Goal: Task Accomplishment & Management: Use online tool/utility

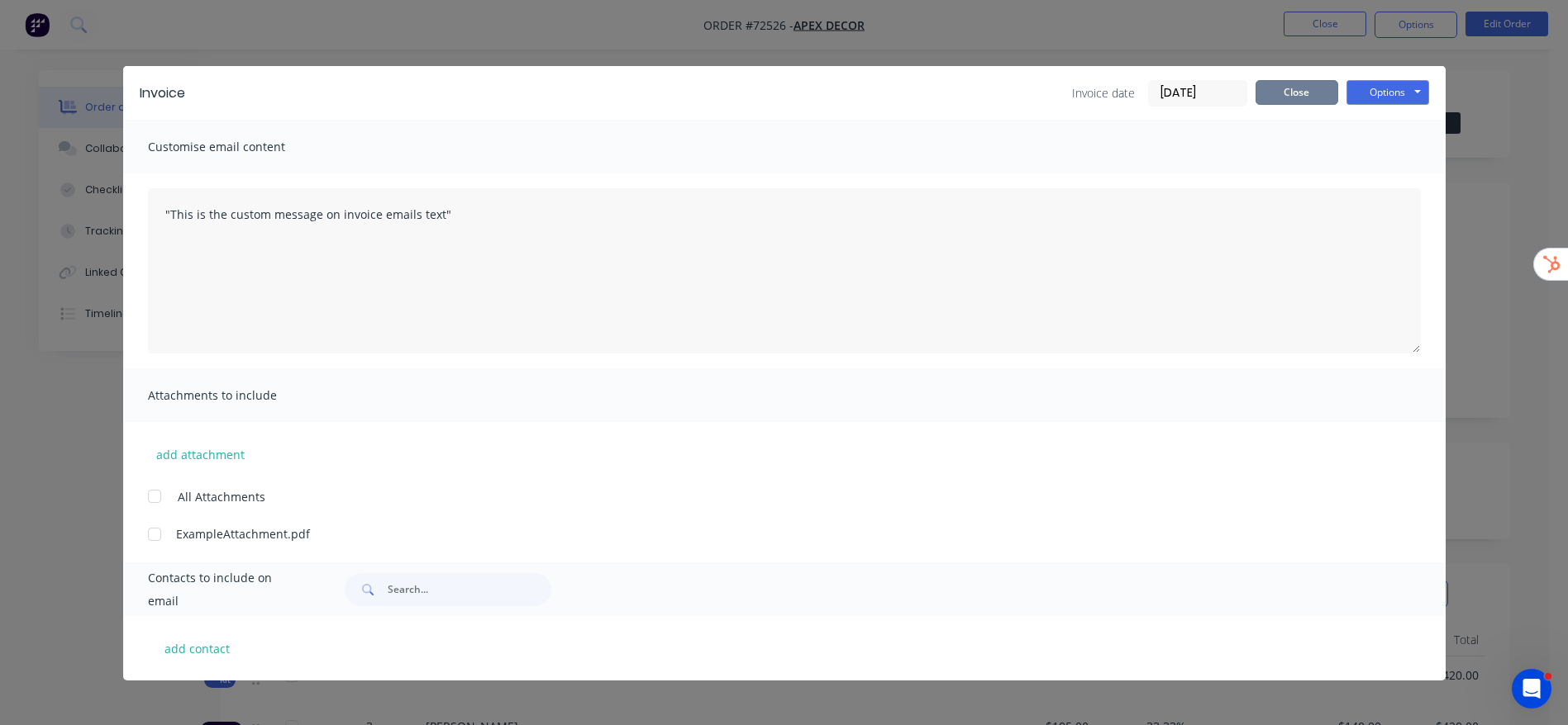
click at [1289, 84] on button "Close" at bounding box center [1296, 93] width 82 height 25
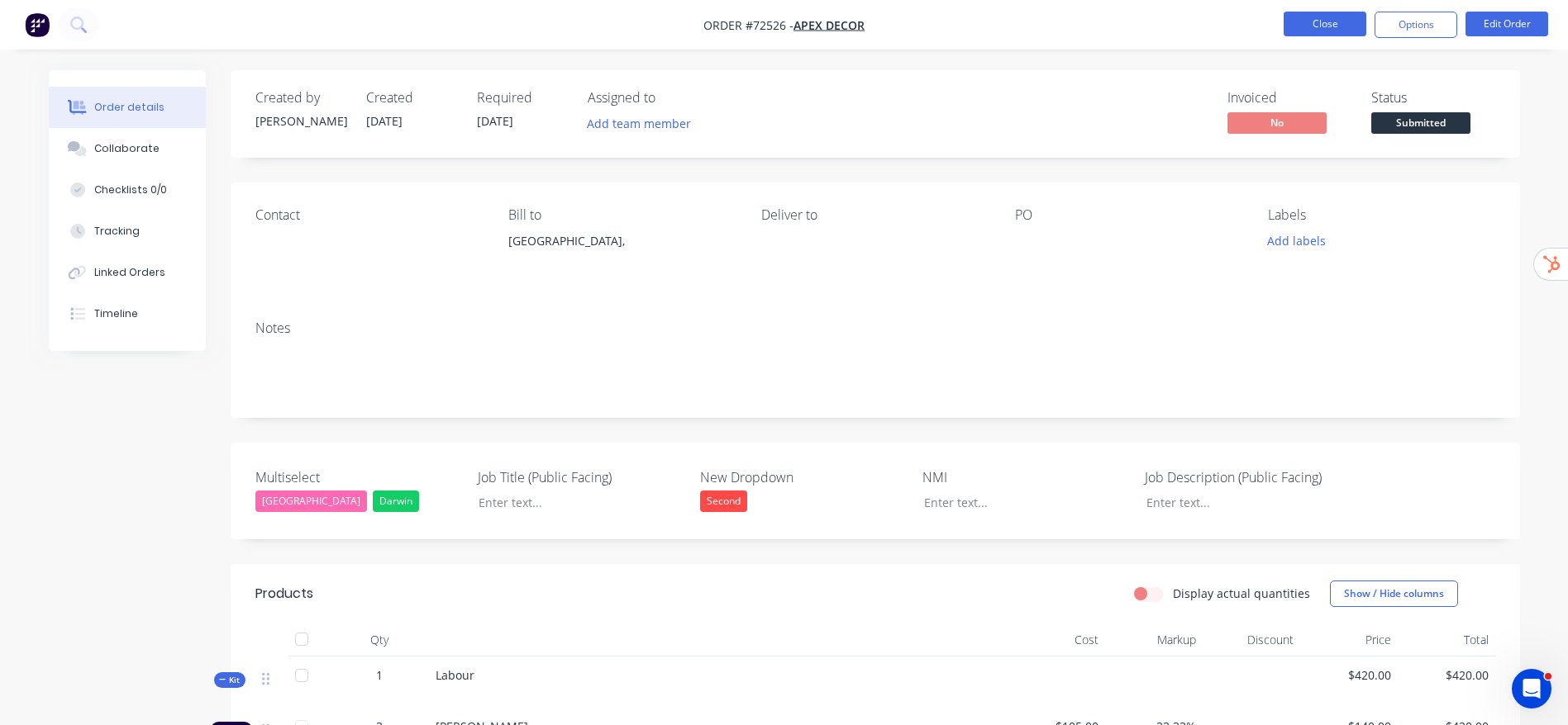
click at [1362, 30] on button "Close" at bounding box center [1325, 24] width 82 height 25
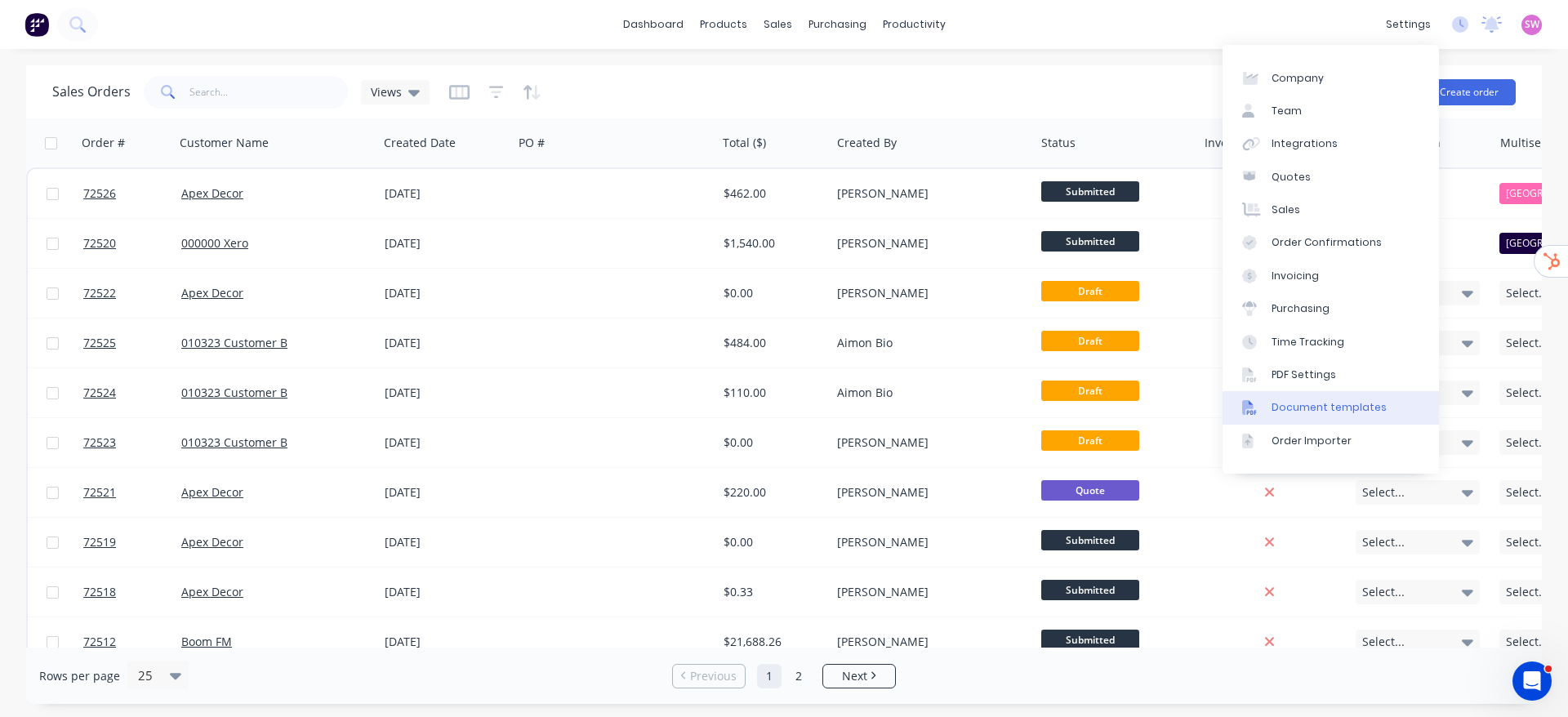
click at [1336, 402] on div "Document templates" at bounding box center [1328, 408] width 115 height 15
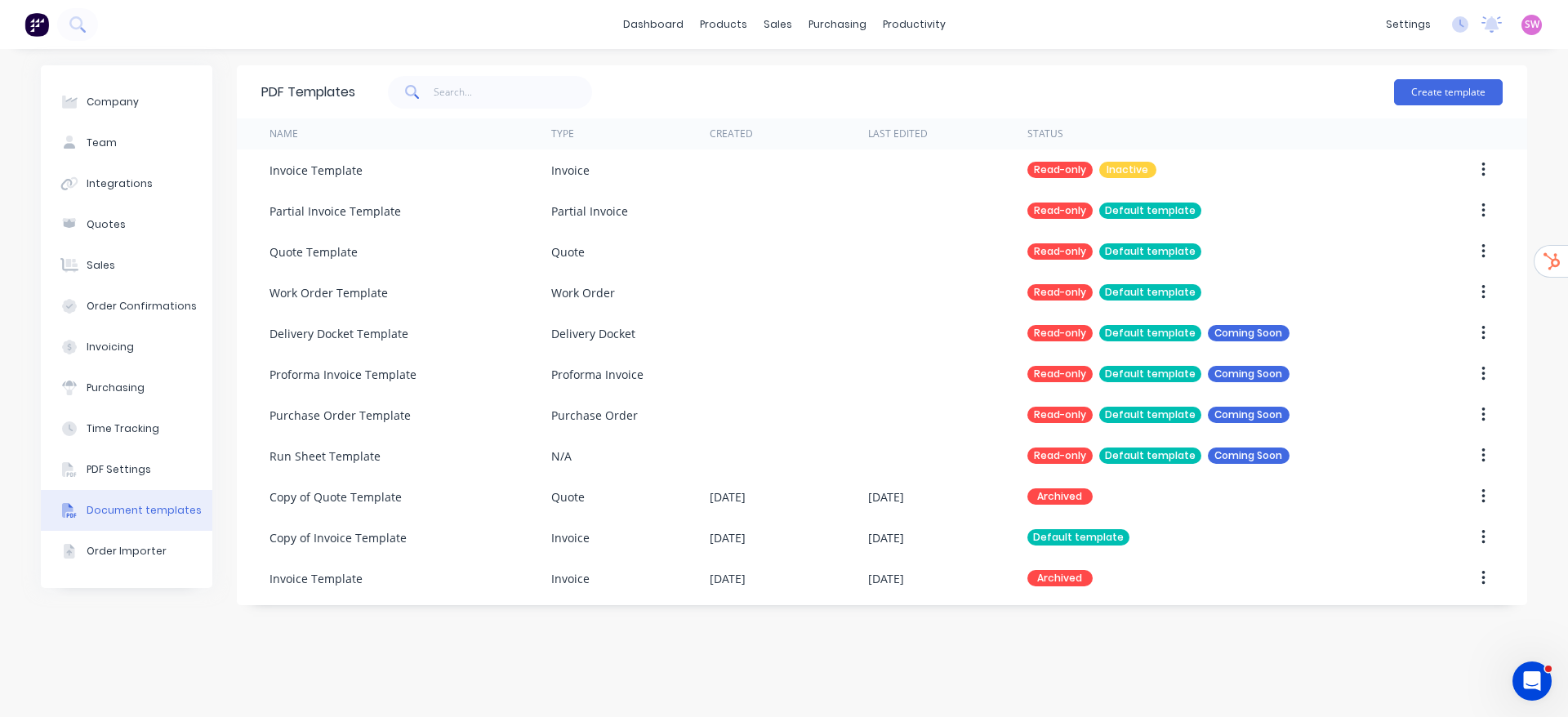
click at [38, 27] on img at bounding box center [37, 25] width 25 height 25
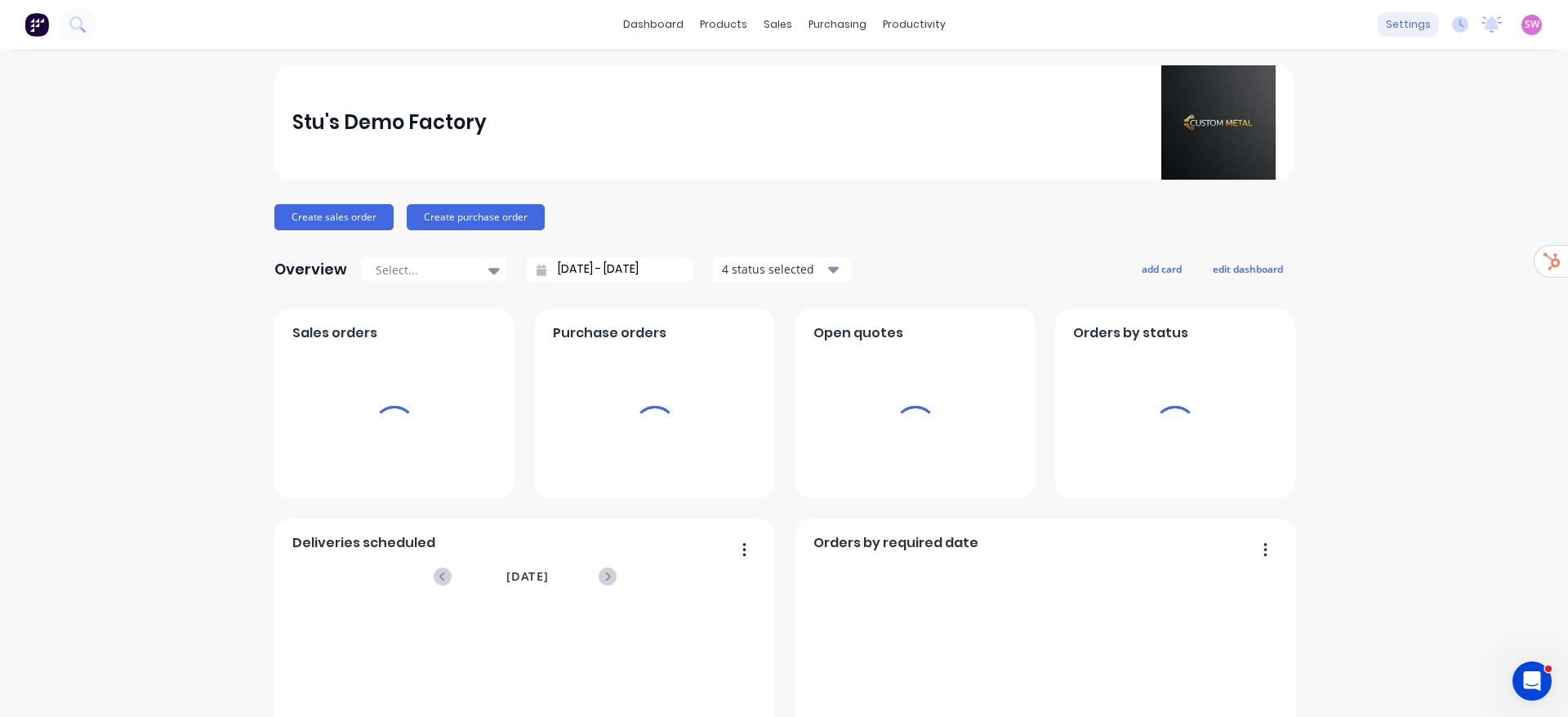
click at [1384, 25] on div "settings" at bounding box center [1408, 25] width 61 height 25
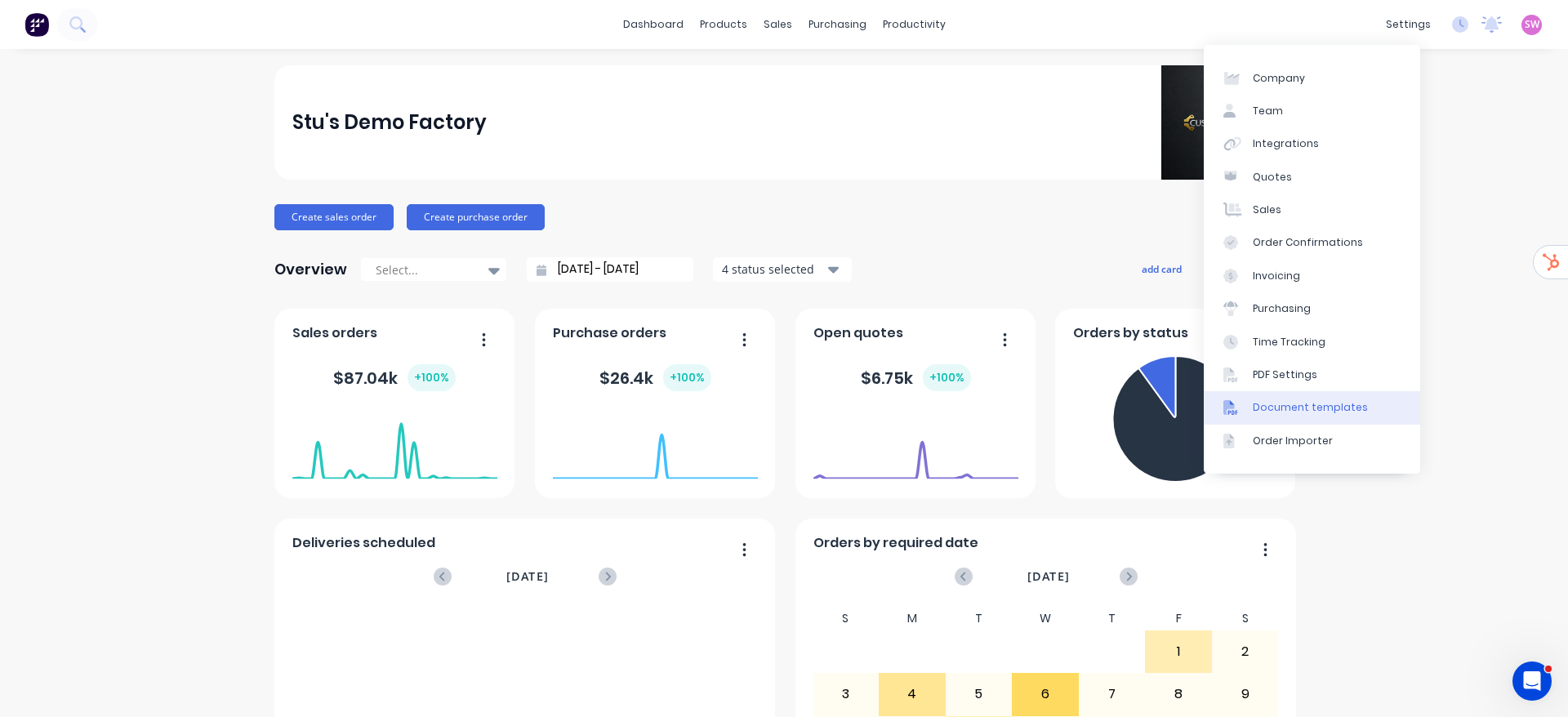
click at [1301, 405] on div "Document templates" at bounding box center [1310, 408] width 115 height 15
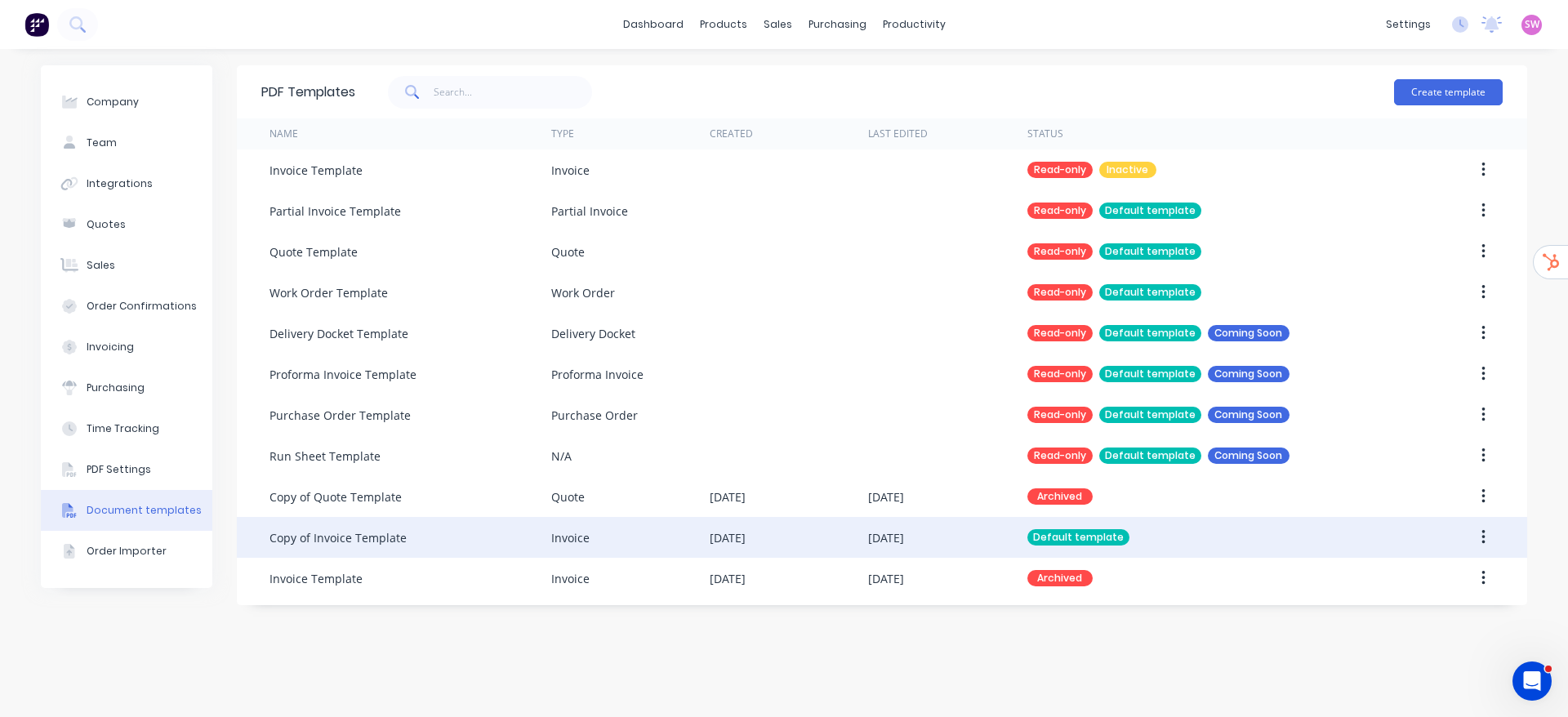
click at [1004, 532] on div "[DATE]" at bounding box center [947, 538] width 158 height 41
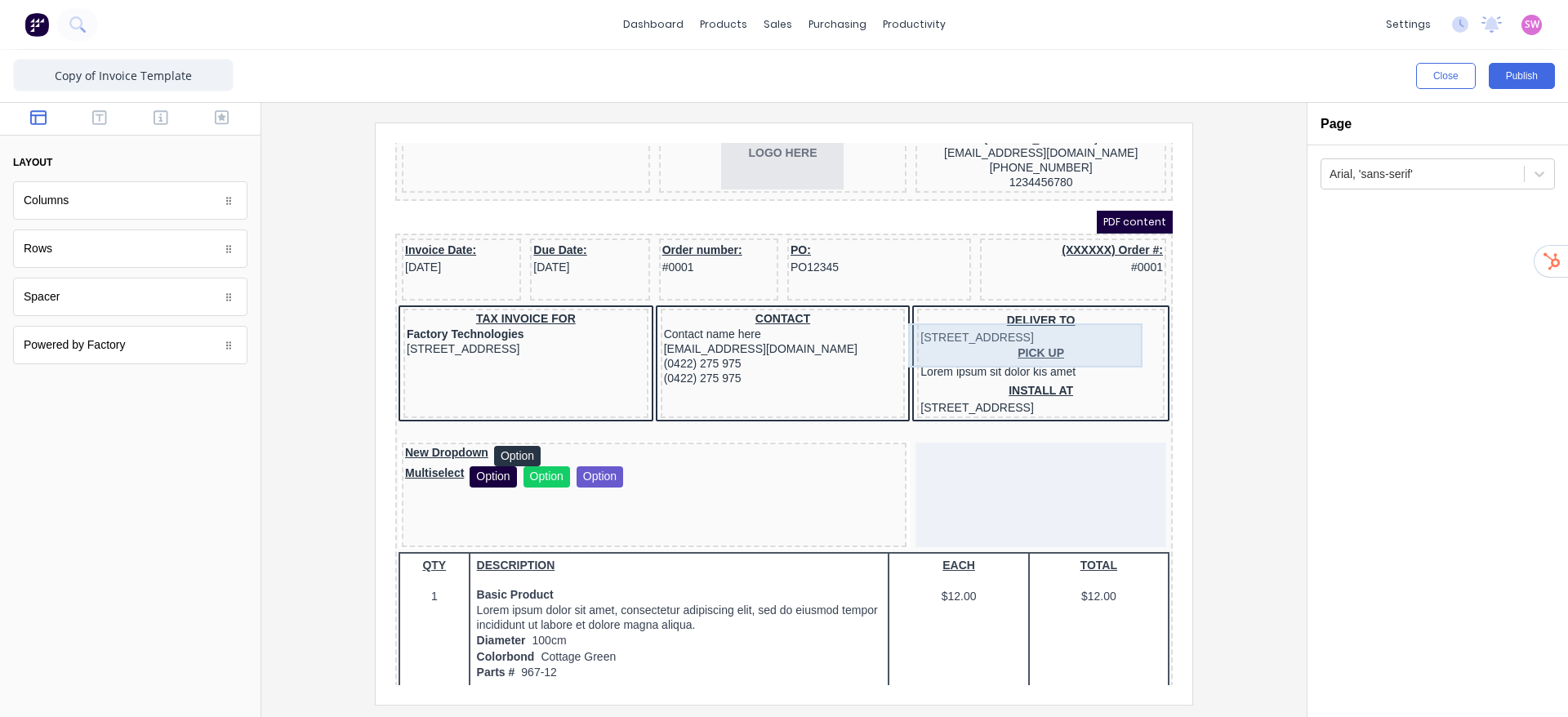
scroll to position [245, 0]
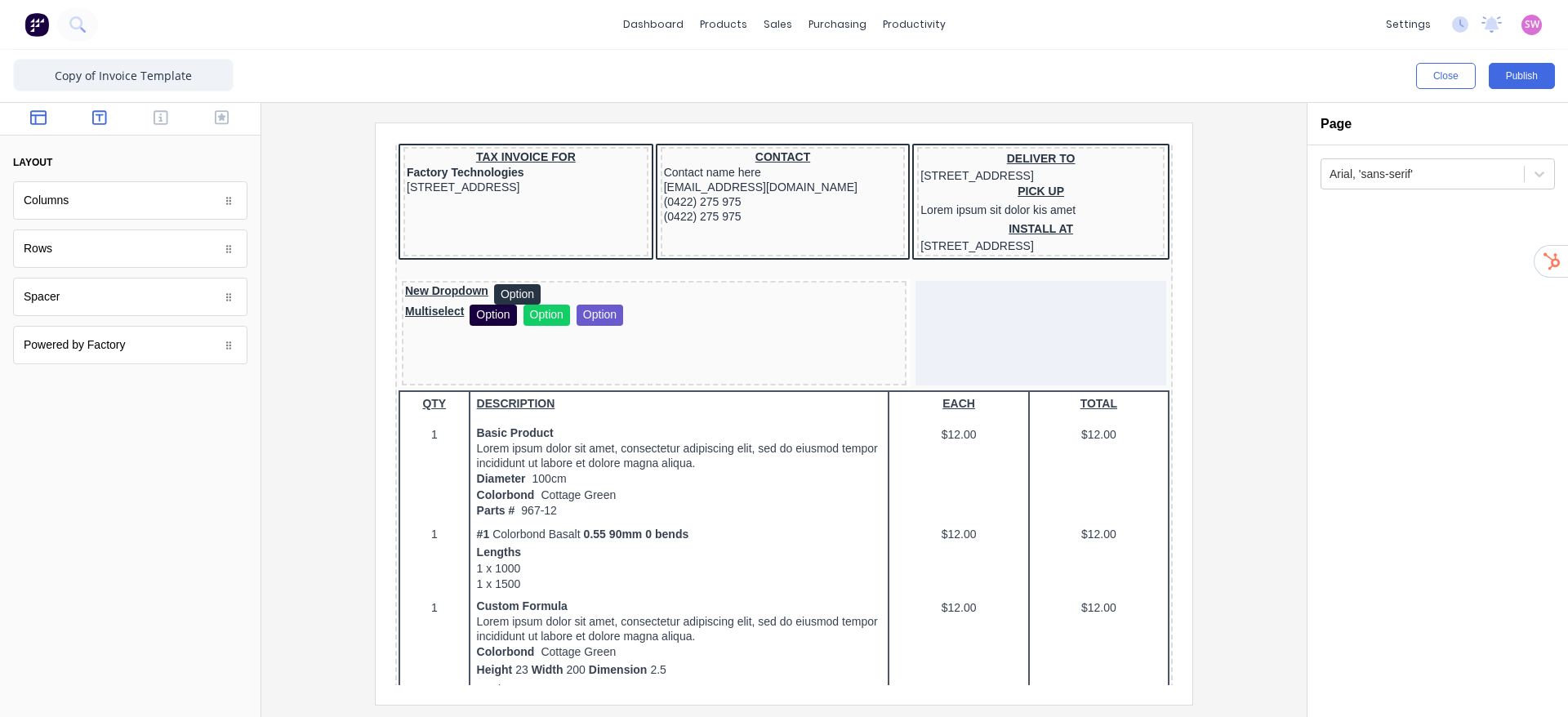
click at [88, 123] on button "button" at bounding box center [100, 119] width 51 height 19
click at [32, 113] on icon "button" at bounding box center [38, 118] width 16 height 15
click at [93, 107] on div at bounding box center [130, 118] width 261 height 33
click at [101, 119] on icon "button" at bounding box center [99, 118] width 15 height 15
click at [153, 121] on button "button" at bounding box center [161, 119] width 51 height 19
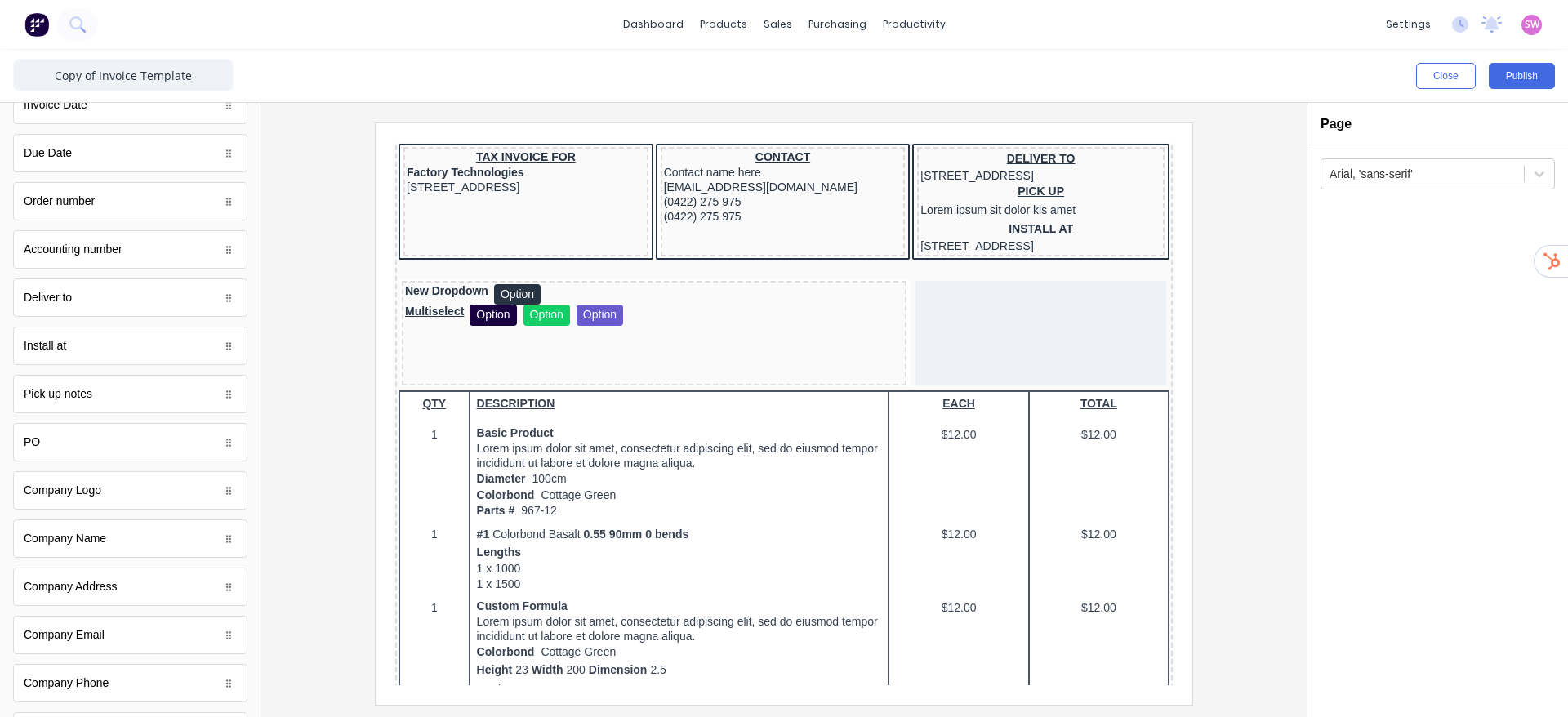
scroll to position [0, 0]
click at [196, 114] on button "button" at bounding box center [222, 119] width 51 height 19
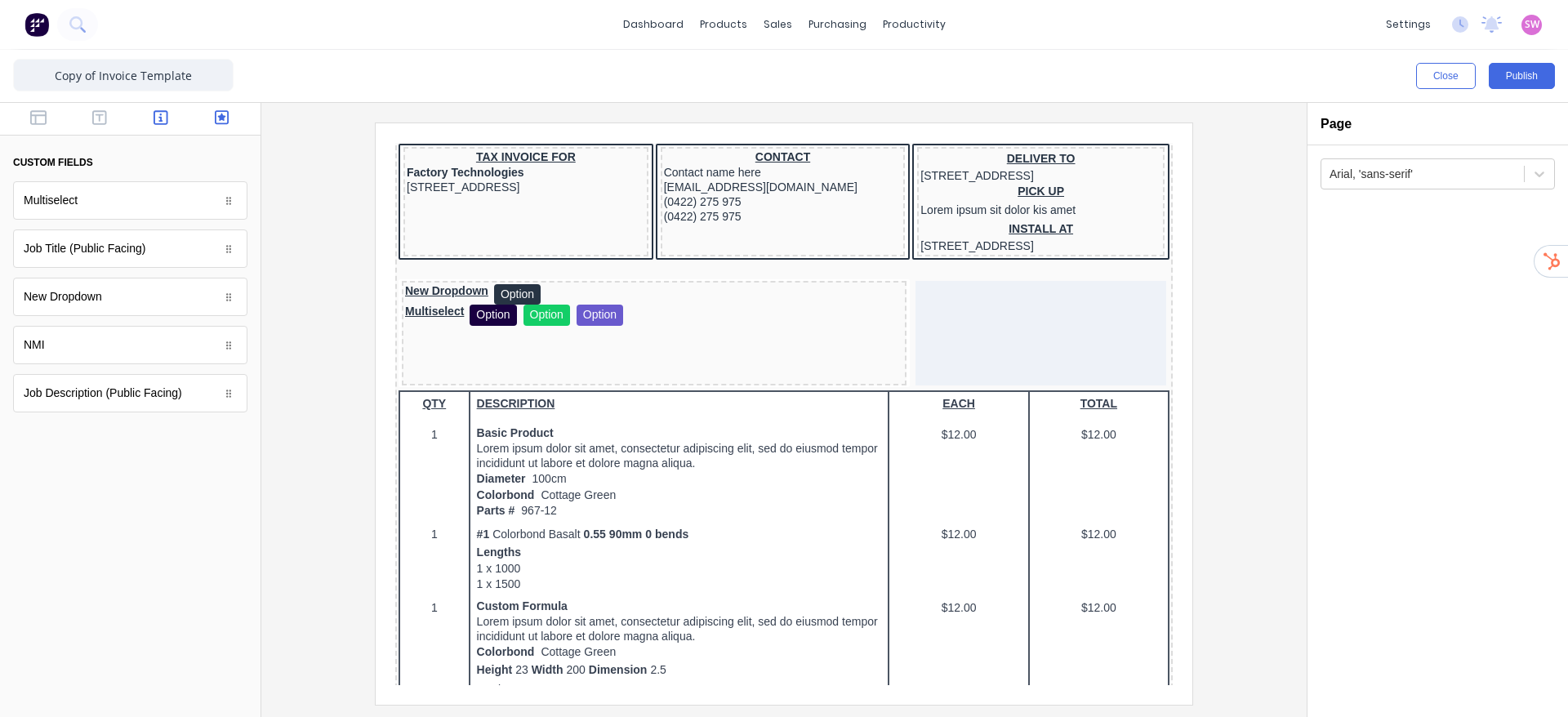
click at [166, 110] on icon "button" at bounding box center [161, 118] width 15 height 16
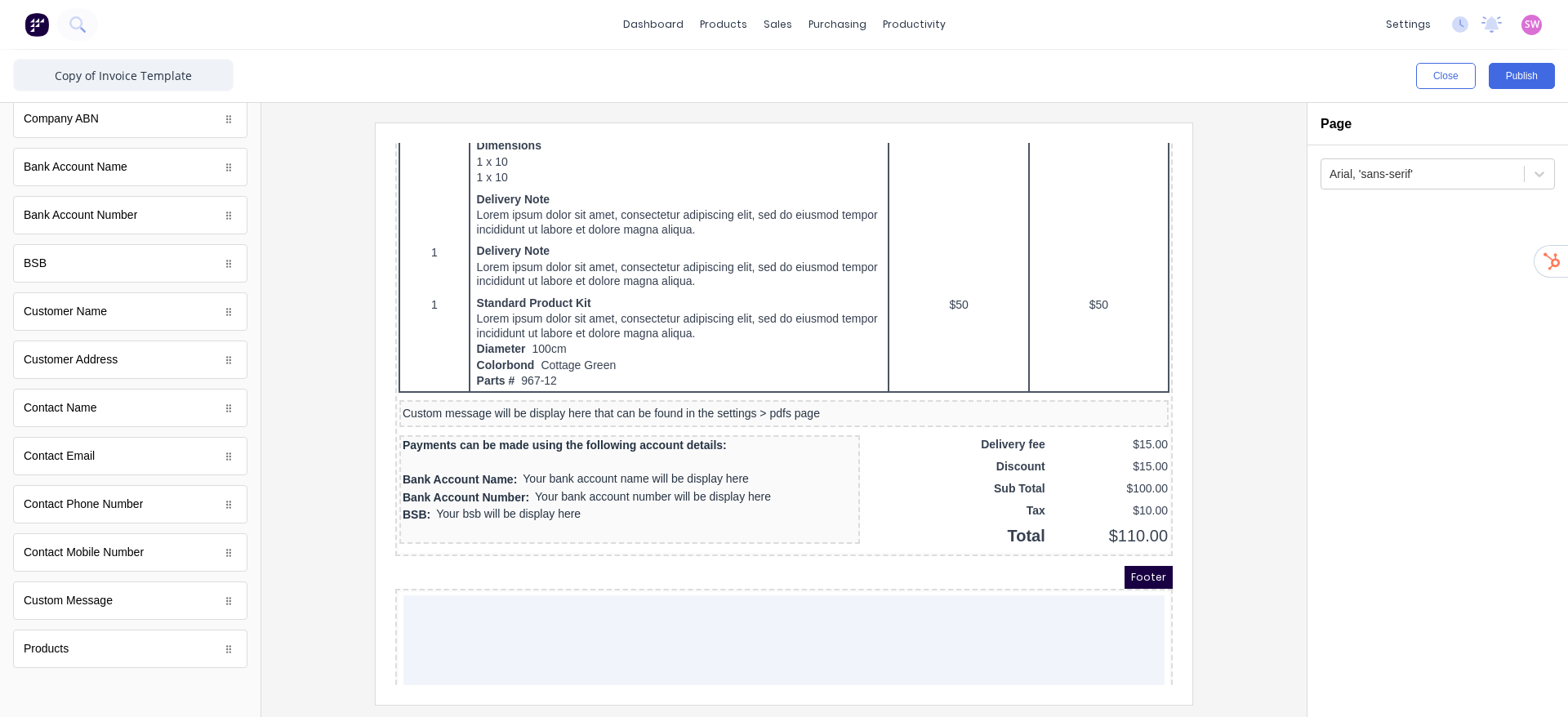
scroll to position [1175, 0]
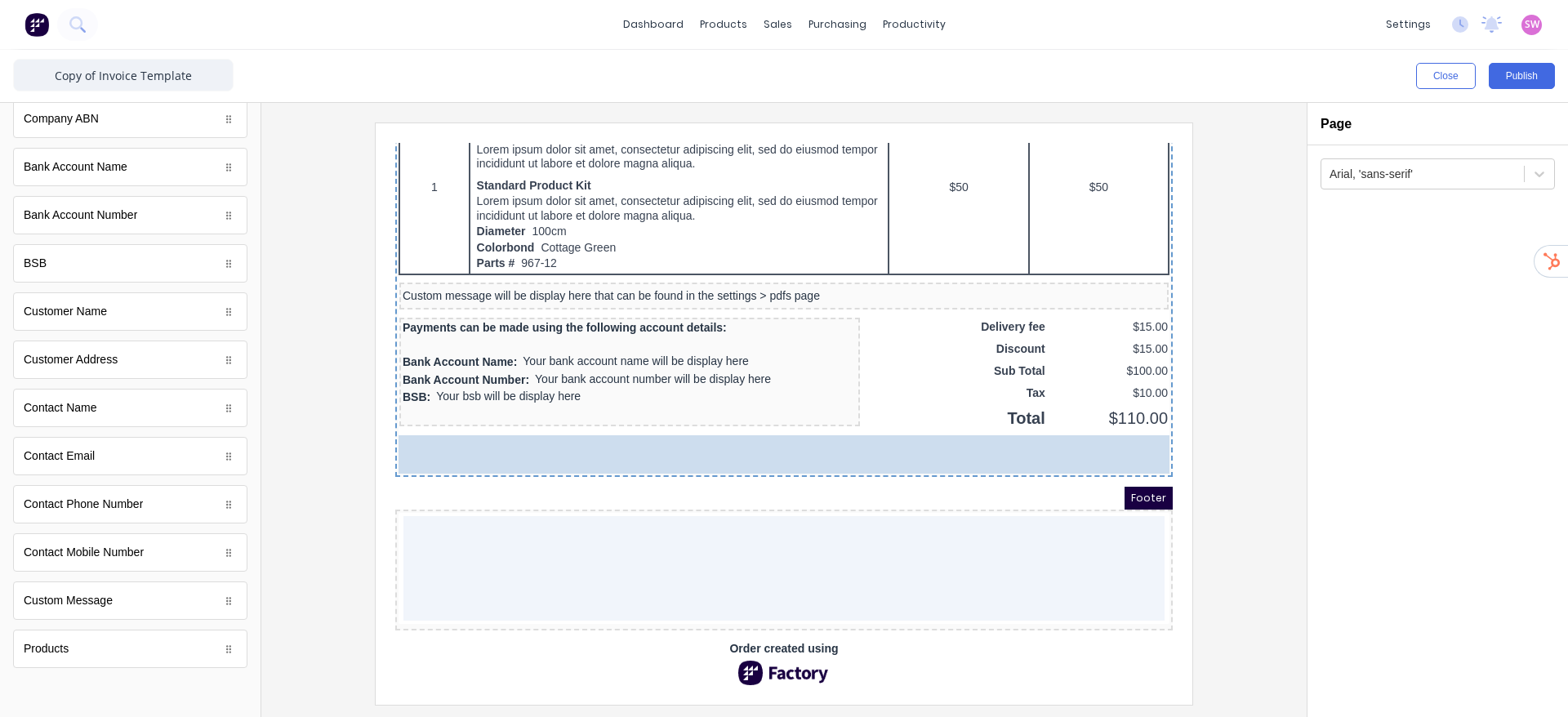
drag, startPoint x: 116, startPoint y: 658, endPoint x: 501, endPoint y: 348, distance: 494.3
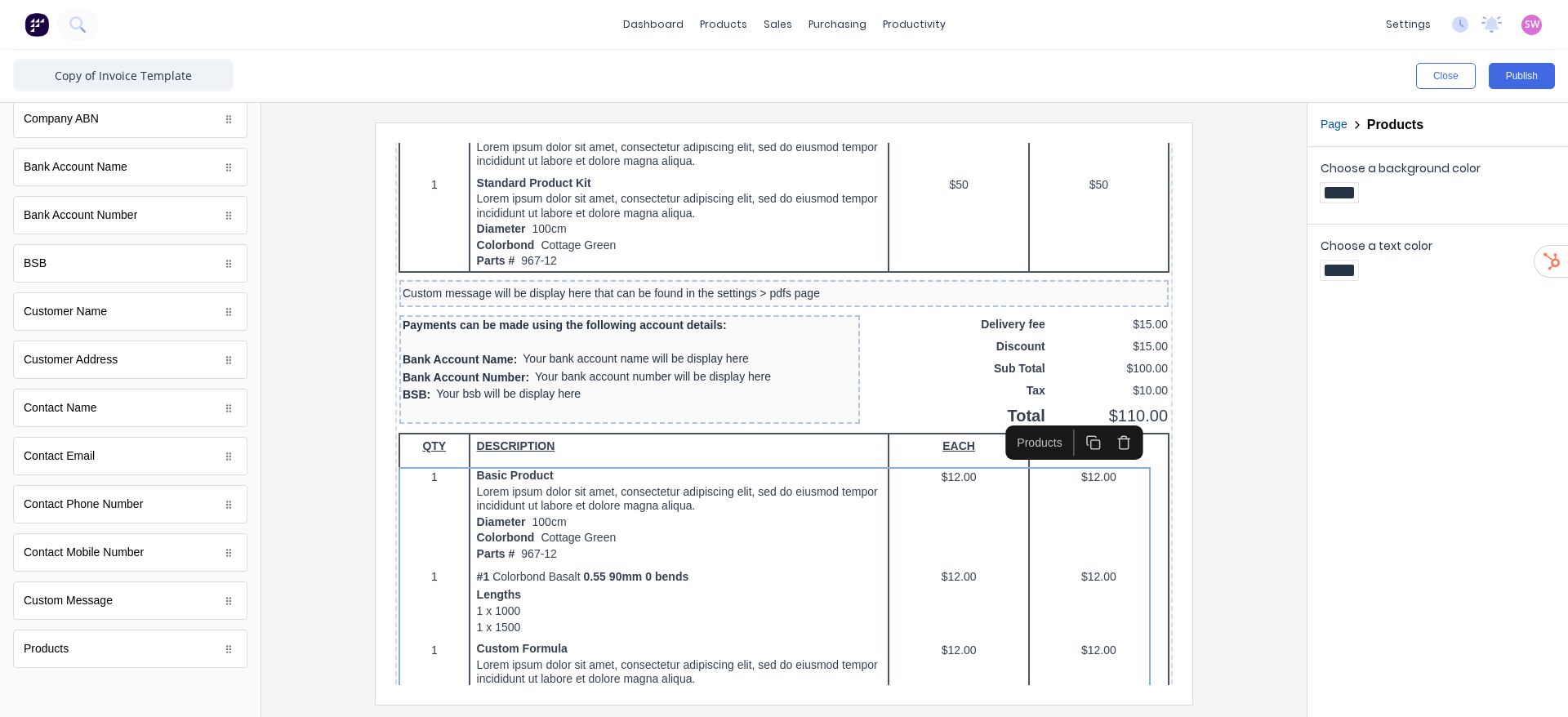
click at [1107, 422] on icon "button" at bounding box center [1105, 423] width 16 height 16
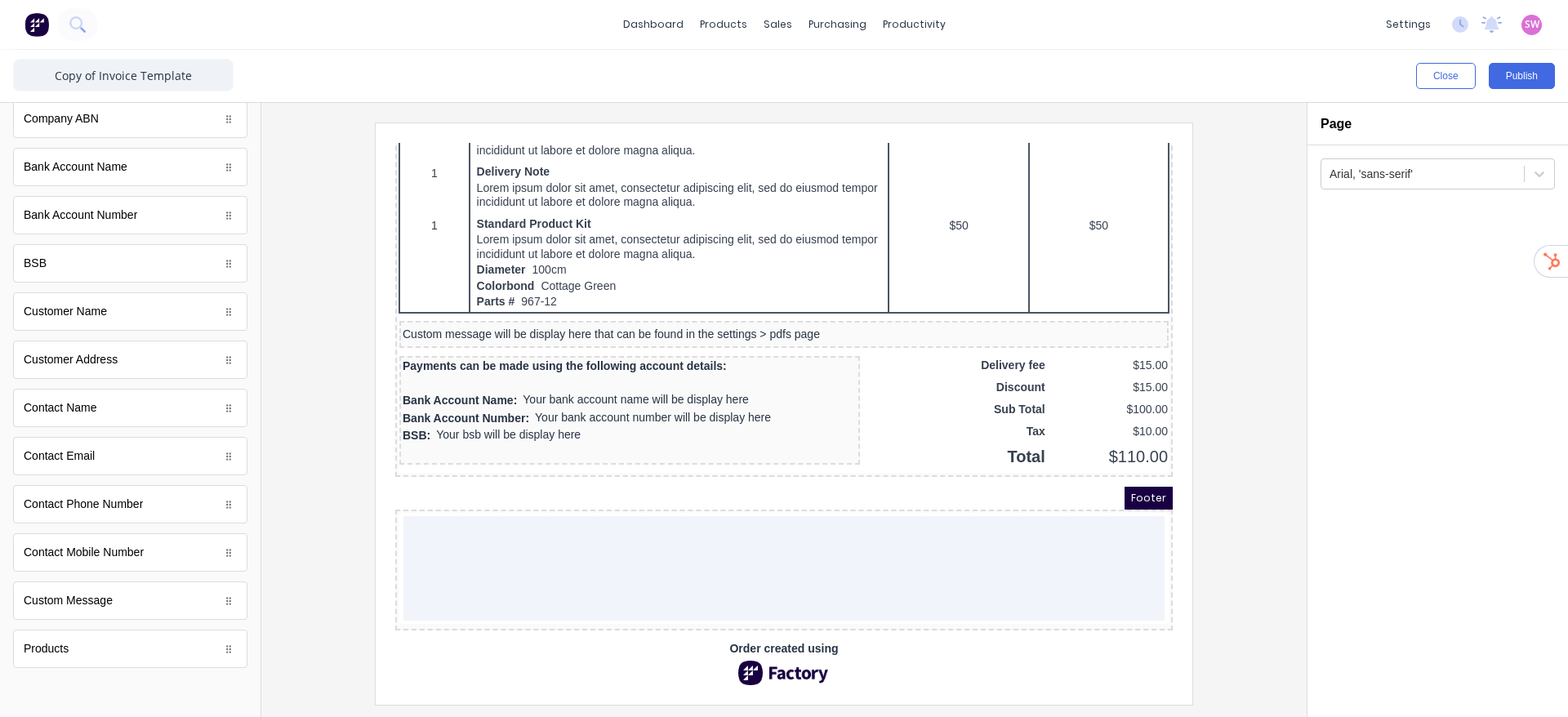
click at [129, 367] on div "Customer Address" at bounding box center [130, 359] width 234 height 38
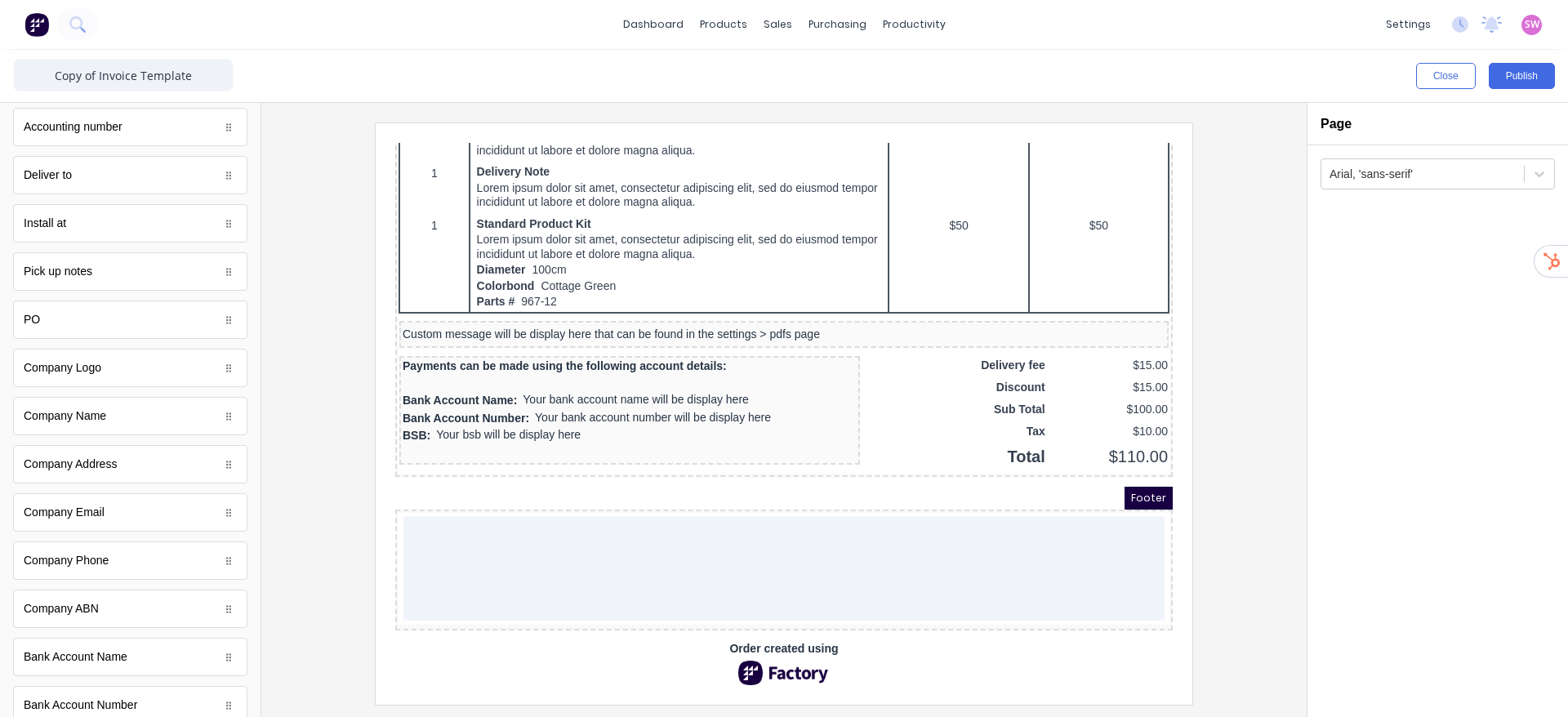
scroll to position [144, 0]
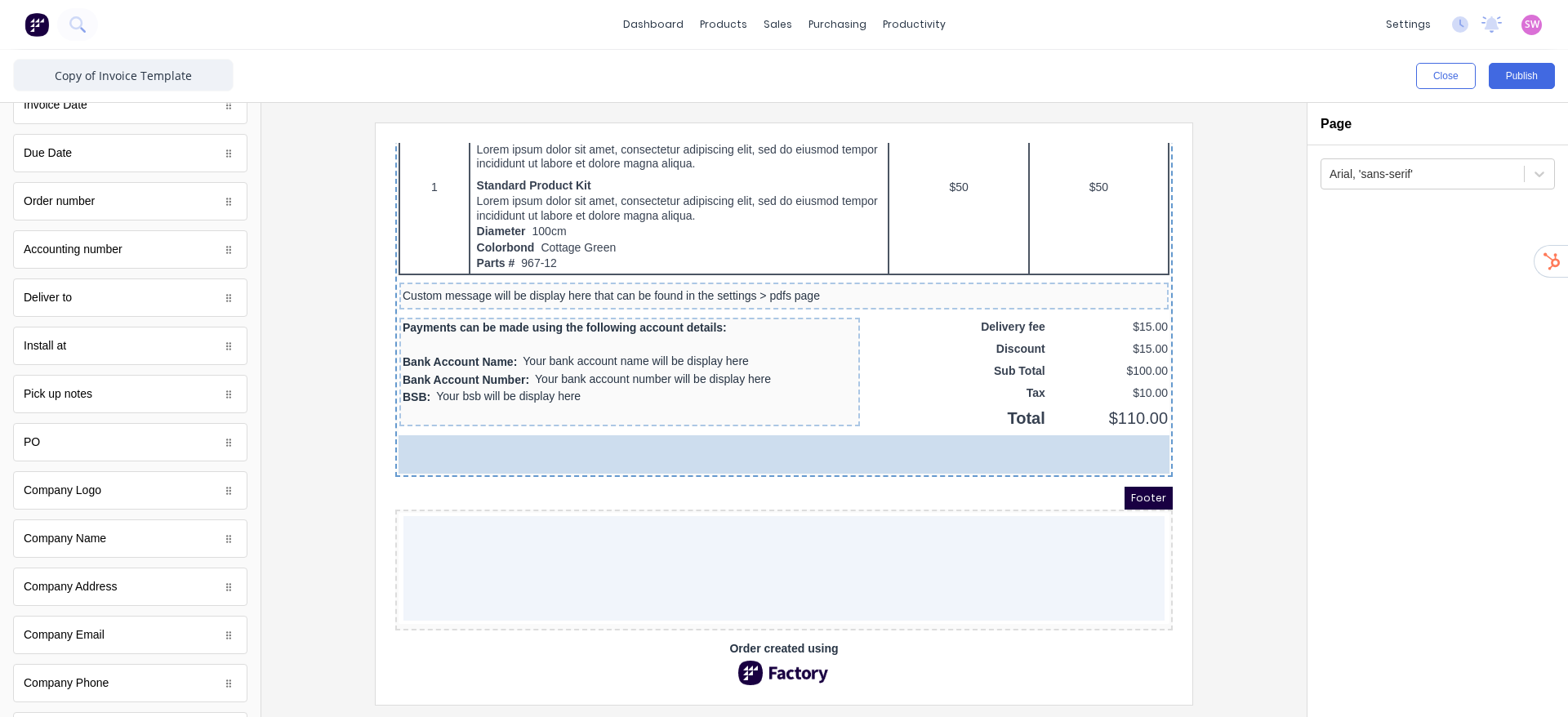
drag, startPoint x: 95, startPoint y: 396, endPoint x: 288, endPoint y: 346, distance: 199.4
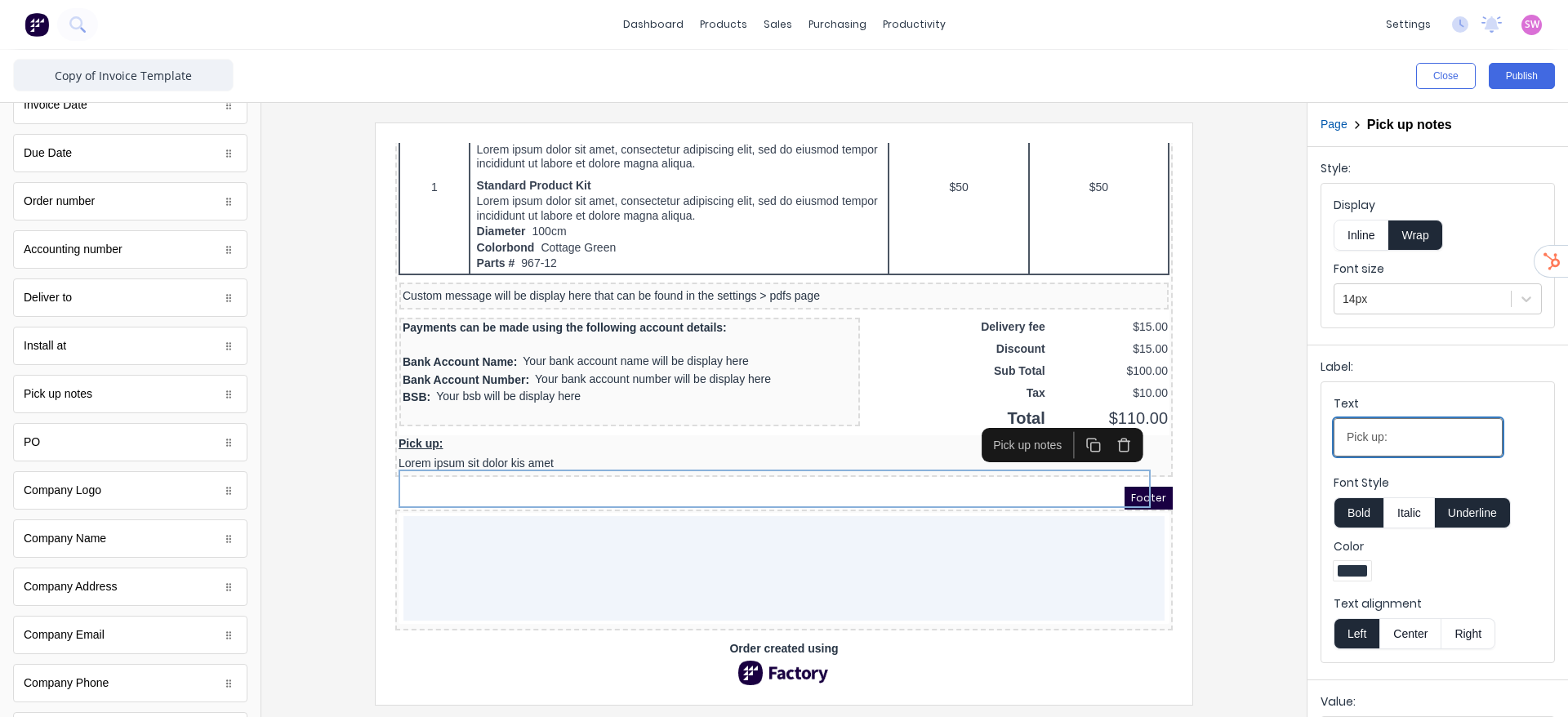
click at [1401, 437] on input "Pick up:" at bounding box center [1418, 437] width 169 height 38
type input "Pick up notes:"
click at [1549, 80] on button "Publish" at bounding box center [1521, 76] width 66 height 27
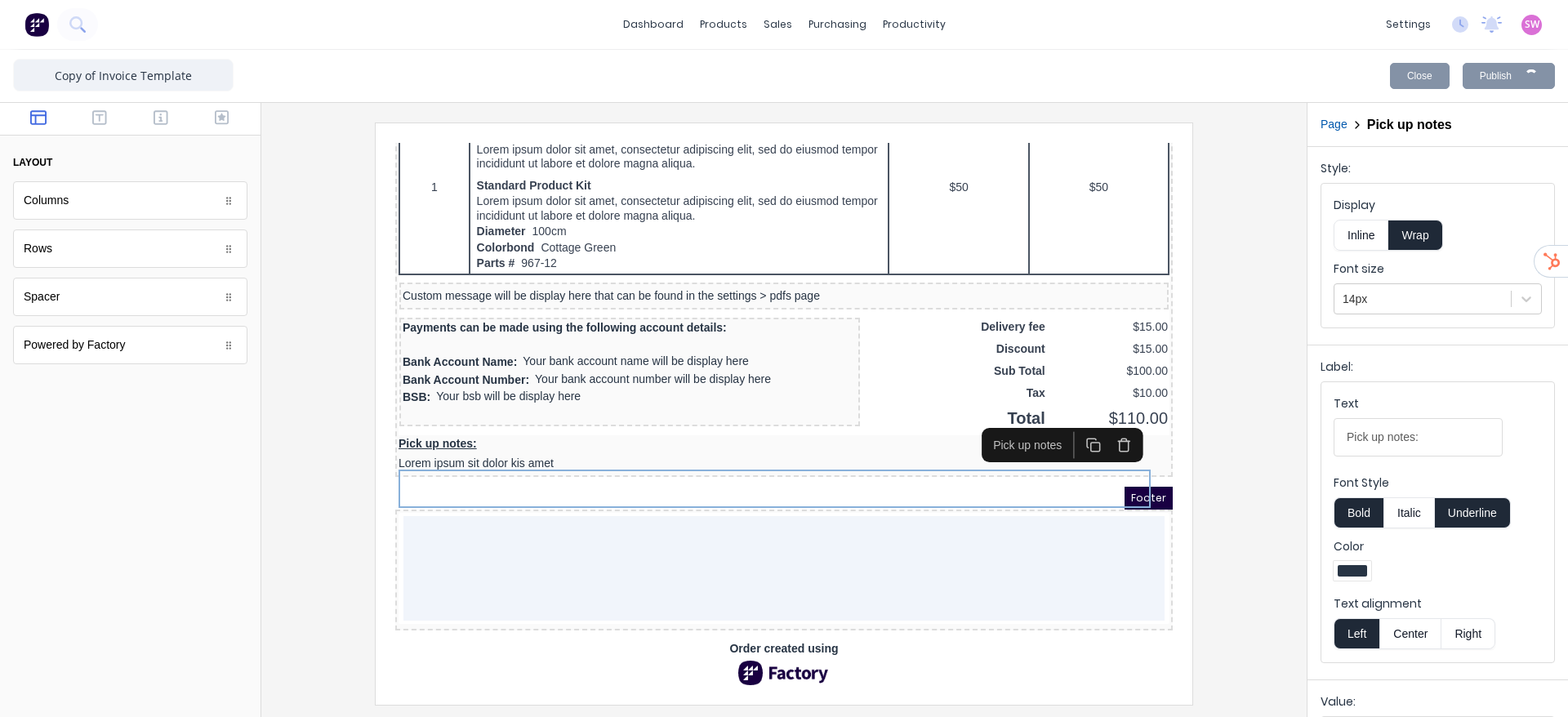
scroll to position [0, 0]
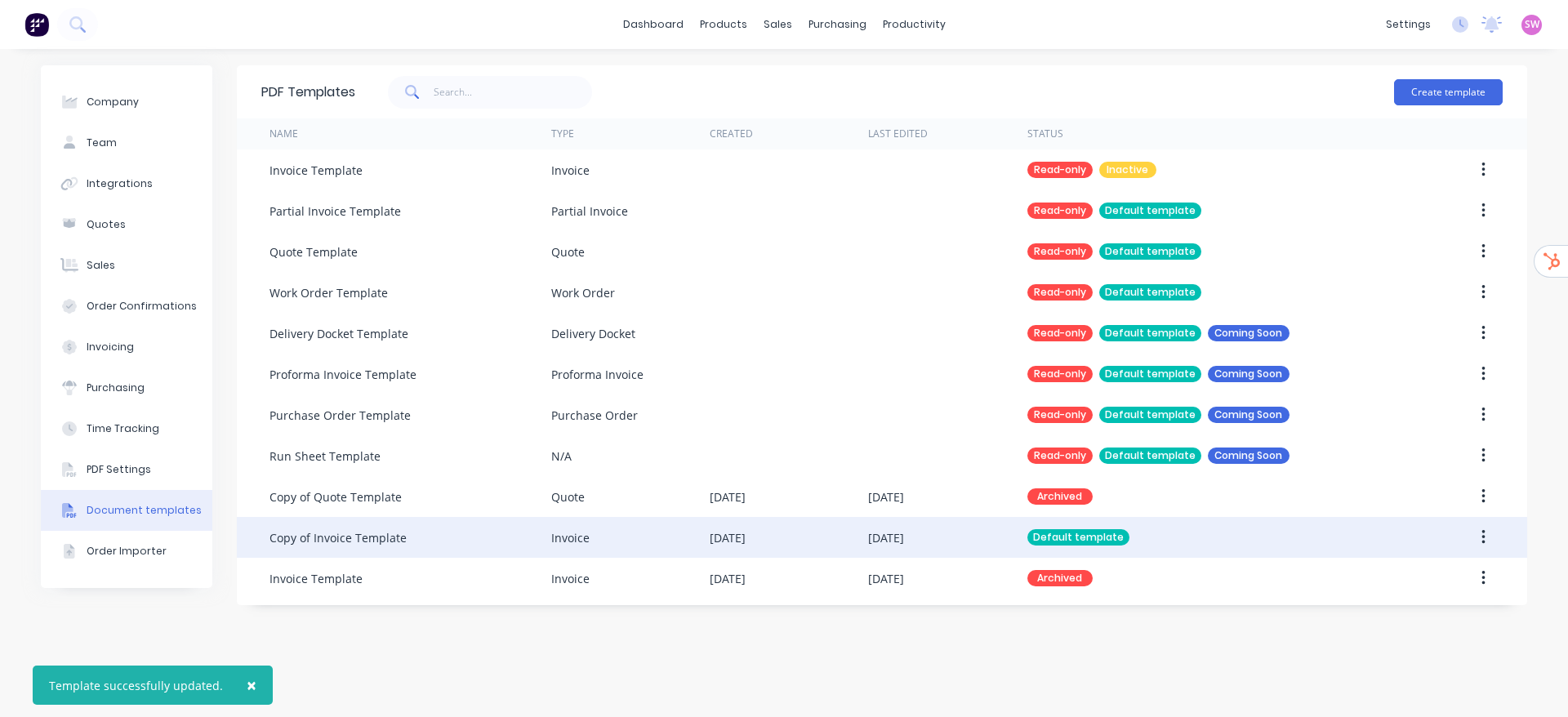
click at [745, 542] on div "[DATE]" at bounding box center [727, 538] width 36 height 17
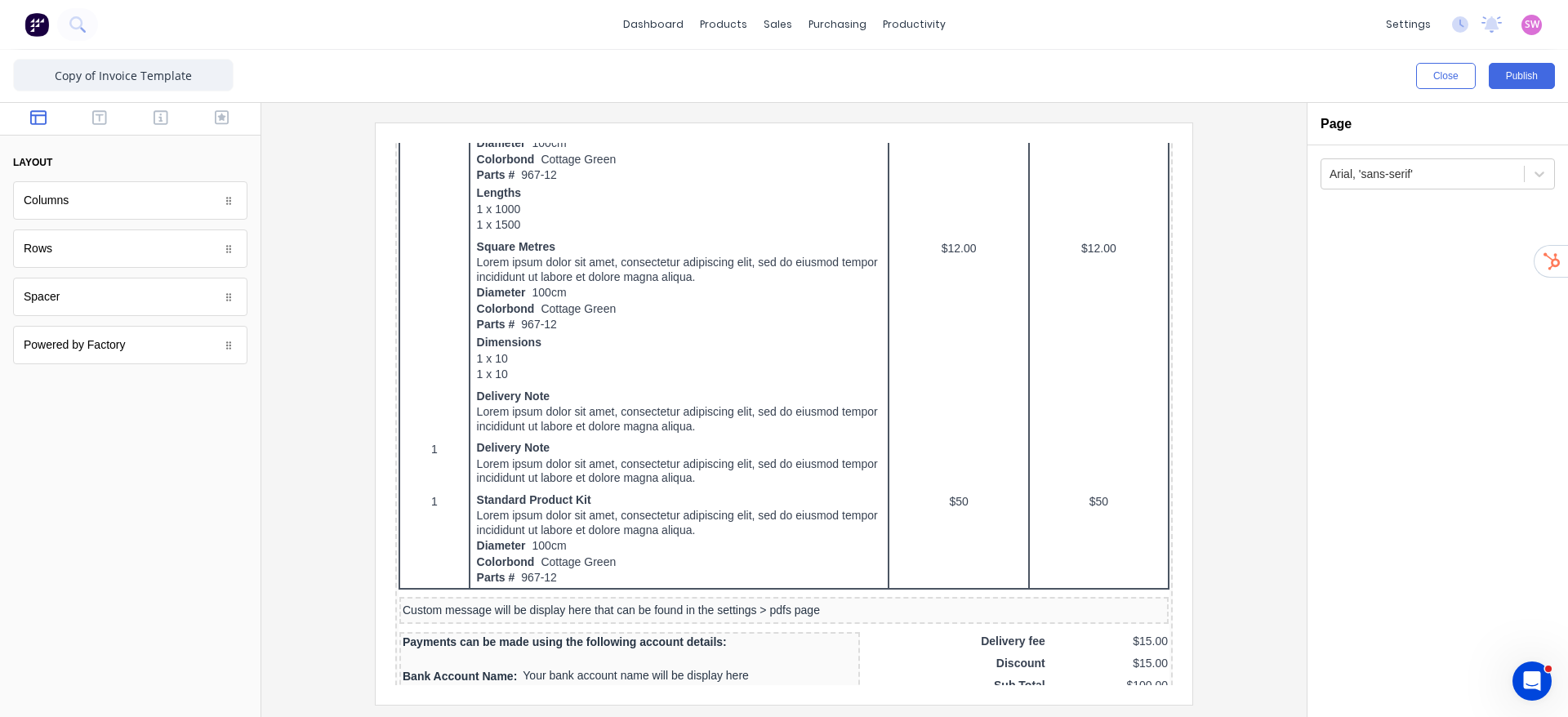
scroll to position [1213, 0]
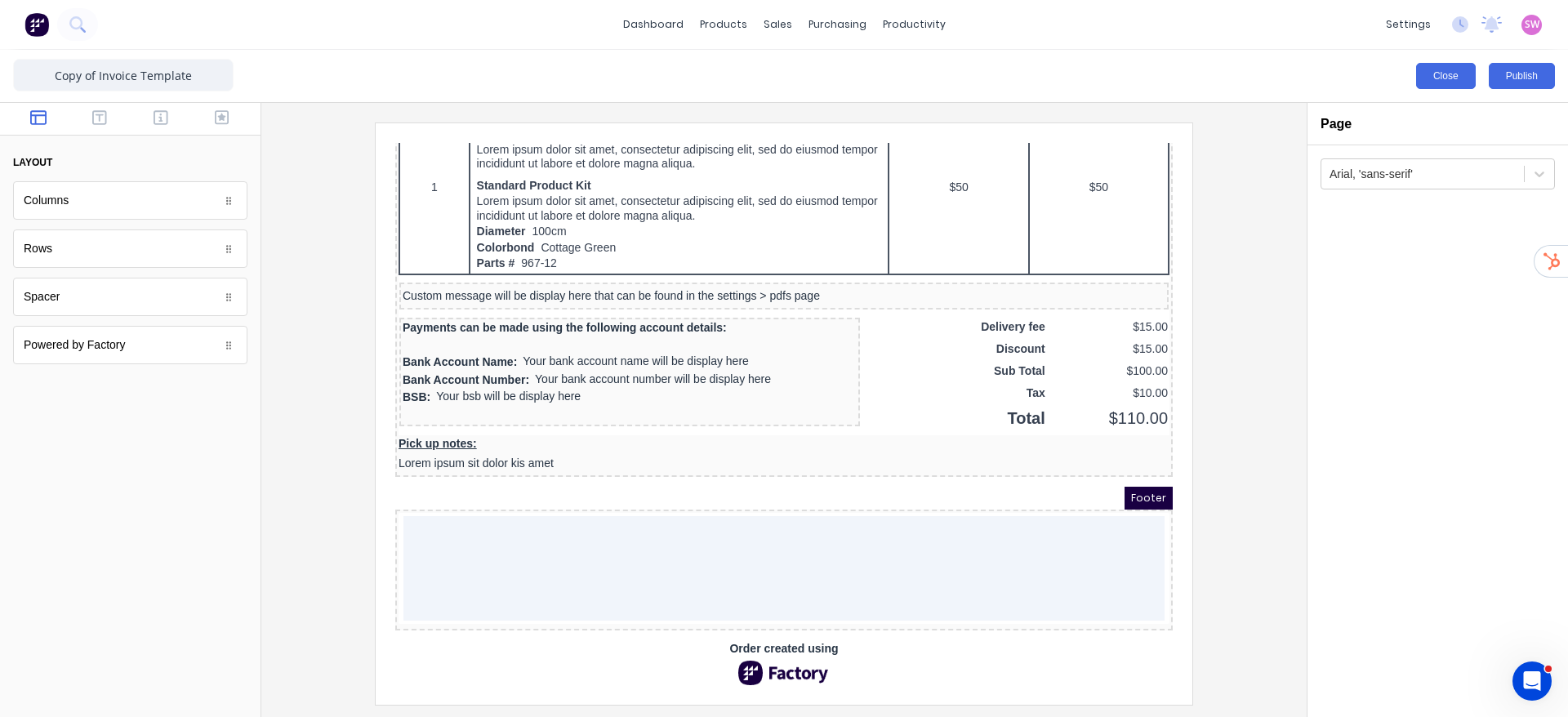
click at [1440, 79] on button "Close" at bounding box center [1445, 76] width 59 height 27
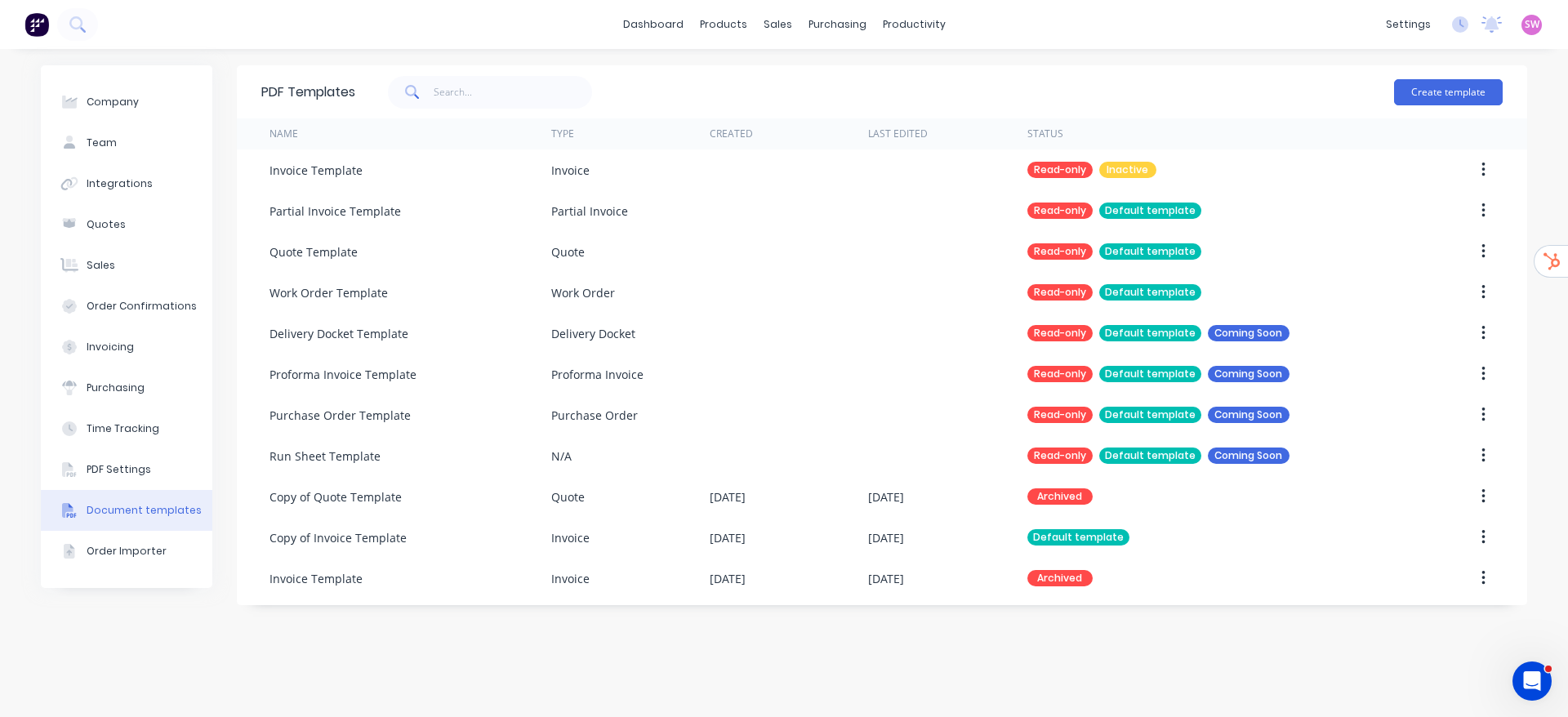
click at [39, 30] on img at bounding box center [37, 25] width 25 height 25
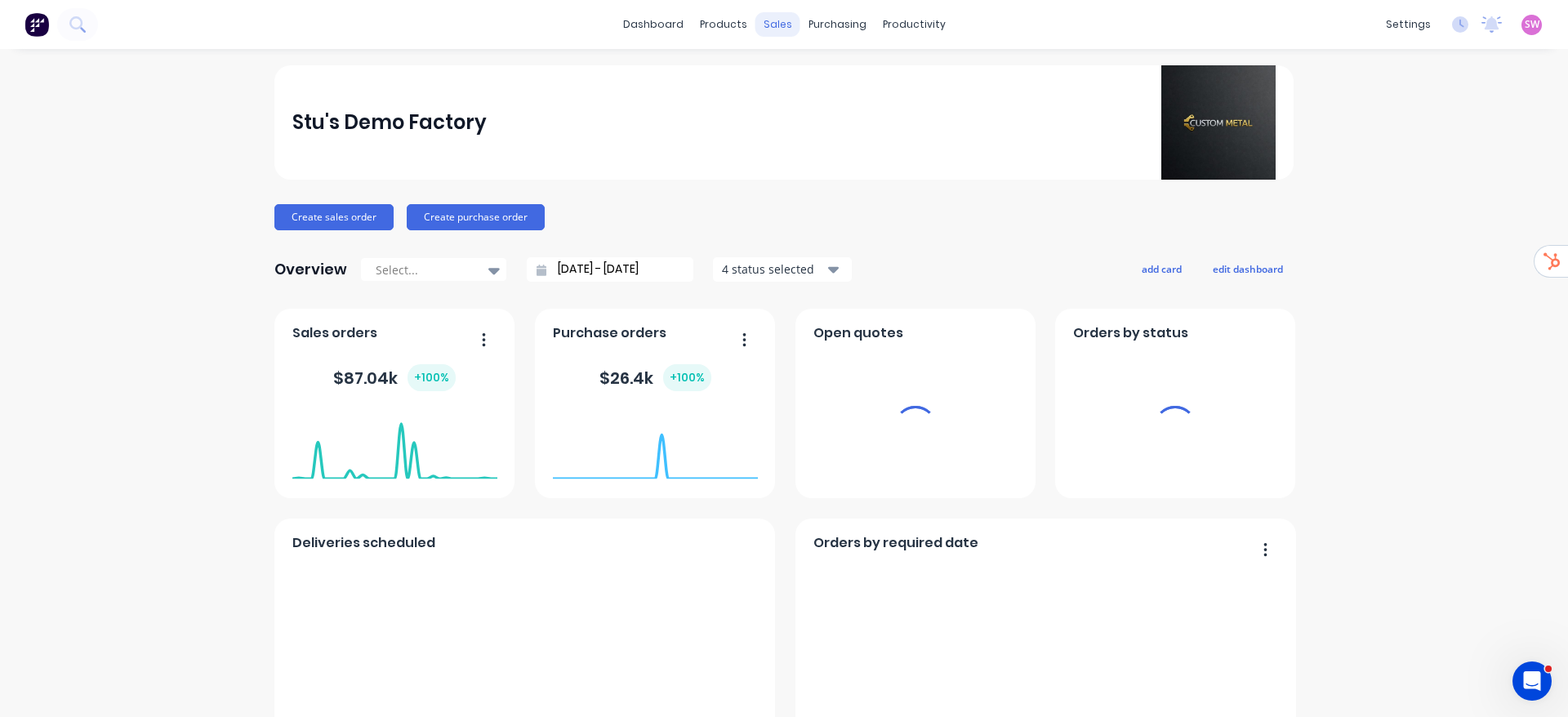
click at [764, 16] on div "sales" at bounding box center [778, 25] width 45 height 25
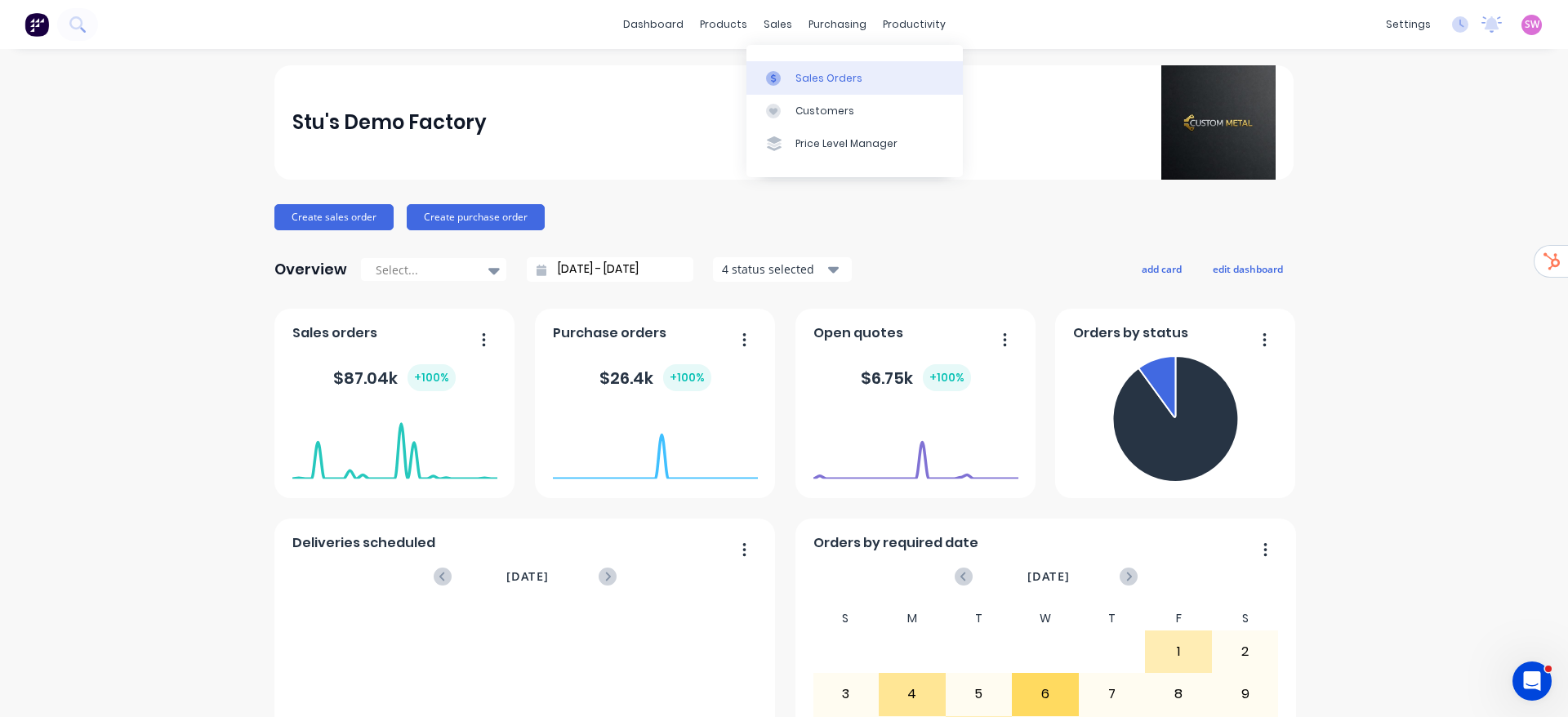
click at [840, 75] on div "Sales Orders" at bounding box center [829, 78] width 67 height 15
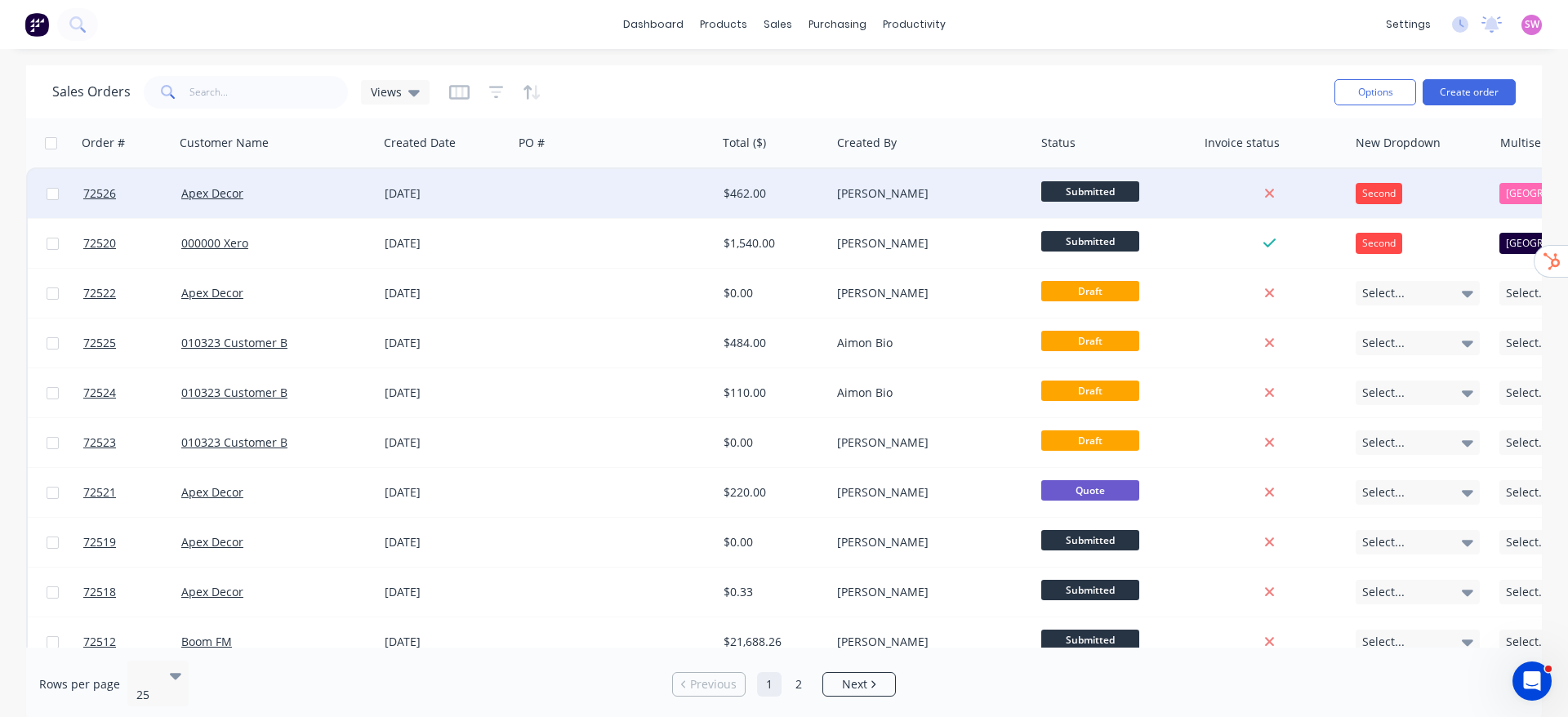
click at [645, 206] on div at bounding box center [614, 193] width 203 height 49
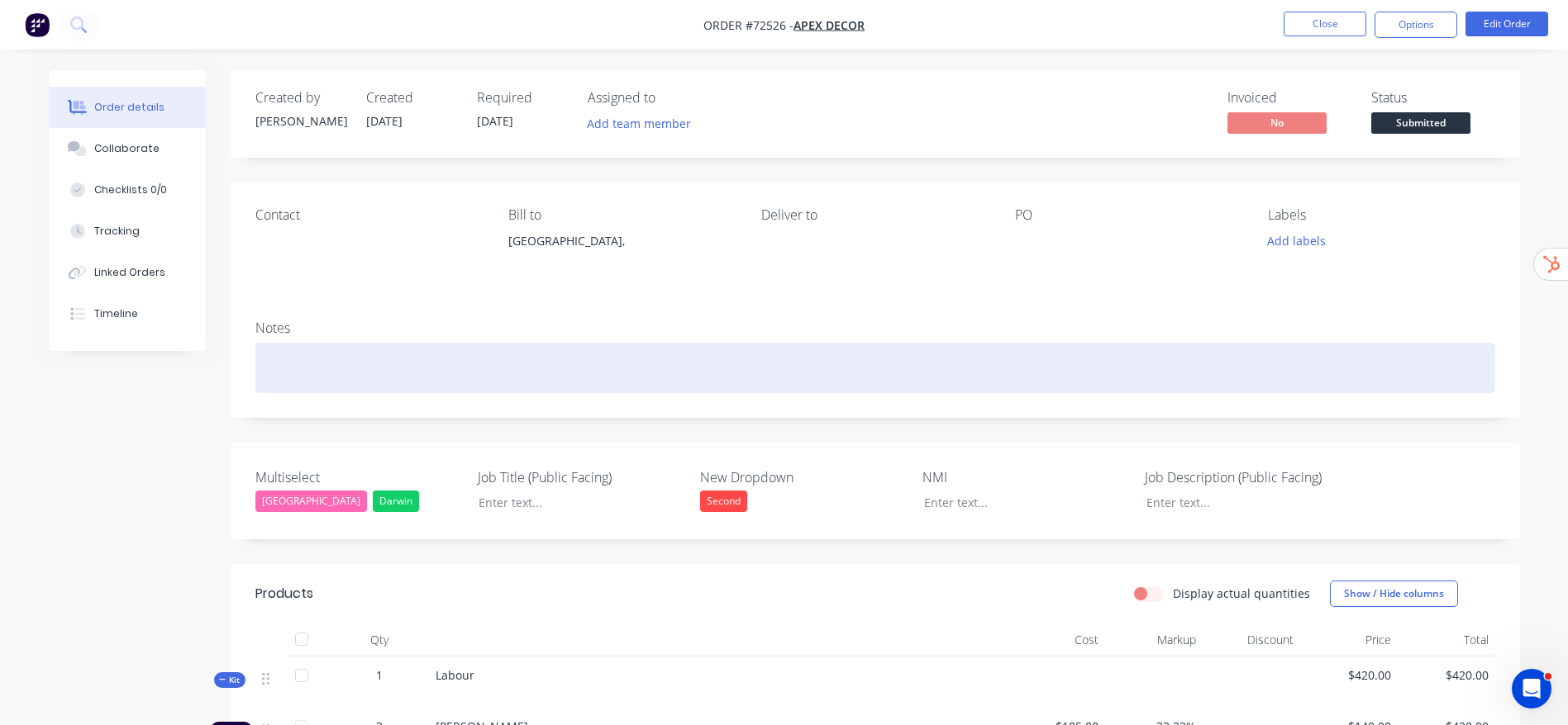
click at [462, 365] on div at bounding box center [875, 367] width 1240 height 50
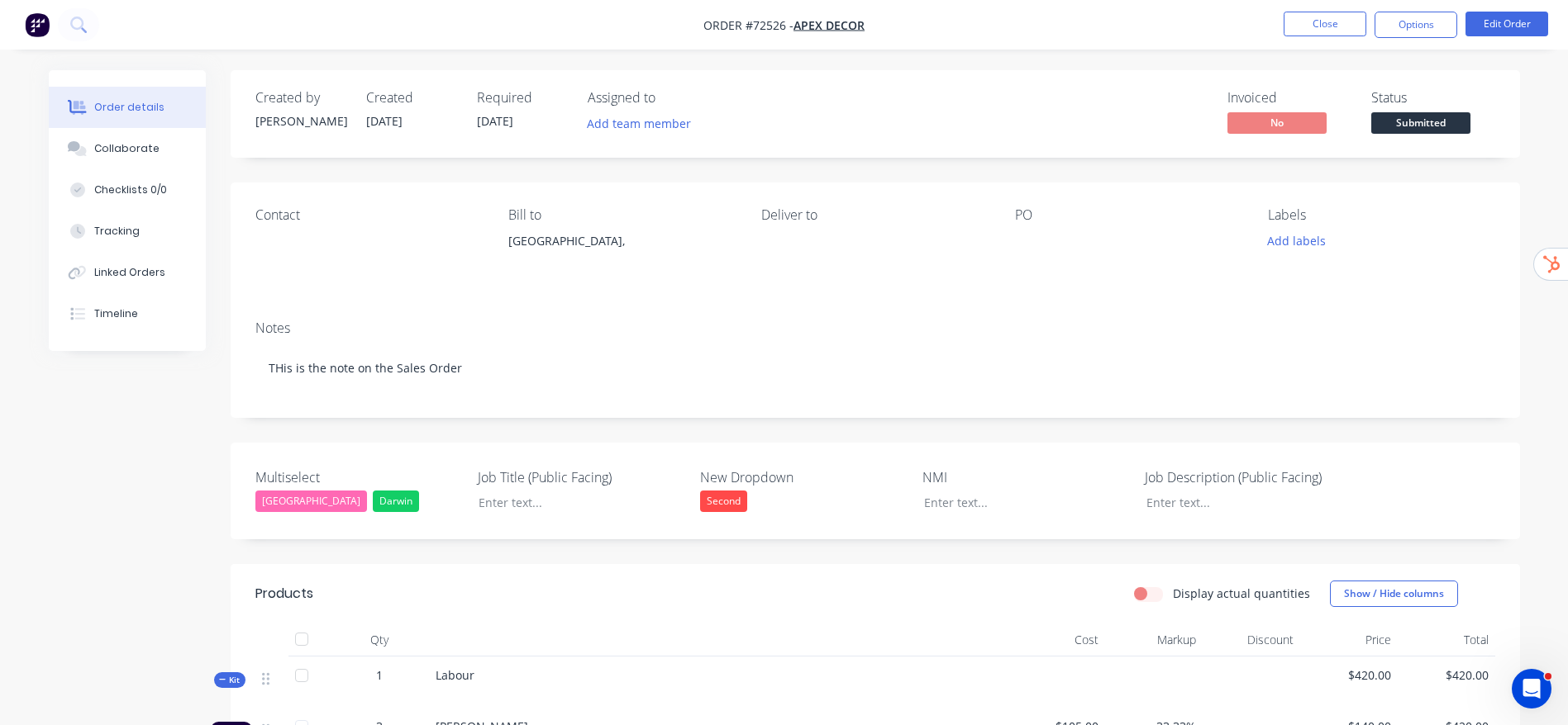
click at [1539, 127] on div "Order details Collaborate Checklists 0/0 Tracking Linked Orders Timeline Order …" at bounding box center [784, 522] width 1568 height 1045
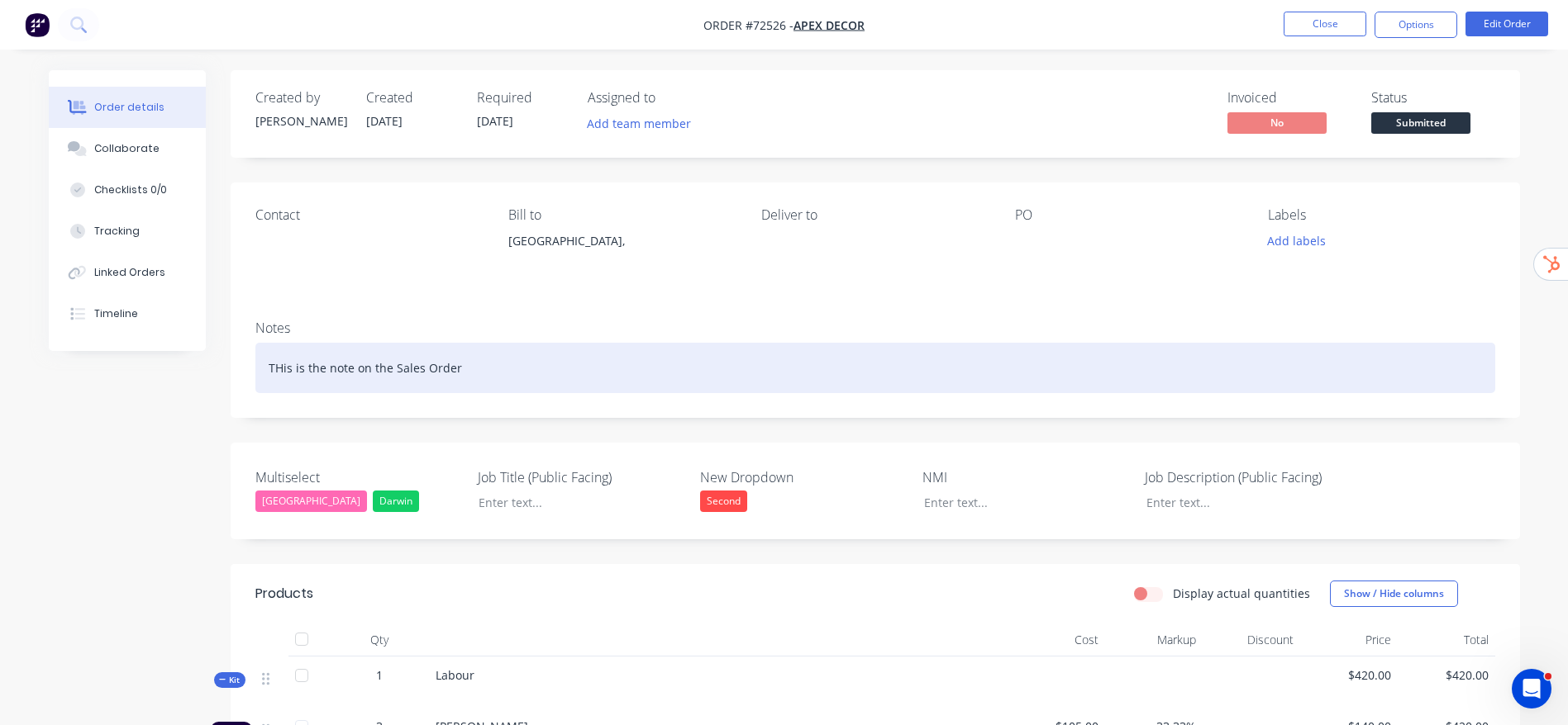
click at [282, 367] on div "THis is the note on the Sales Order" at bounding box center [875, 367] width 1240 height 50
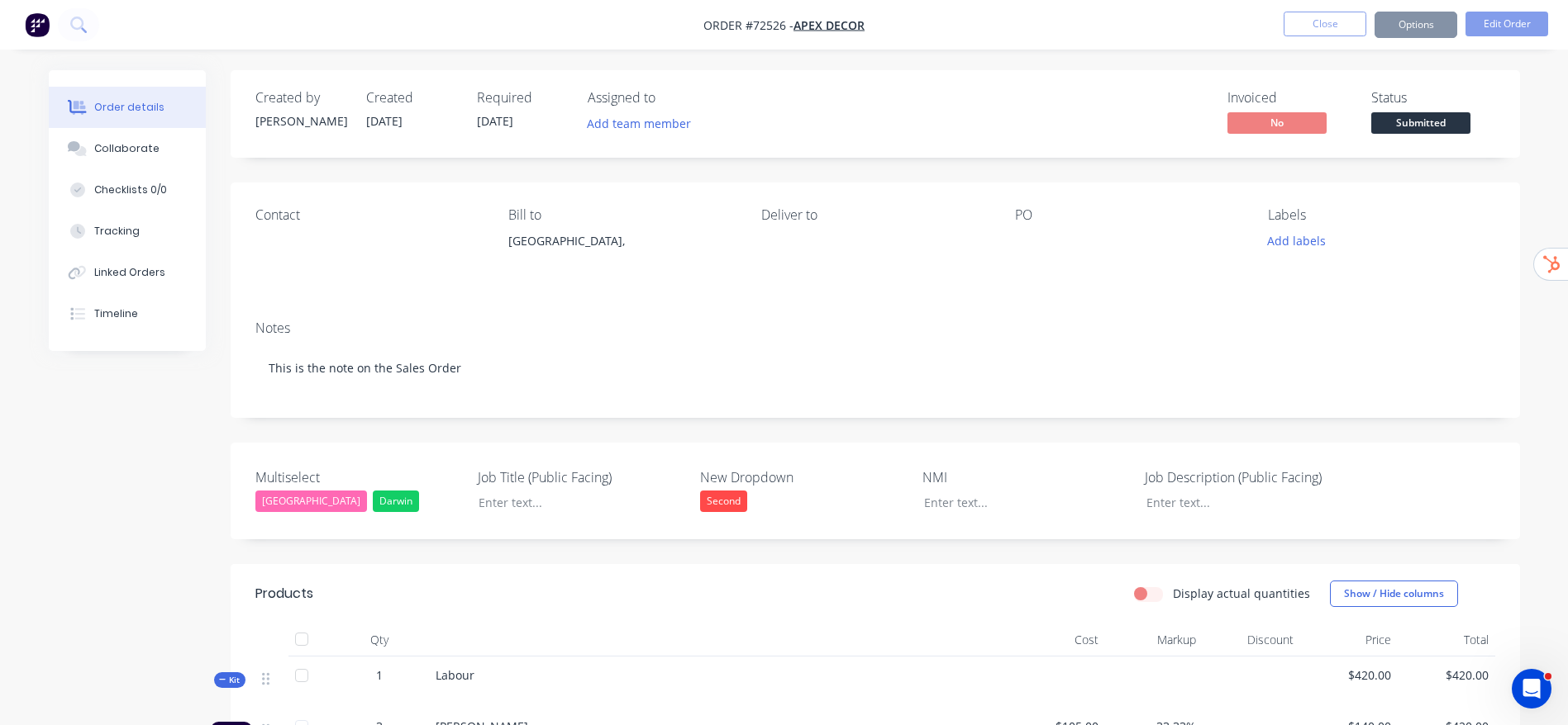
click at [1556, 187] on div "Order details Collaborate Checklists 0/0 Tracking Linked Orders Timeline Order …" at bounding box center [784, 522] width 1568 height 1045
click at [1437, 30] on button "Options" at bounding box center [1415, 25] width 82 height 27
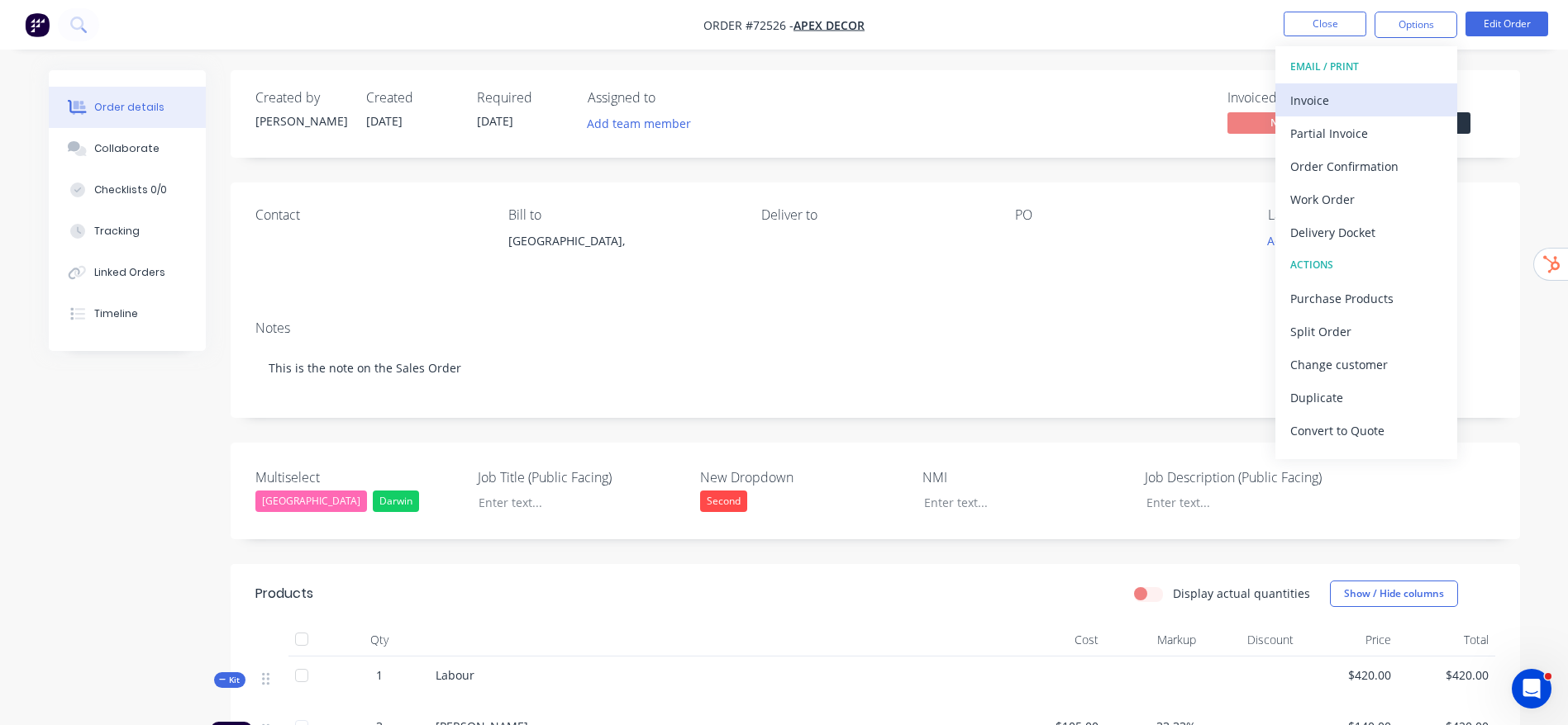
click at [1326, 90] on div "Invoice" at bounding box center [1366, 100] width 152 height 24
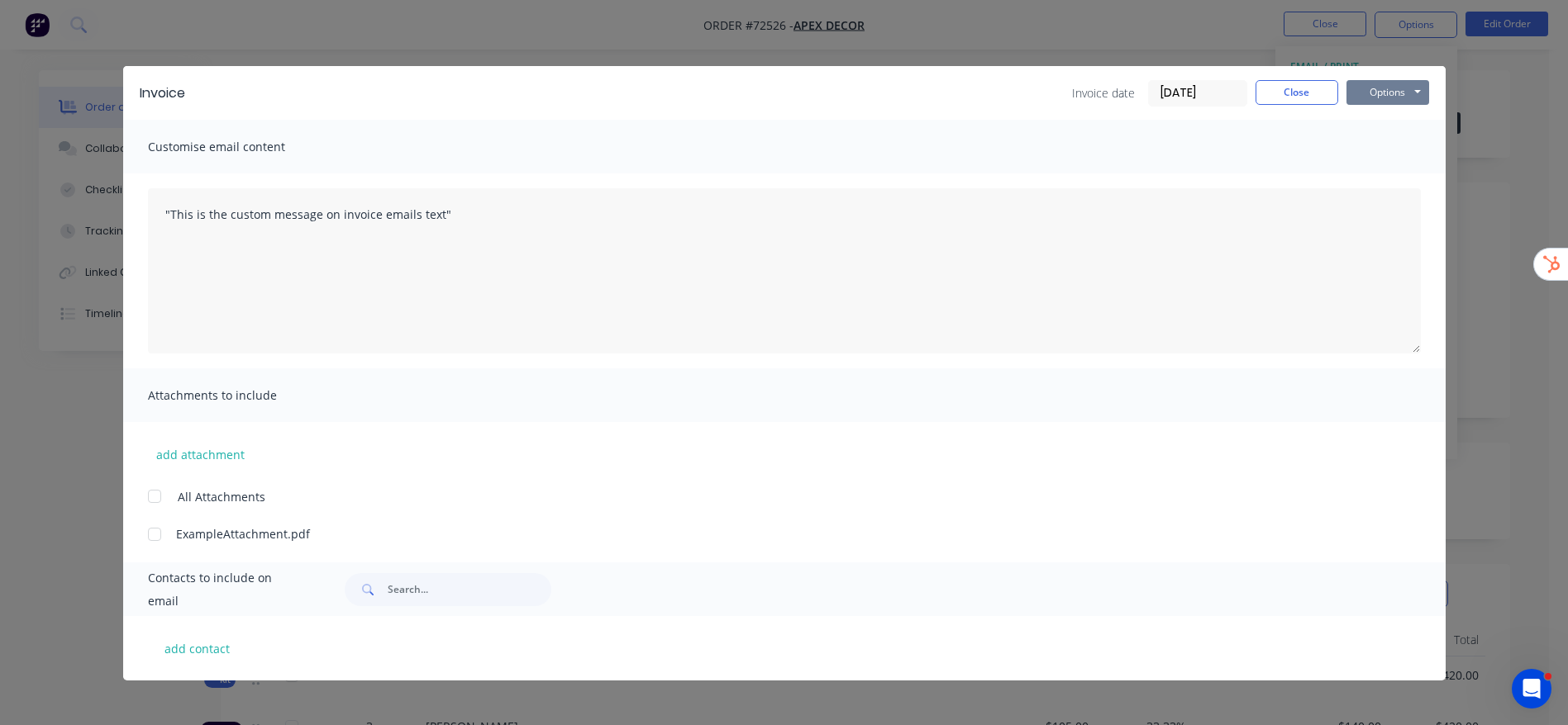
click at [1384, 92] on button "Options" at bounding box center [1387, 93] width 82 height 25
click at [1411, 118] on button "Preview" at bounding box center [1399, 122] width 106 height 27
click at [1279, 85] on button "Close" at bounding box center [1296, 93] width 82 height 25
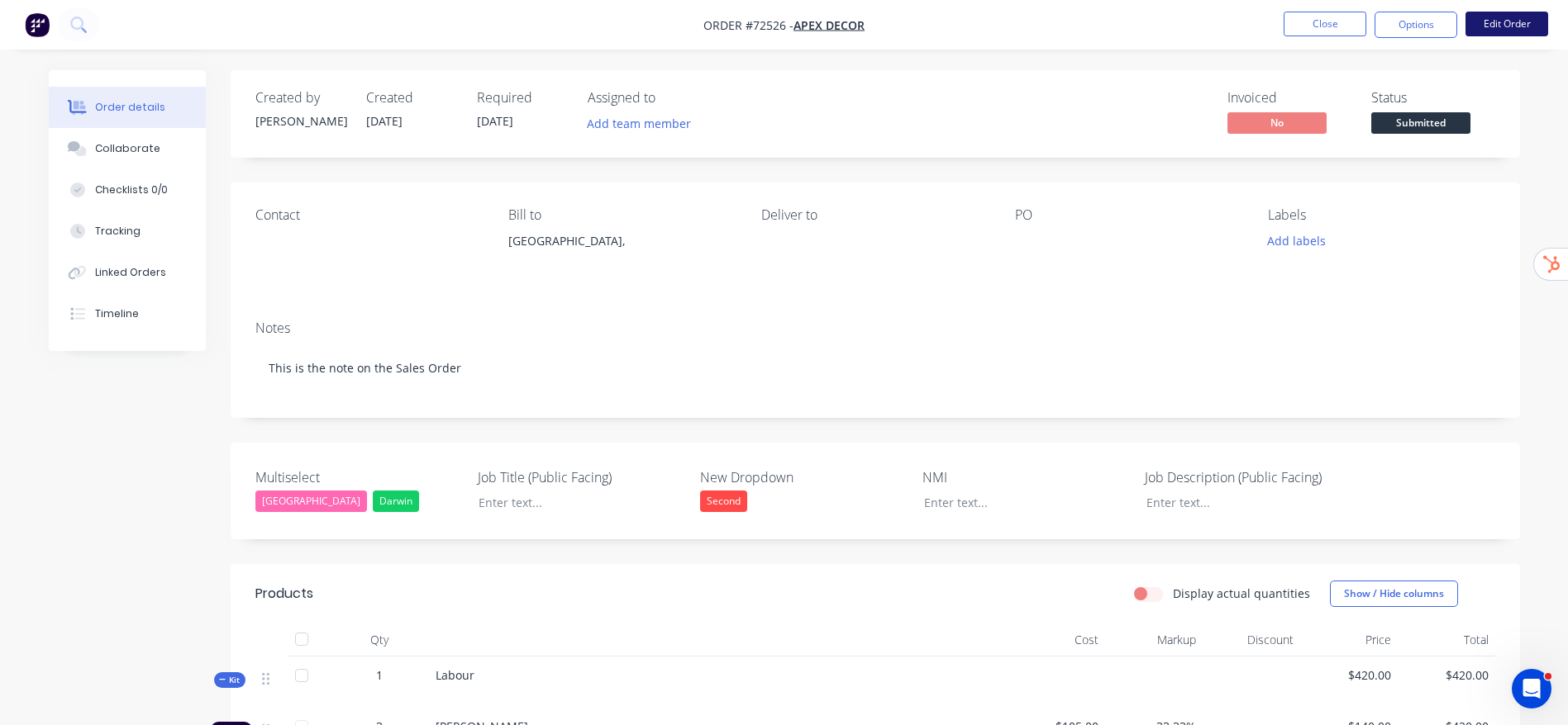
click at [1494, 25] on button "Edit Order" at bounding box center [1506, 24] width 82 height 25
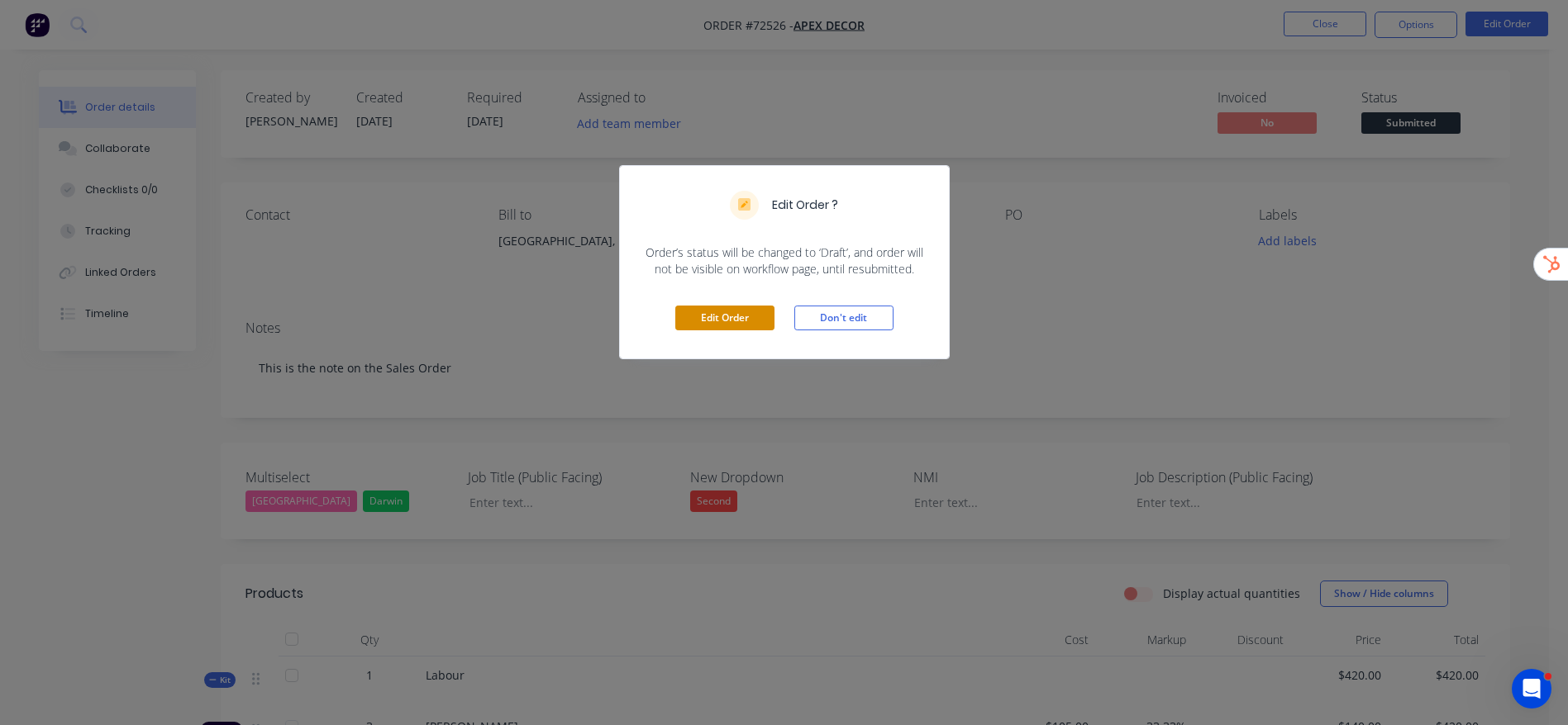
click at [751, 308] on button "Edit Order" at bounding box center [725, 318] width 99 height 25
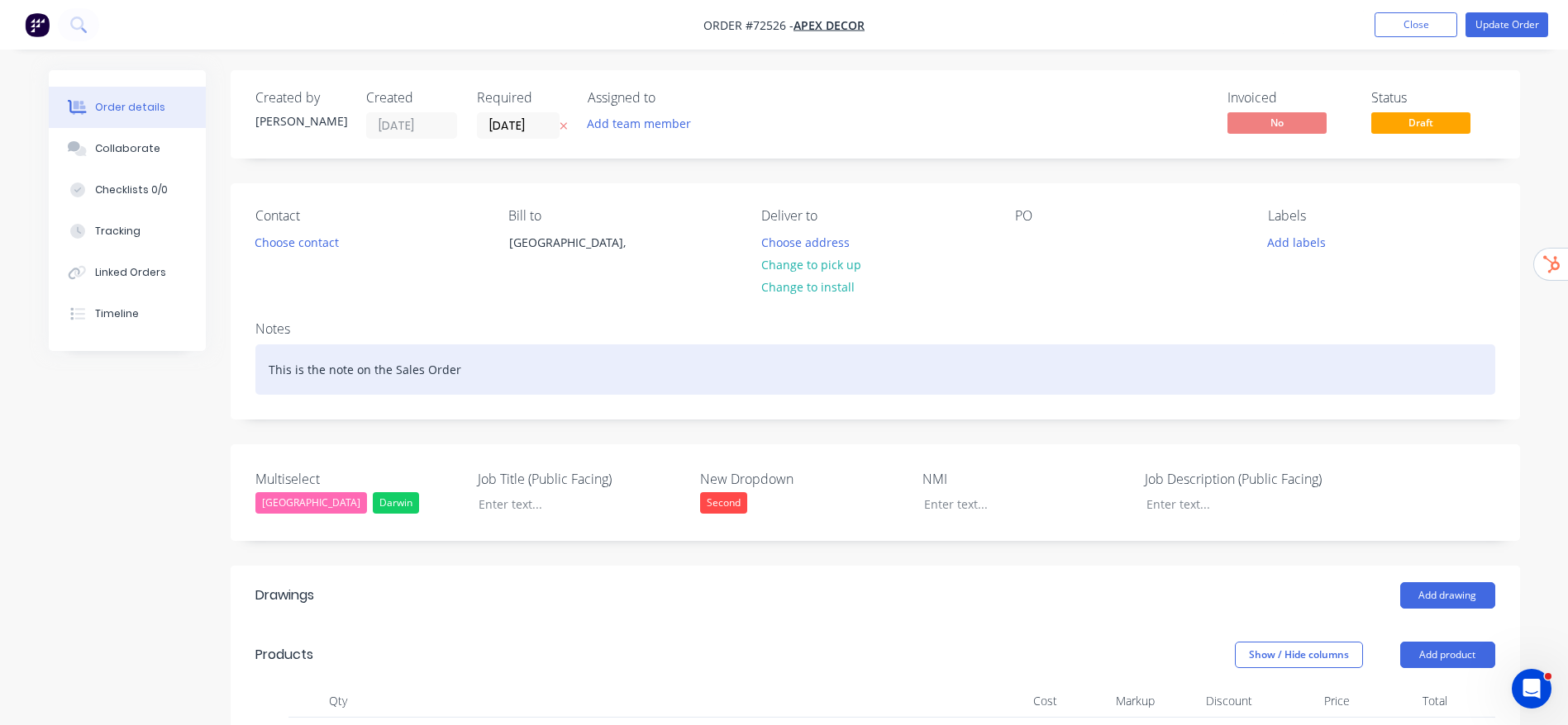
click at [597, 375] on div "This is the note on the Sales Order" at bounding box center [875, 369] width 1240 height 50
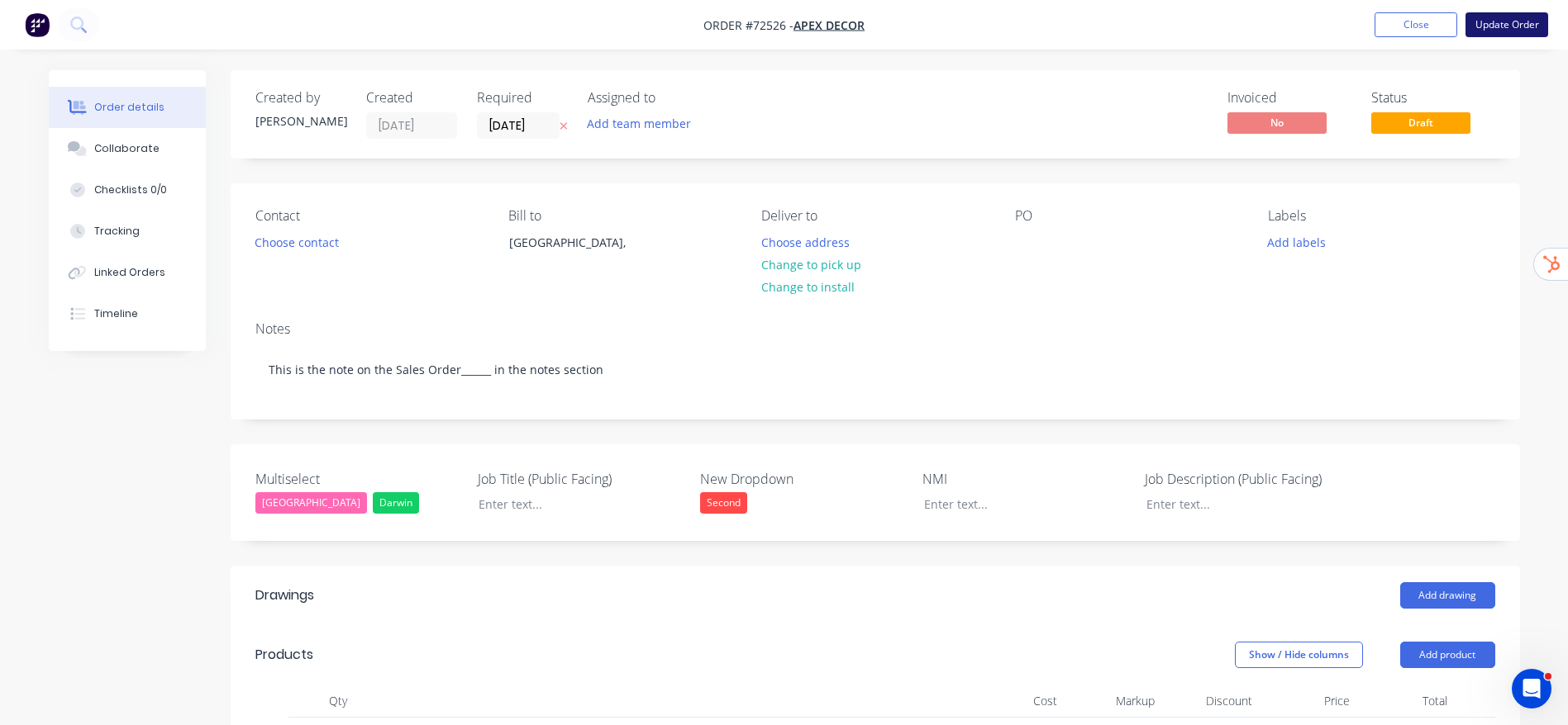
click at [1489, 21] on button "Update Order" at bounding box center [1506, 25] width 82 height 25
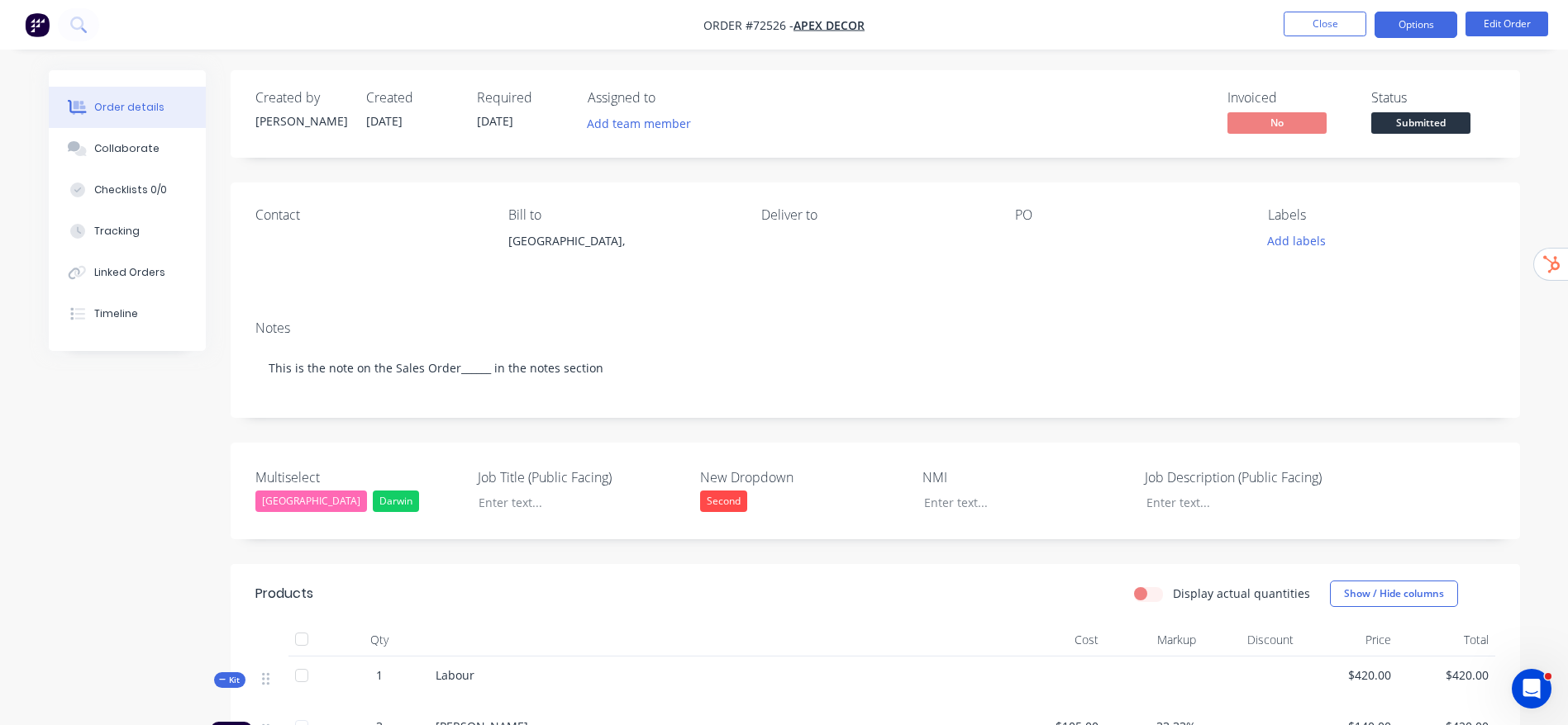
click at [1437, 13] on button "Options" at bounding box center [1415, 25] width 82 height 27
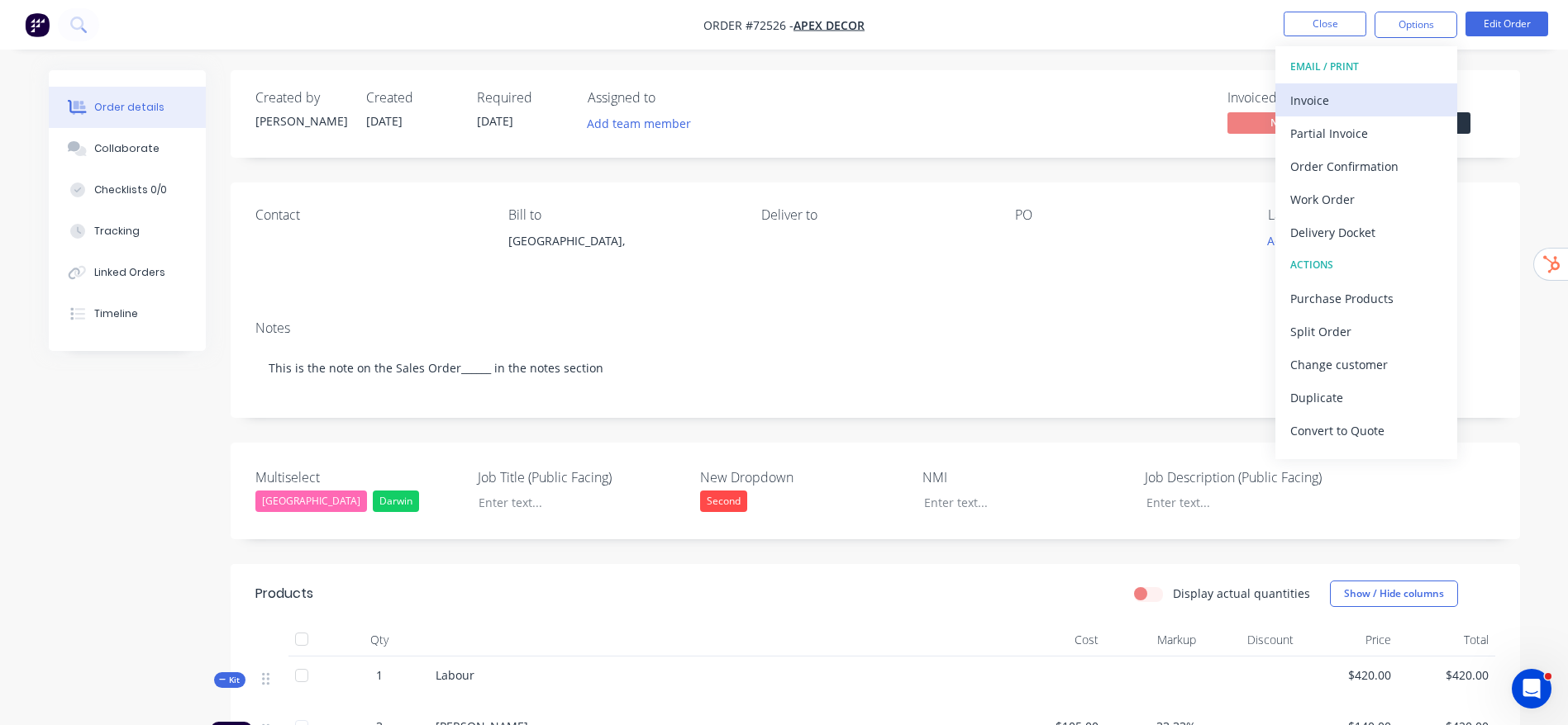
click at [1335, 97] on div "Invoice" at bounding box center [1366, 100] width 152 height 24
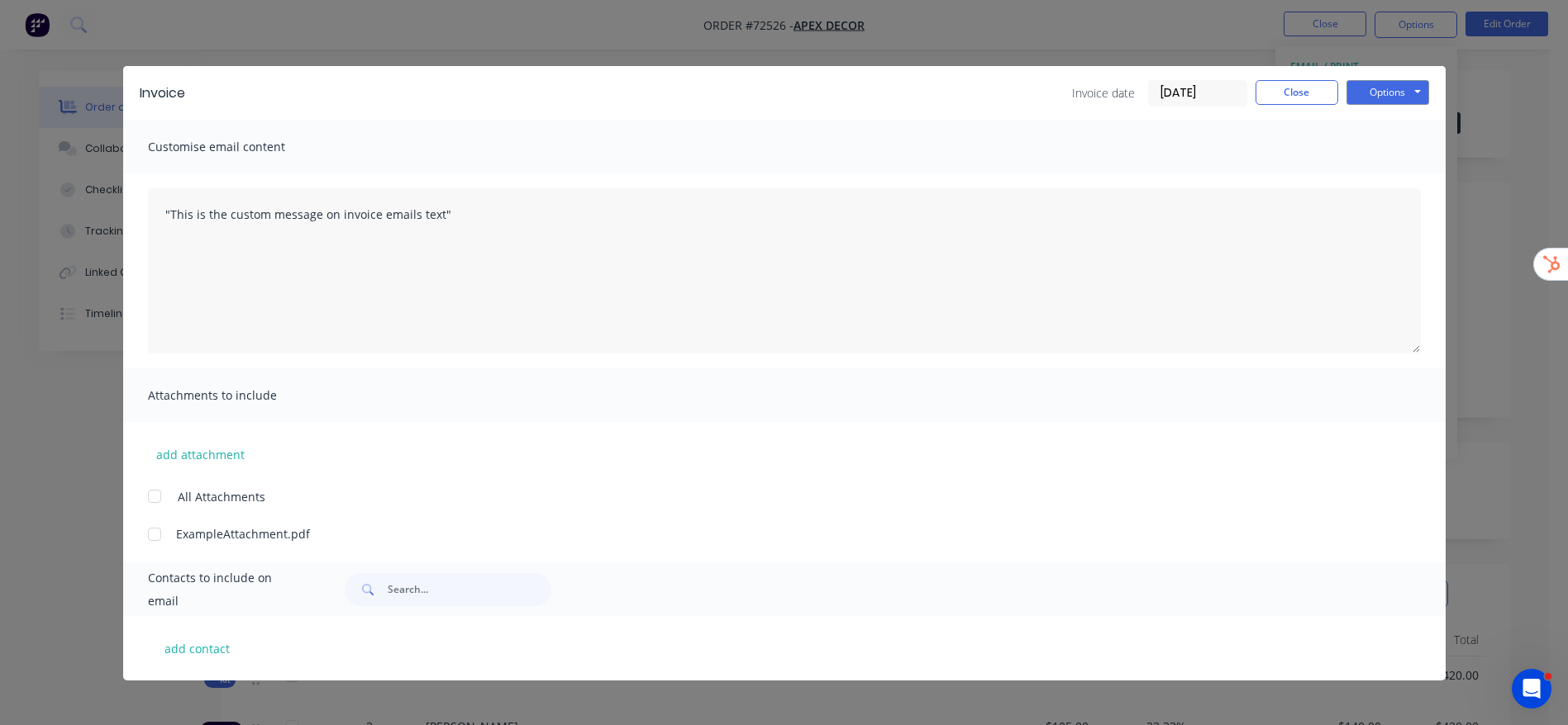
click at [1398, 79] on div "Invoice Invoice date 14/08/25 Close Options Preview Print Email" at bounding box center [784, 93] width 1322 height 54
click at [1395, 81] on button "Options" at bounding box center [1387, 93] width 82 height 25
click at [1401, 128] on button "Preview" at bounding box center [1399, 122] width 106 height 27
click at [1322, 98] on button "Close" at bounding box center [1296, 93] width 82 height 25
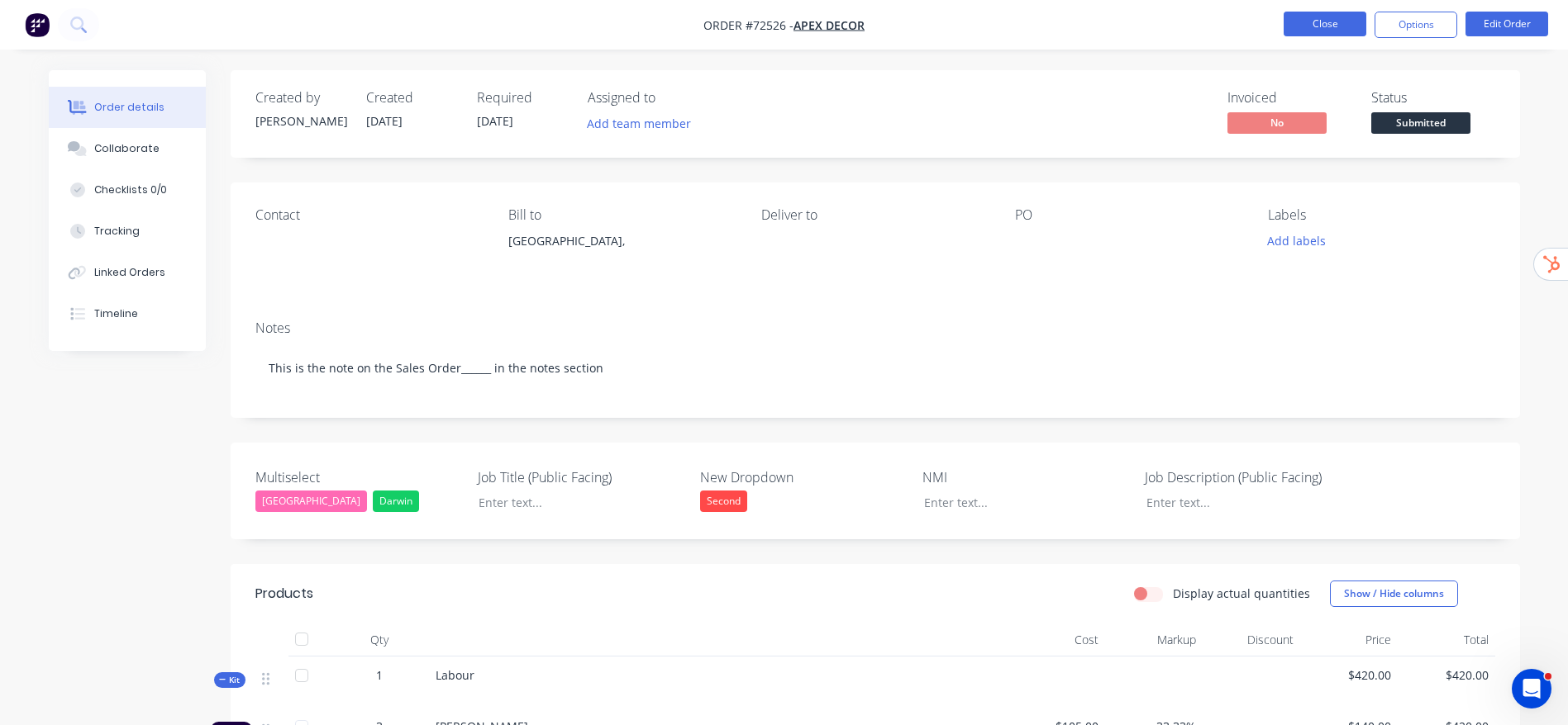
click at [1321, 21] on button "Close" at bounding box center [1325, 24] width 82 height 25
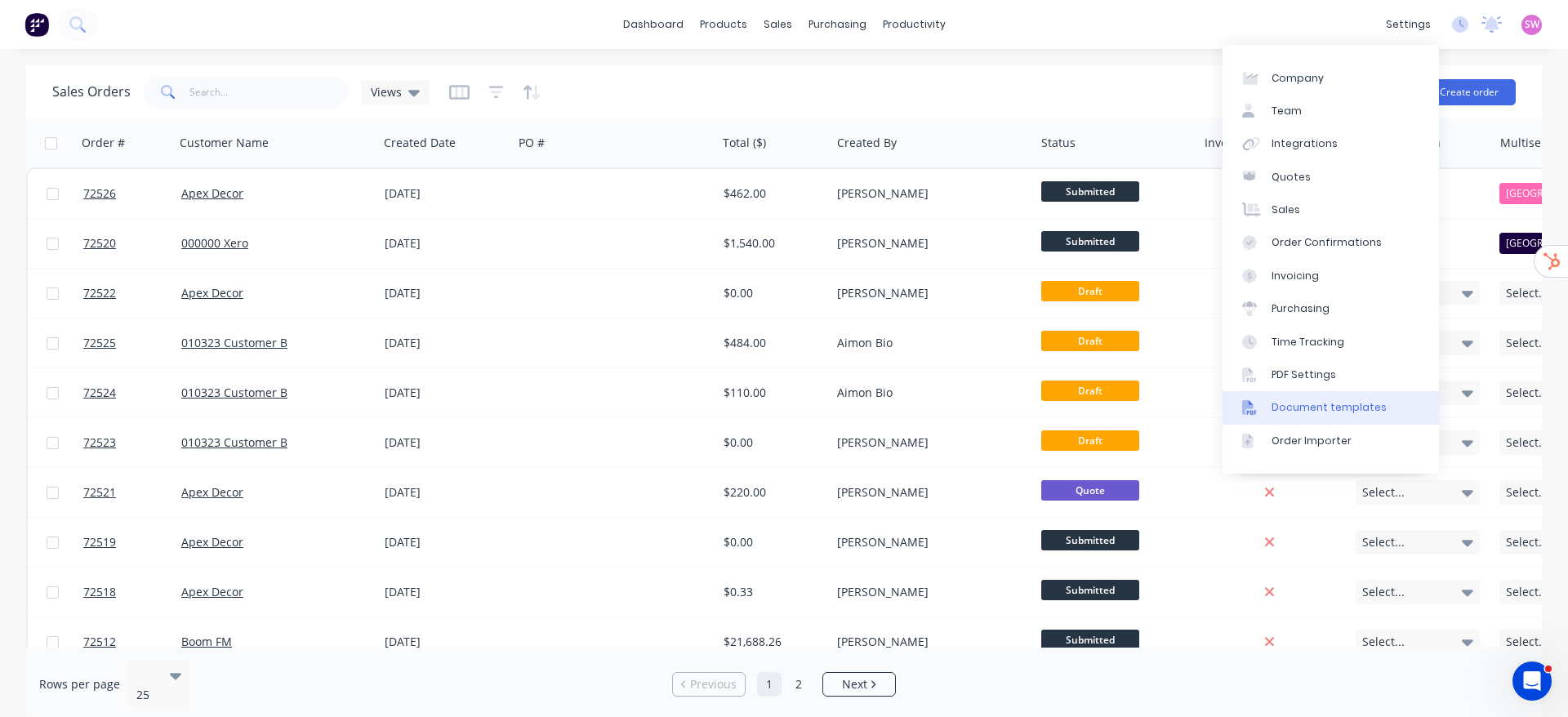
click at [1334, 403] on div "Document templates" at bounding box center [1328, 408] width 115 height 15
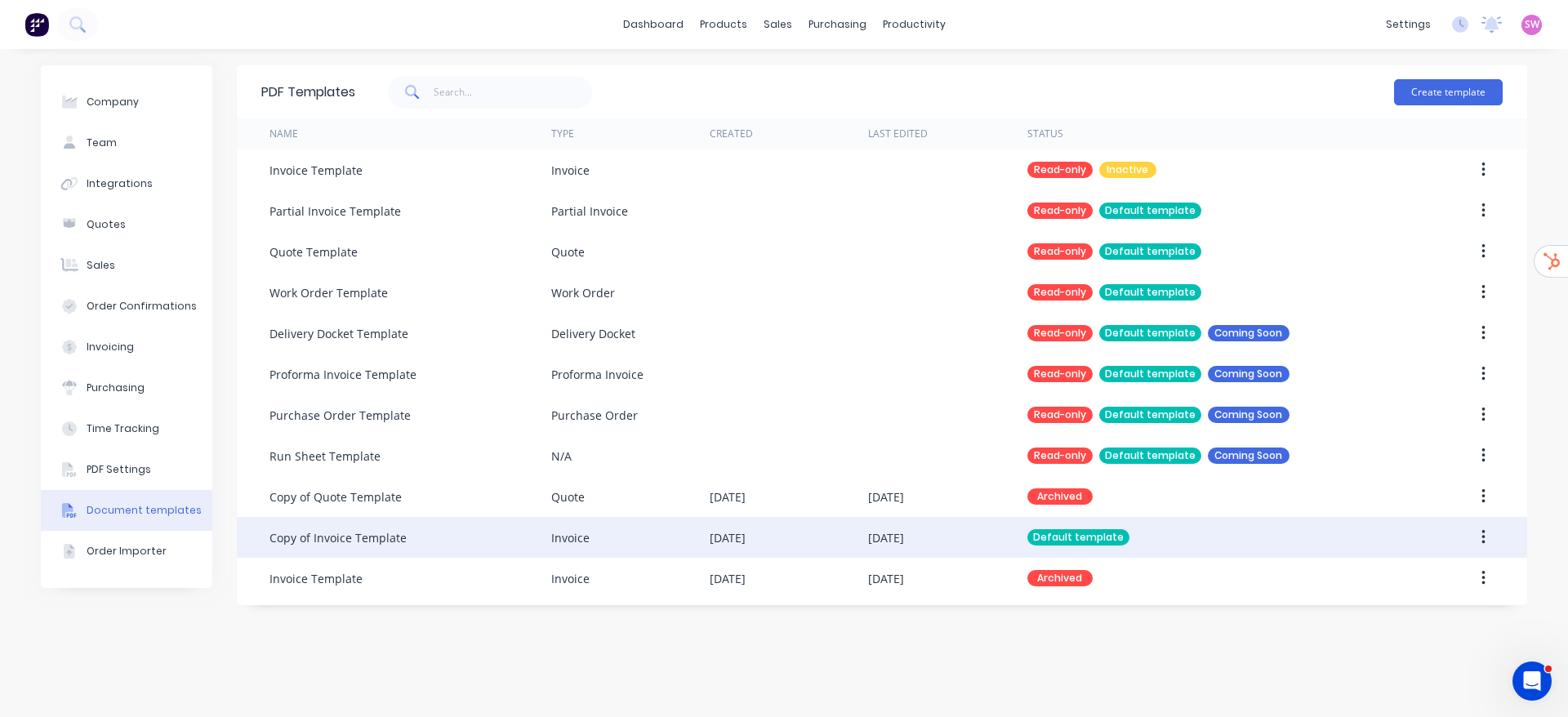
click at [1175, 527] on div "Default template" at bounding box center [1212, 538] width 370 height 41
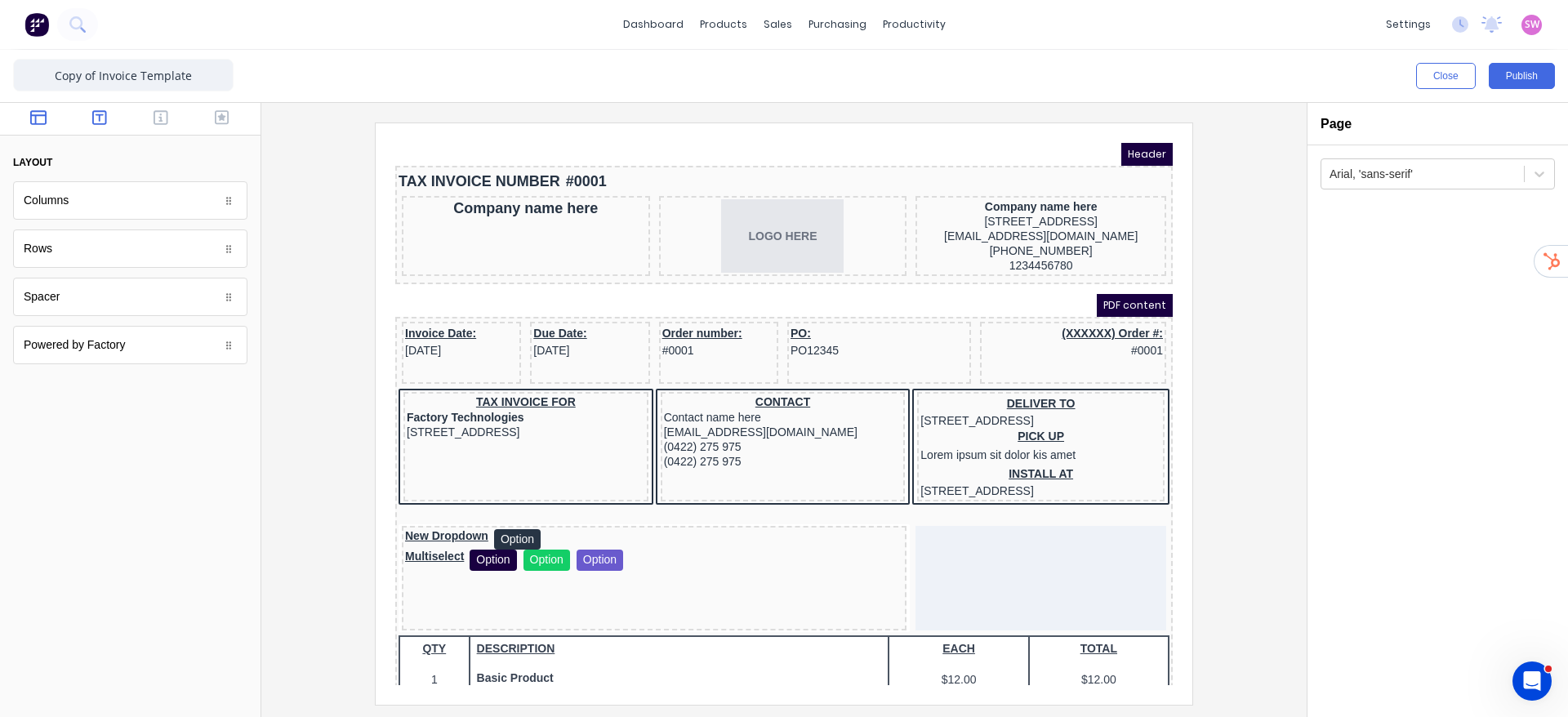
click at [88, 117] on button "button" at bounding box center [100, 119] width 51 height 19
click at [49, 123] on button "button" at bounding box center [39, 119] width 51 height 19
click at [92, 120] on icon "button" at bounding box center [99, 118] width 15 height 16
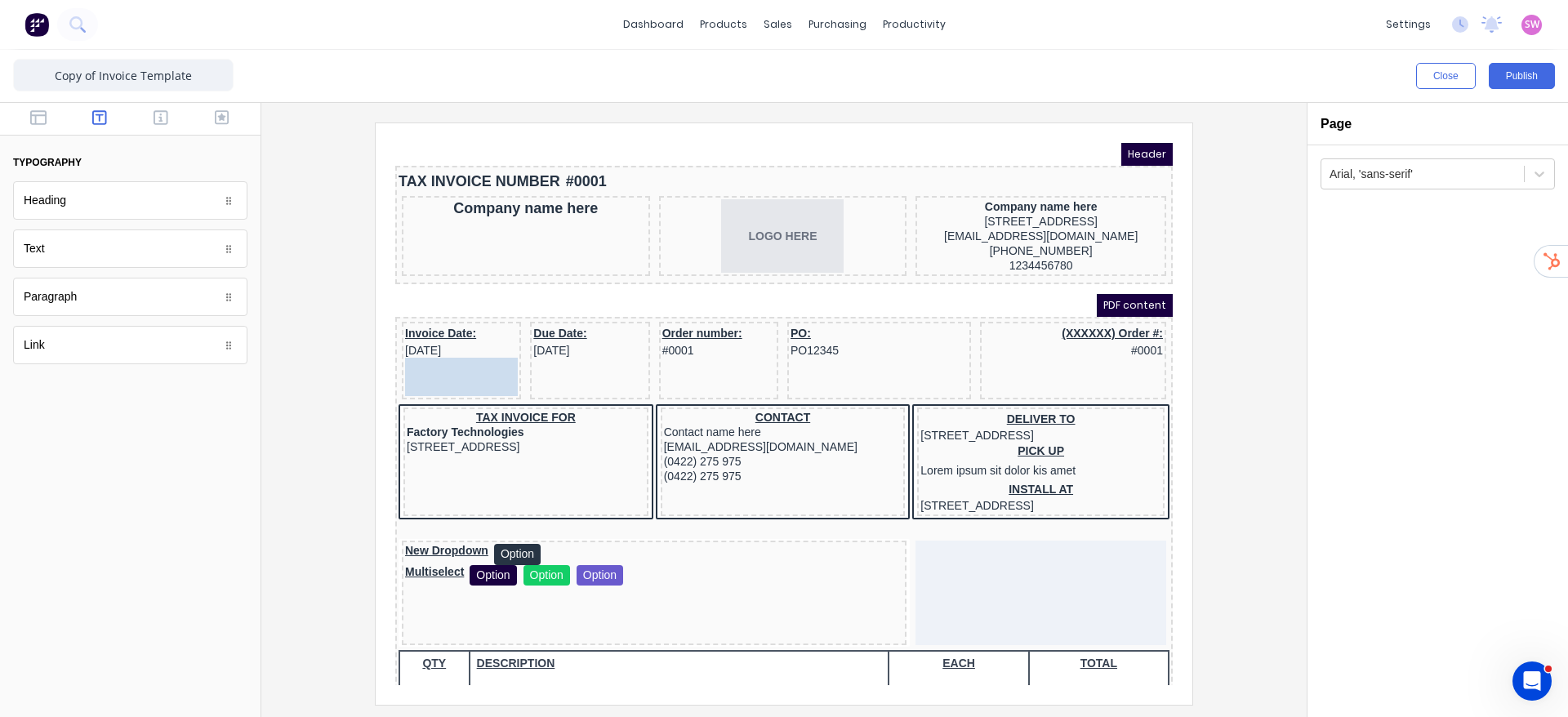
drag, startPoint x: 87, startPoint y: 352, endPoint x: 445, endPoint y: 360, distance: 358.1
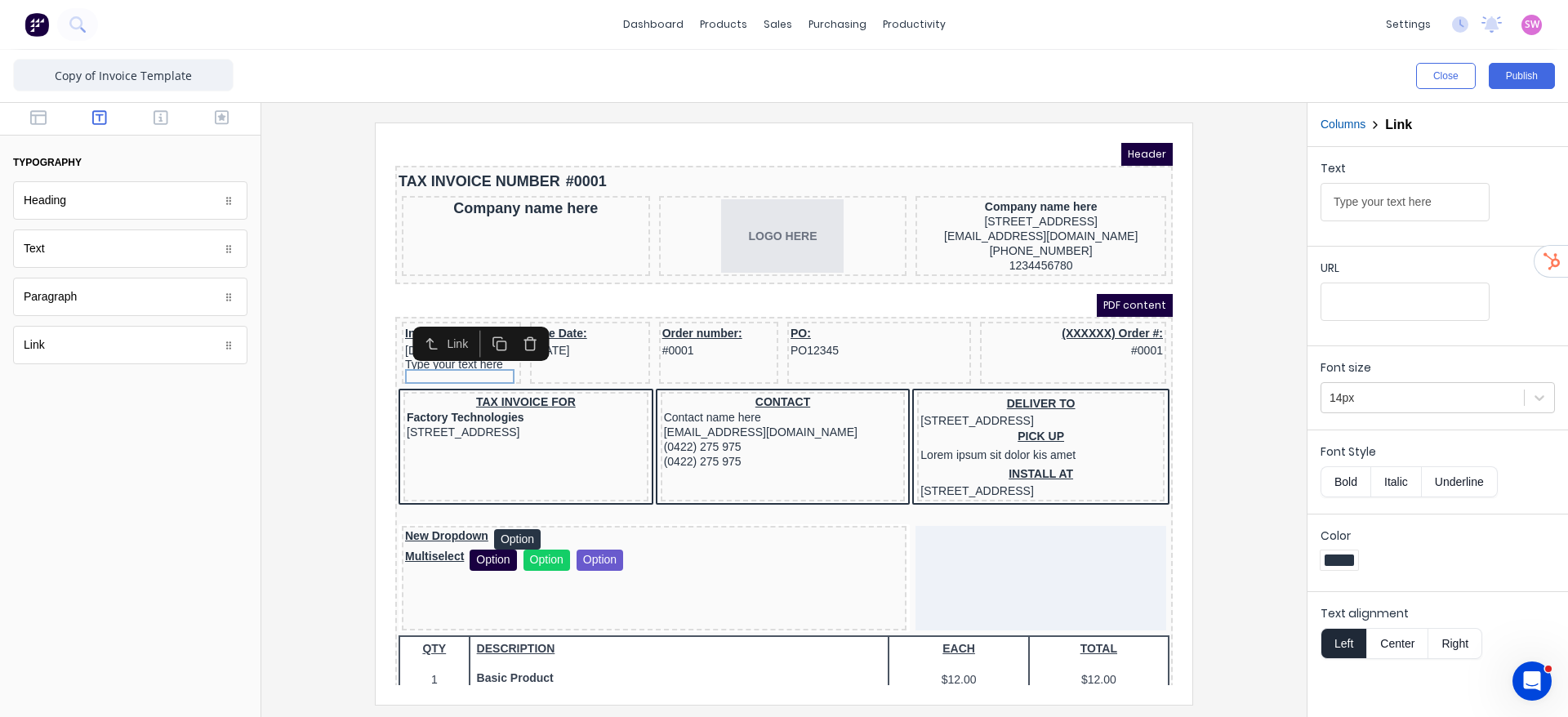
click at [517, 323] on icon "button" at bounding box center [511, 324] width 16 height 16
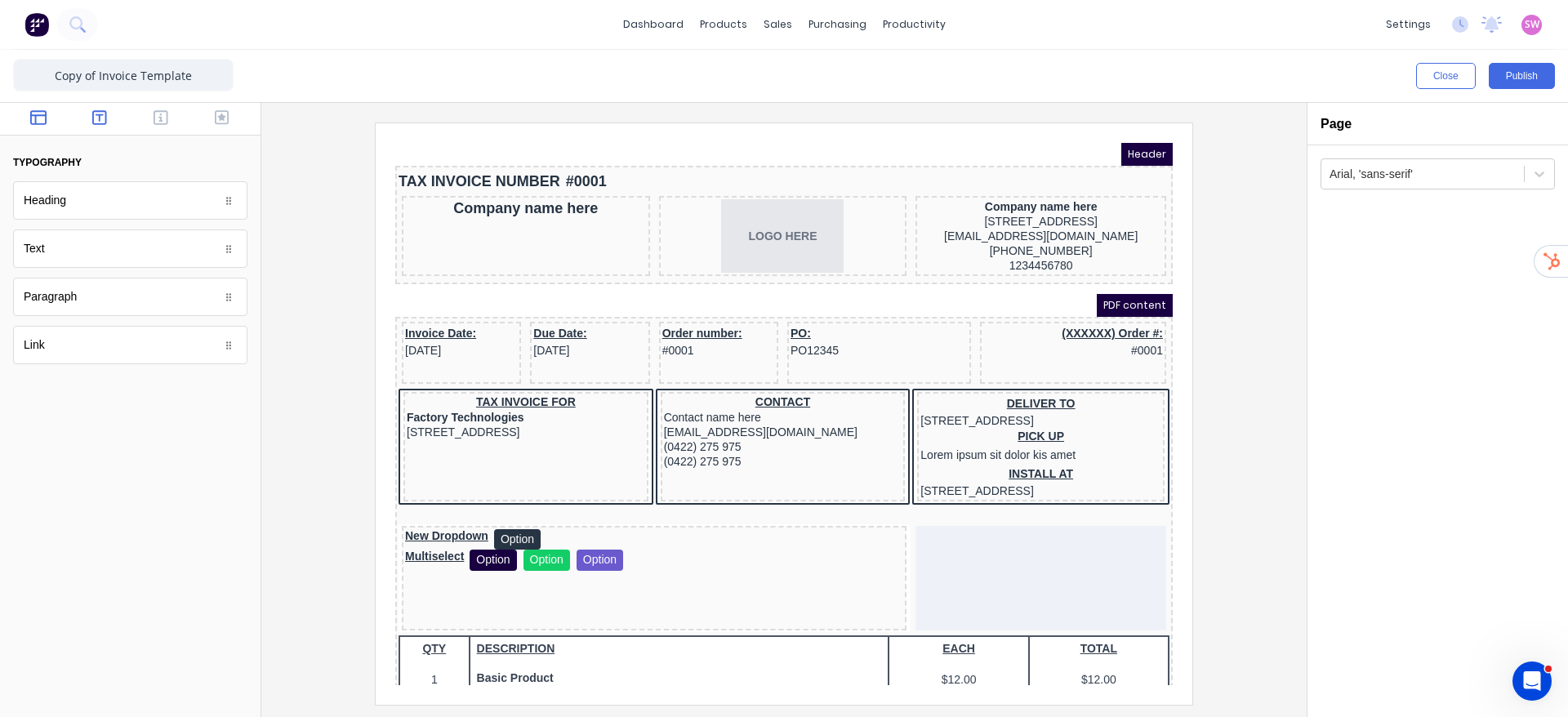
click at [30, 117] on icon "button" at bounding box center [38, 118] width 16 height 16
click at [166, 114] on icon "button" at bounding box center [161, 118] width 15 height 16
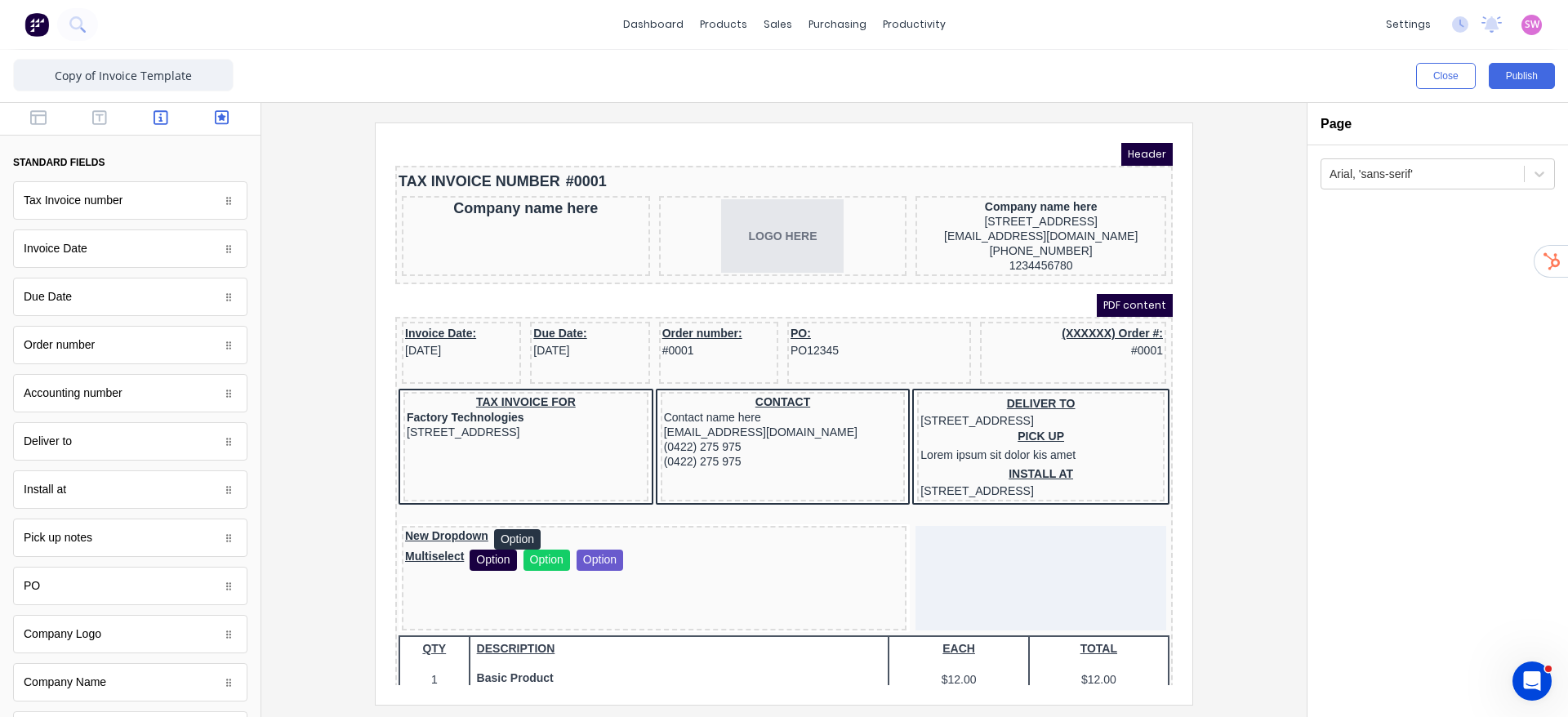
click at [214, 115] on button "button" at bounding box center [222, 119] width 51 height 19
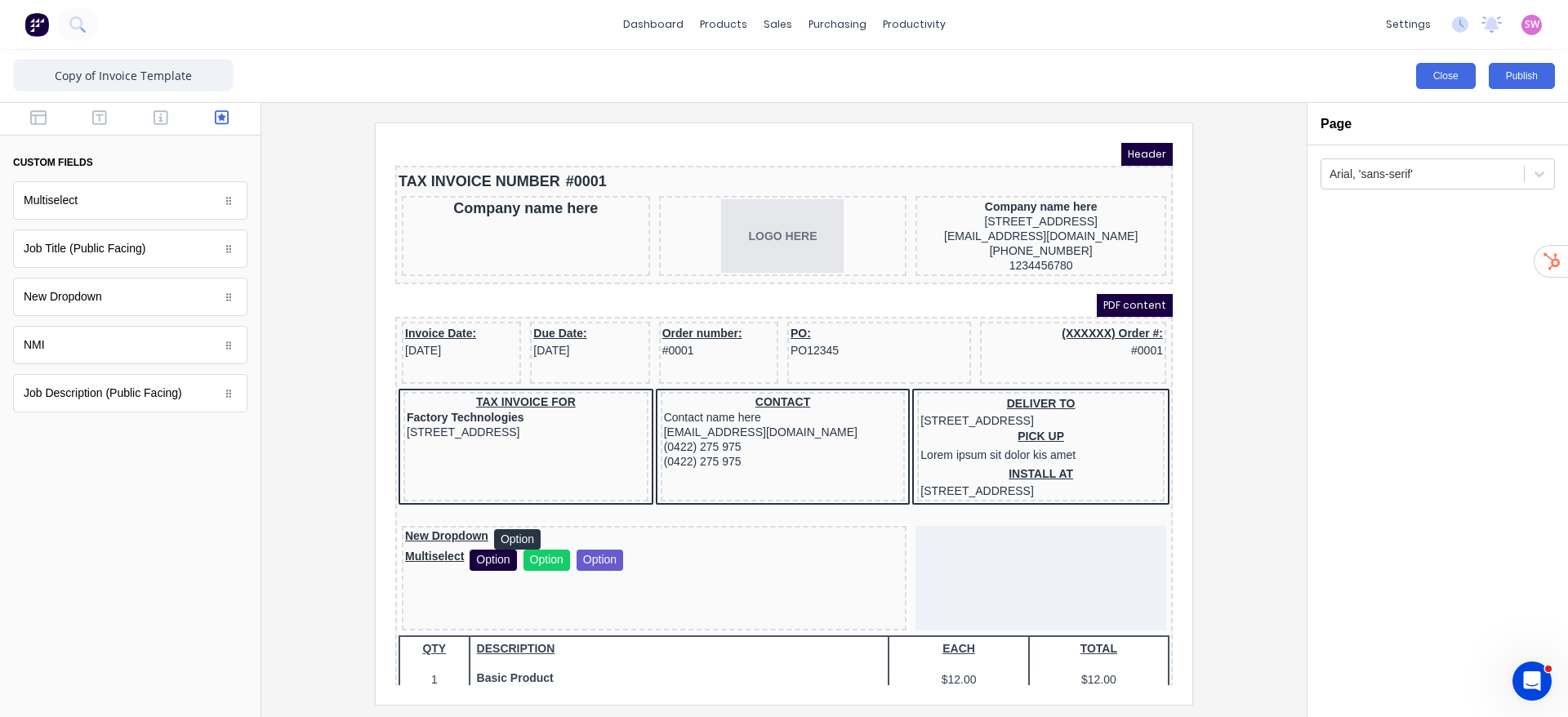
click at [1457, 80] on button "Close" at bounding box center [1445, 76] width 59 height 27
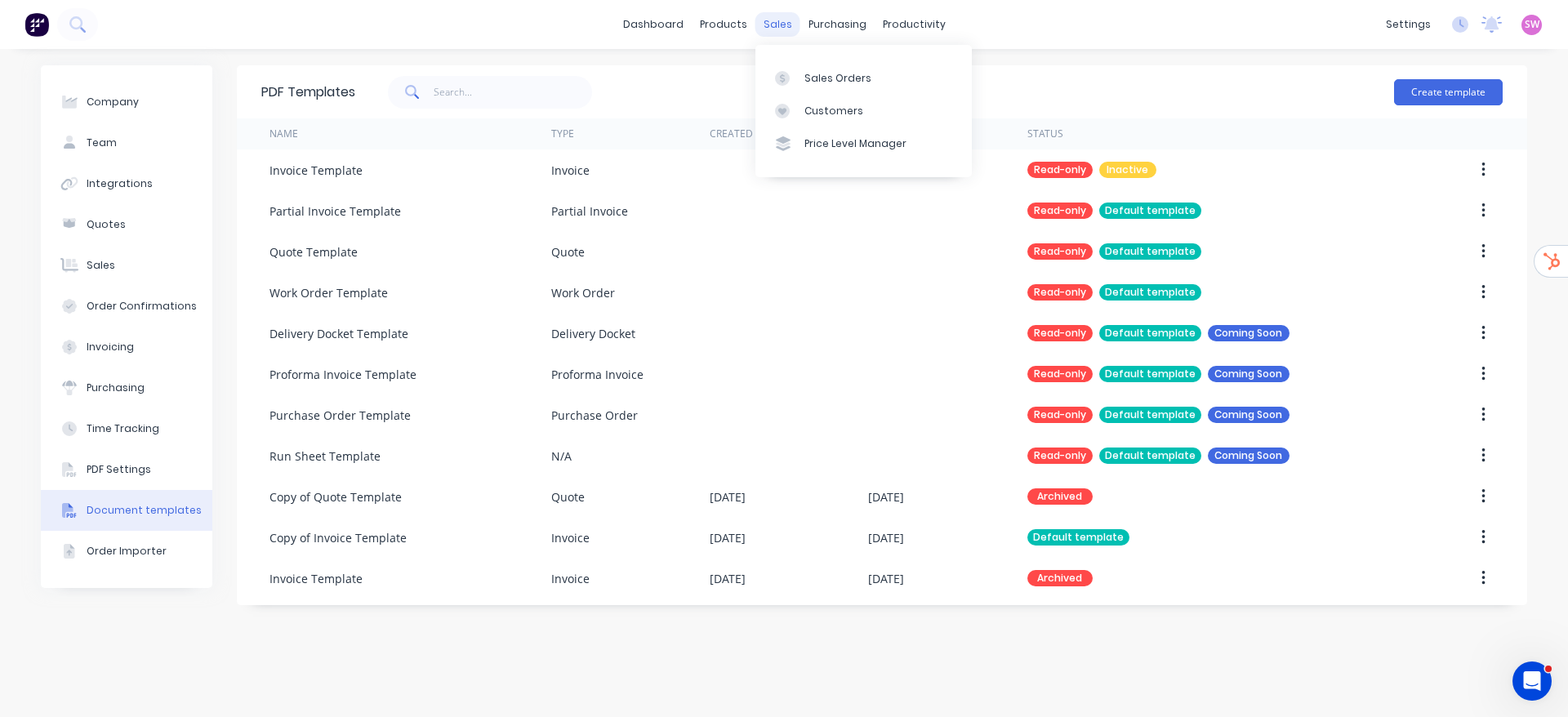
click at [790, 19] on div "sales" at bounding box center [778, 25] width 45 height 25
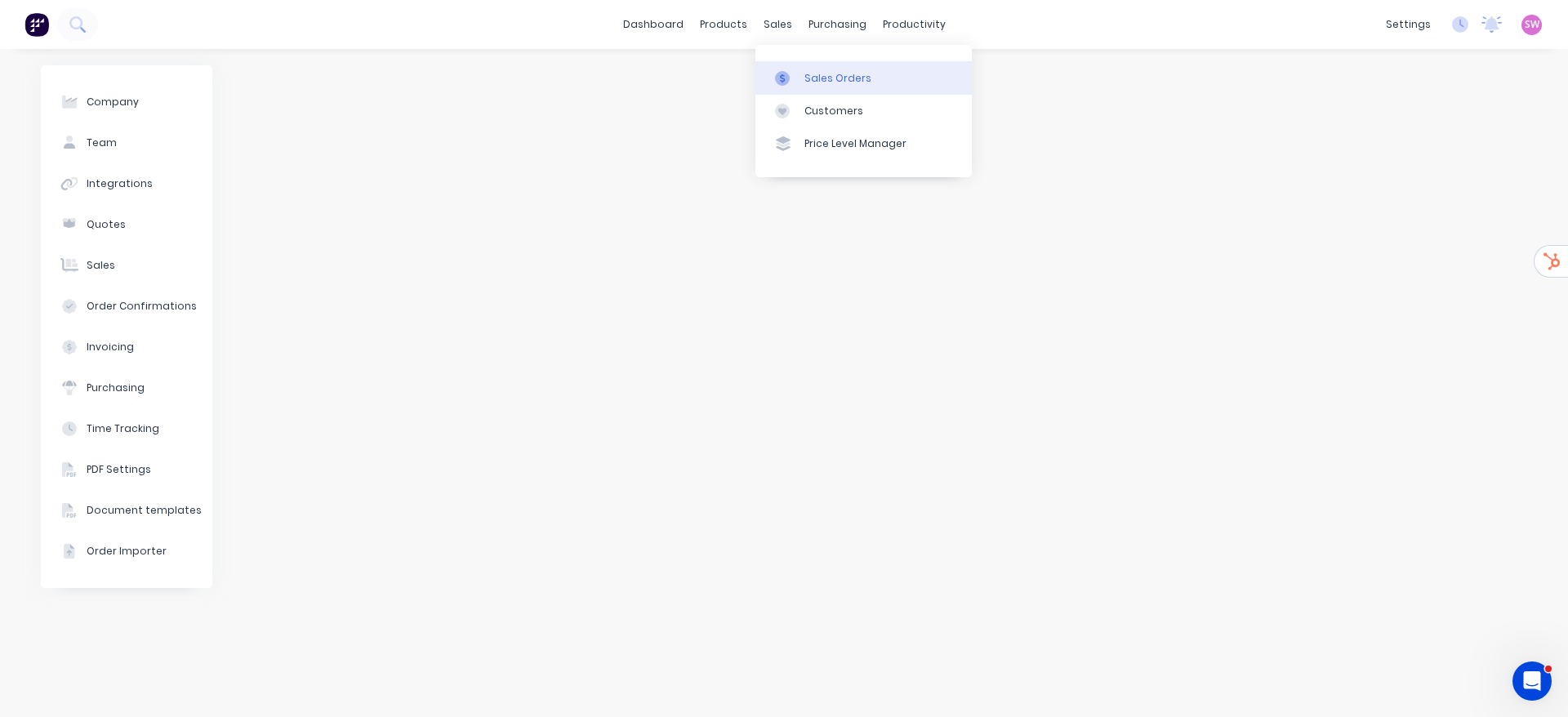
click at [819, 76] on div "Sales Orders" at bounding box center [838, 78] width 67 height 15
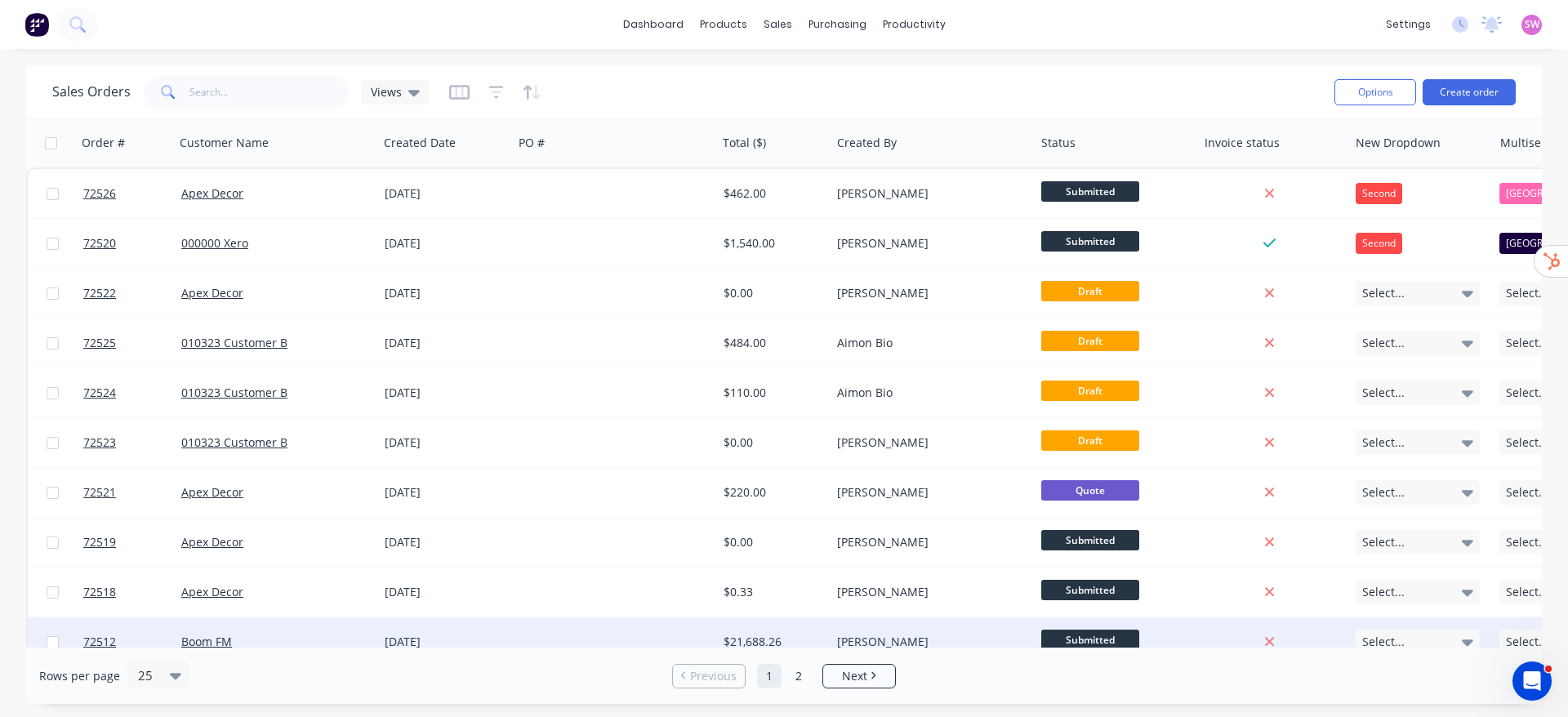
click at [903, 637] on div "[PERSON_NAME]" at bounding box center [927, 642] width 181 height 16
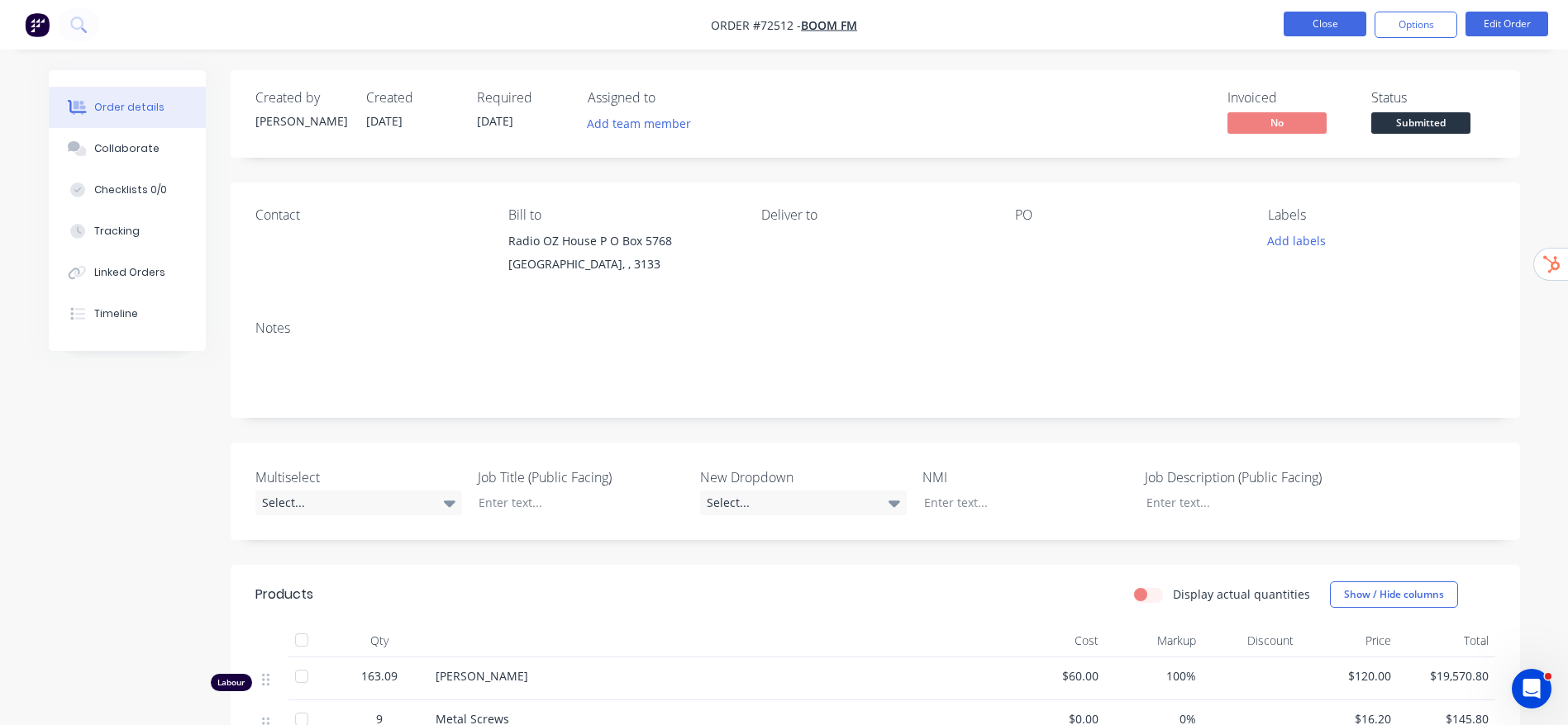
click at [1311, 17] on button "Close" at bounding box center [1325, 24] width 82 height 25
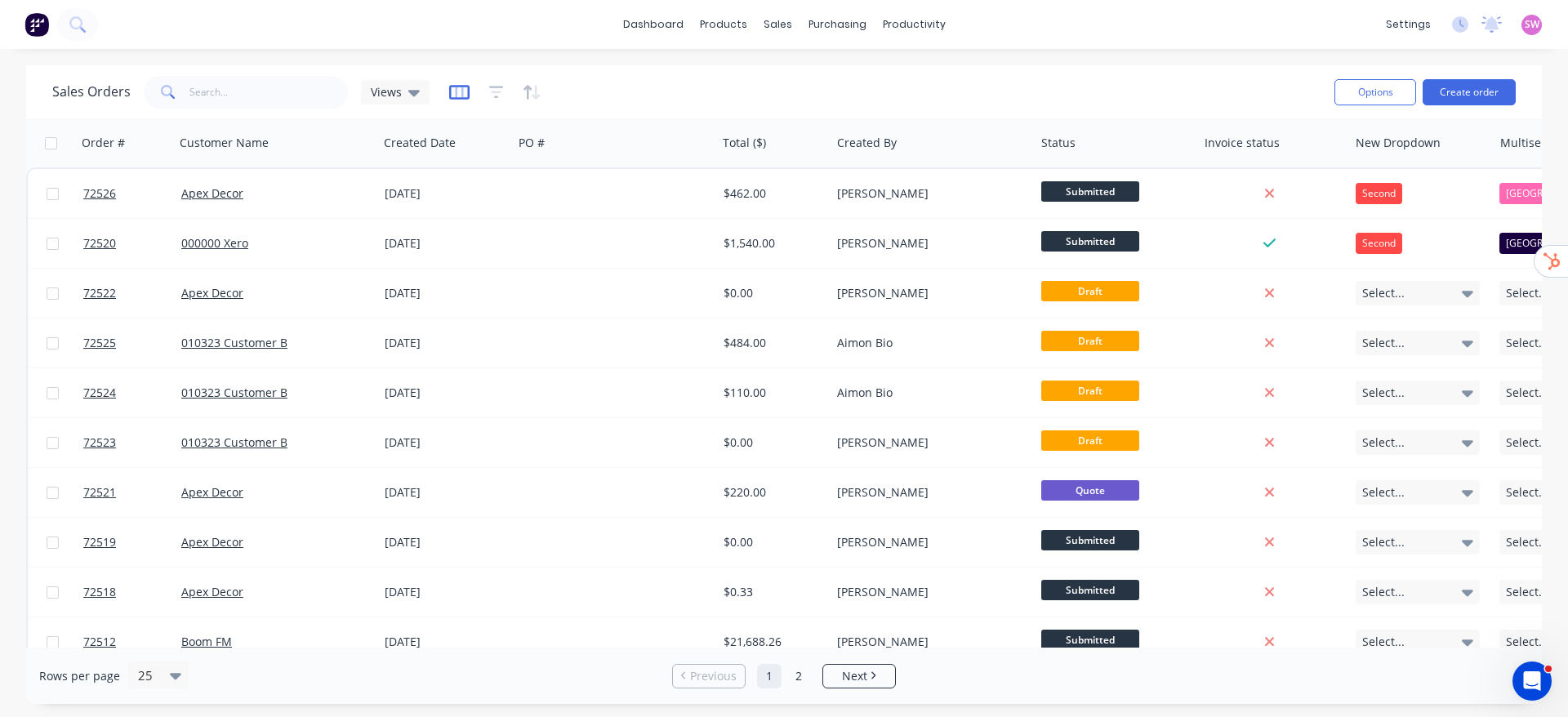
click at [466, 88] on icon "button" at bounding box center [459, 92] width 20 height 15
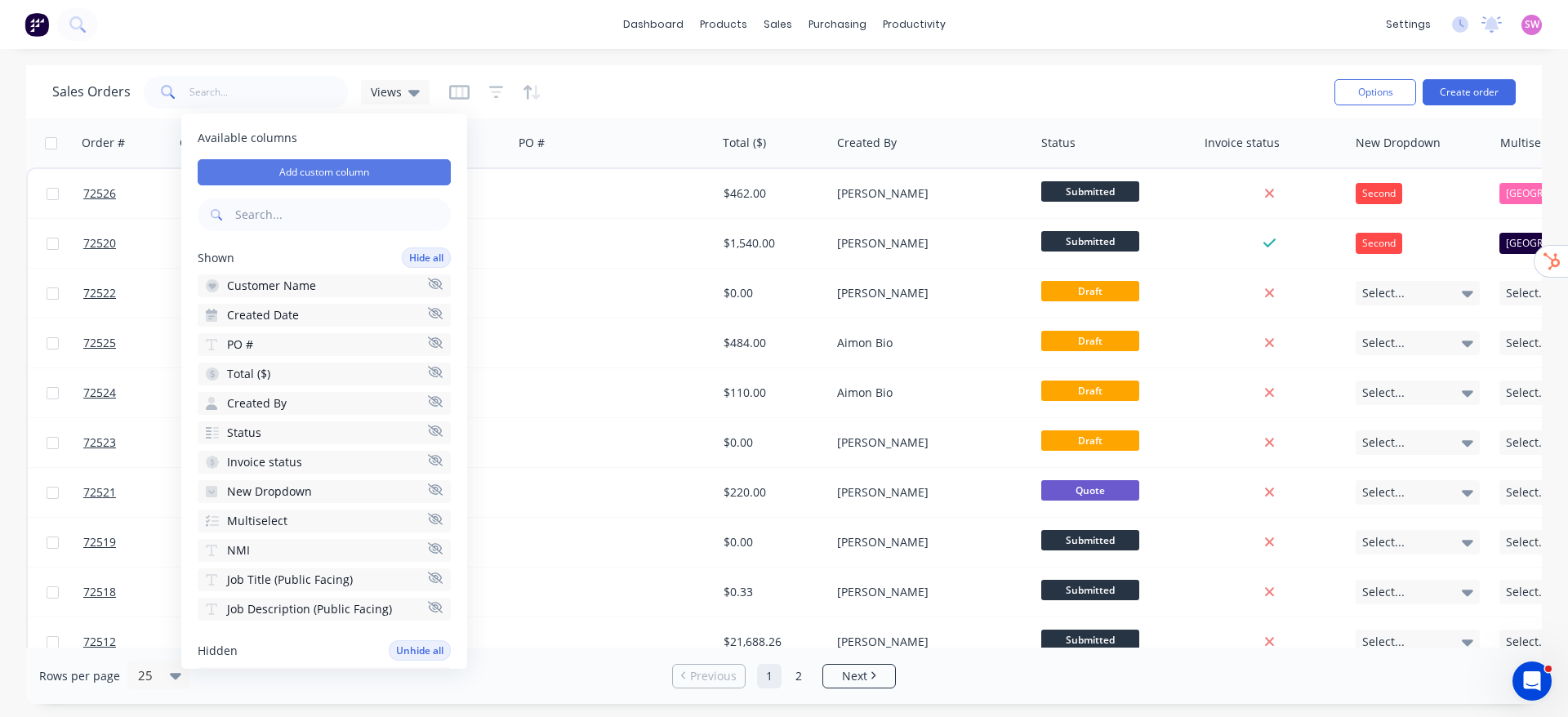
click at [346, 165] on button "Add custom column" at bounding box center [324, 172] width 253 height 27
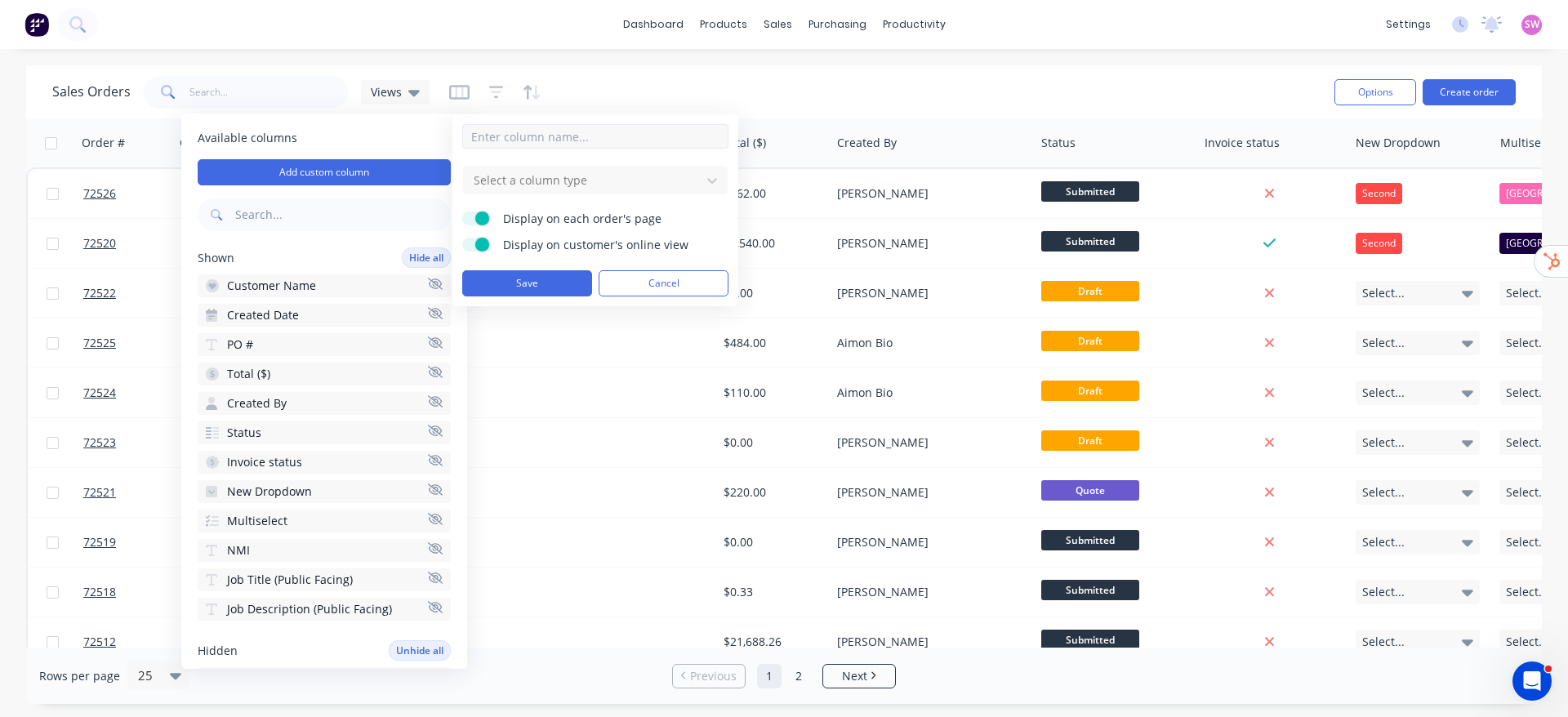
click at [552, 134] on input at bounding box center [595, 136] width 266 height 25
type input "Example Number Column"
click at [591, 187] on div at bounding box center [582, 179] width 220 height 20
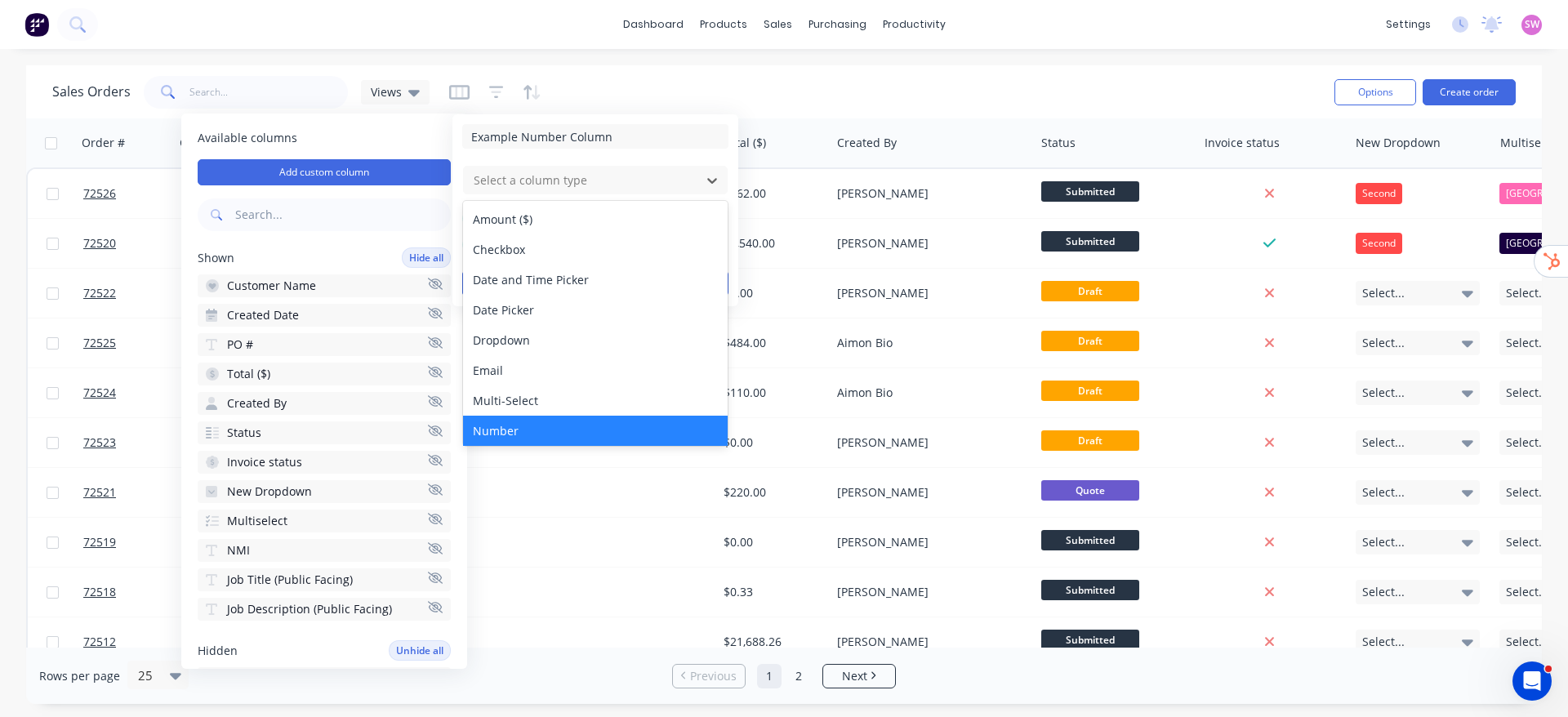
click at [542, 423] on div "Number" at bounding box center [595, 431] width 264 height 30
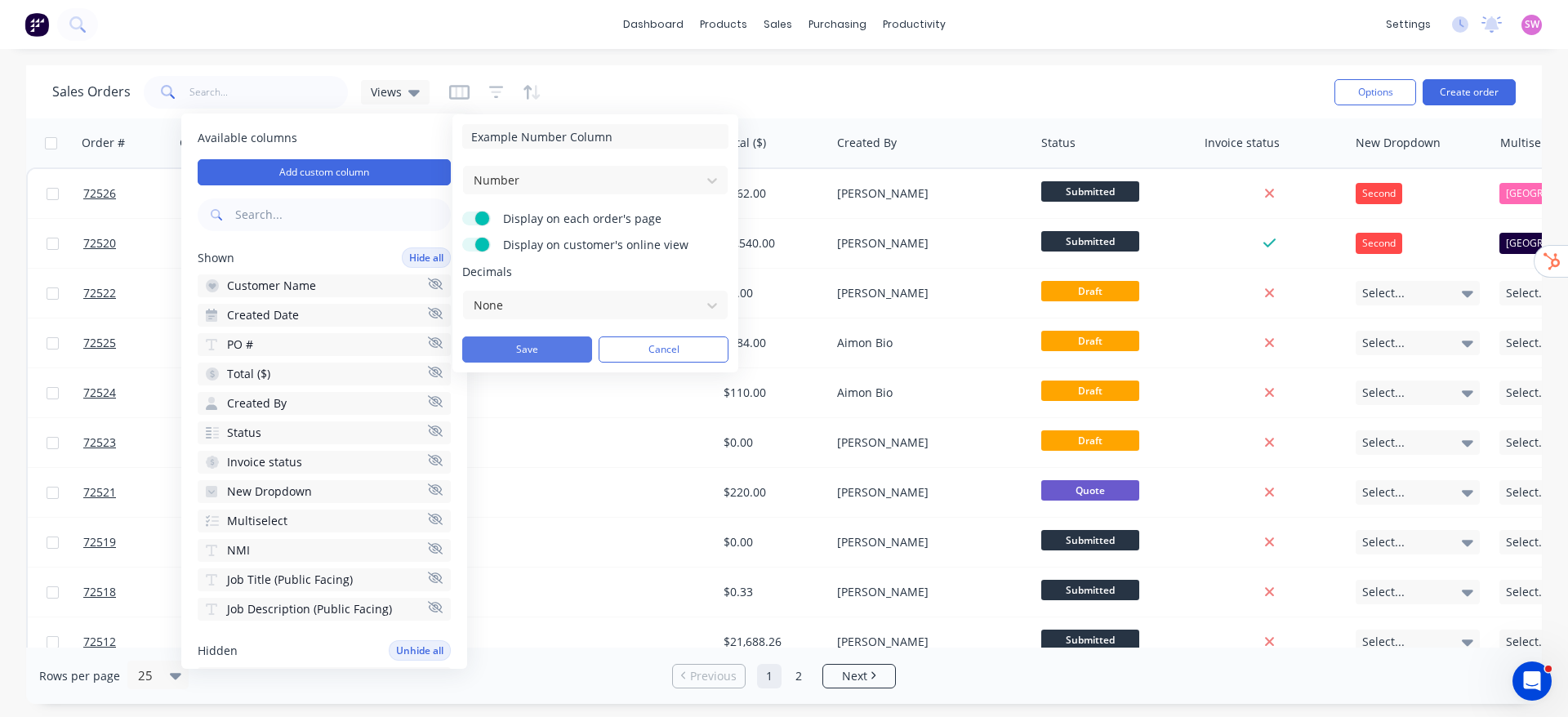
click at [521, 346] on button "Save" at bounding box center [527, 350] width 130 height 27
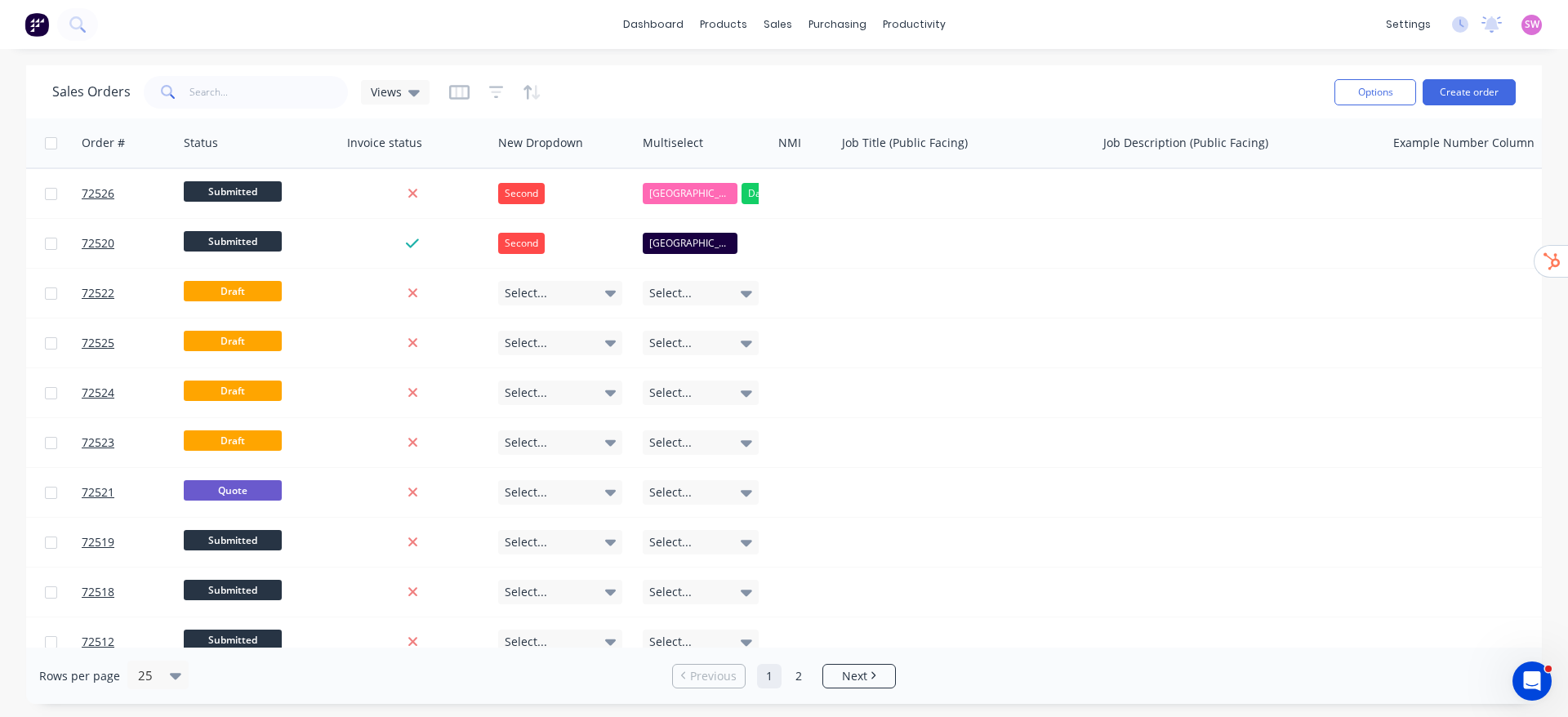
scroll to position [0, 939]
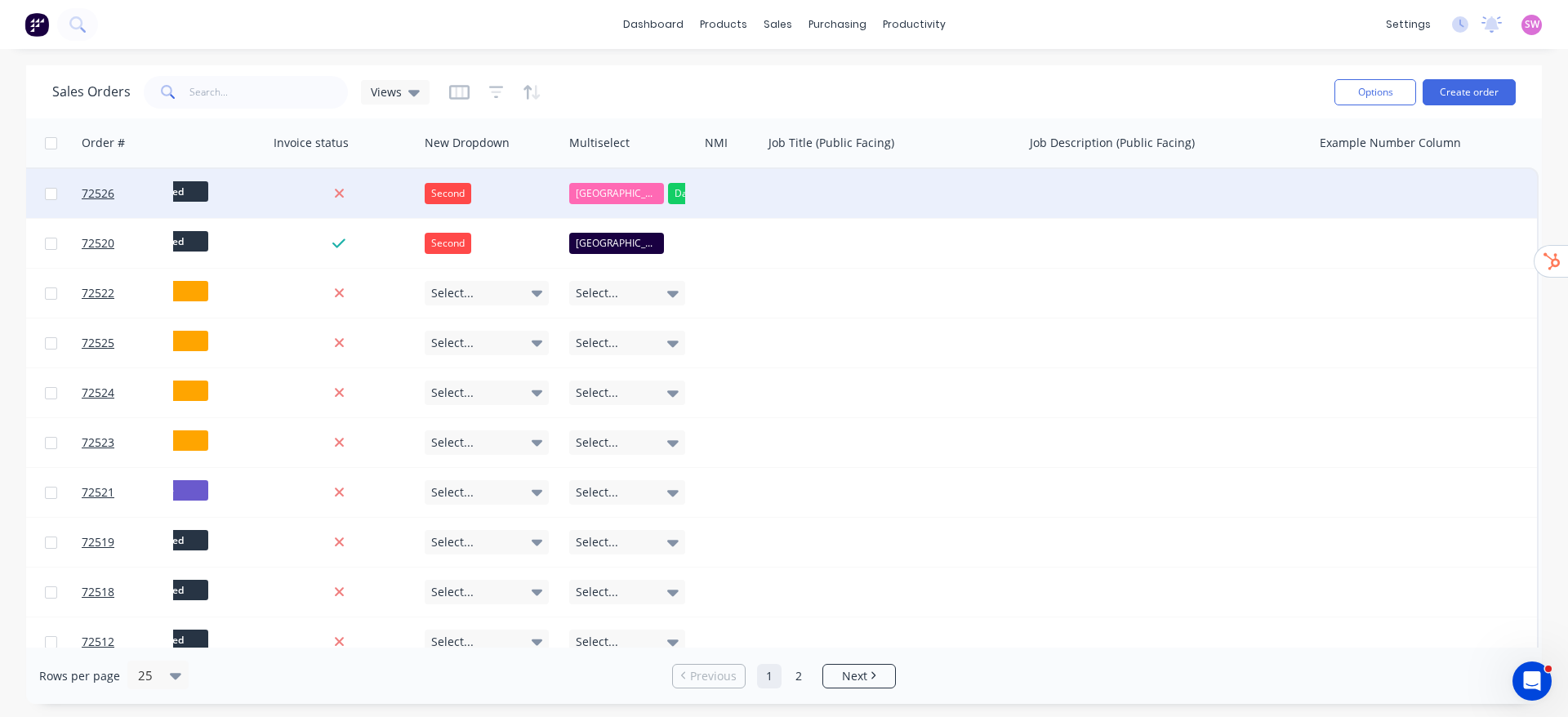
click at [1421, 183] on div at bounding box center [1425, 193] width 225 height 49
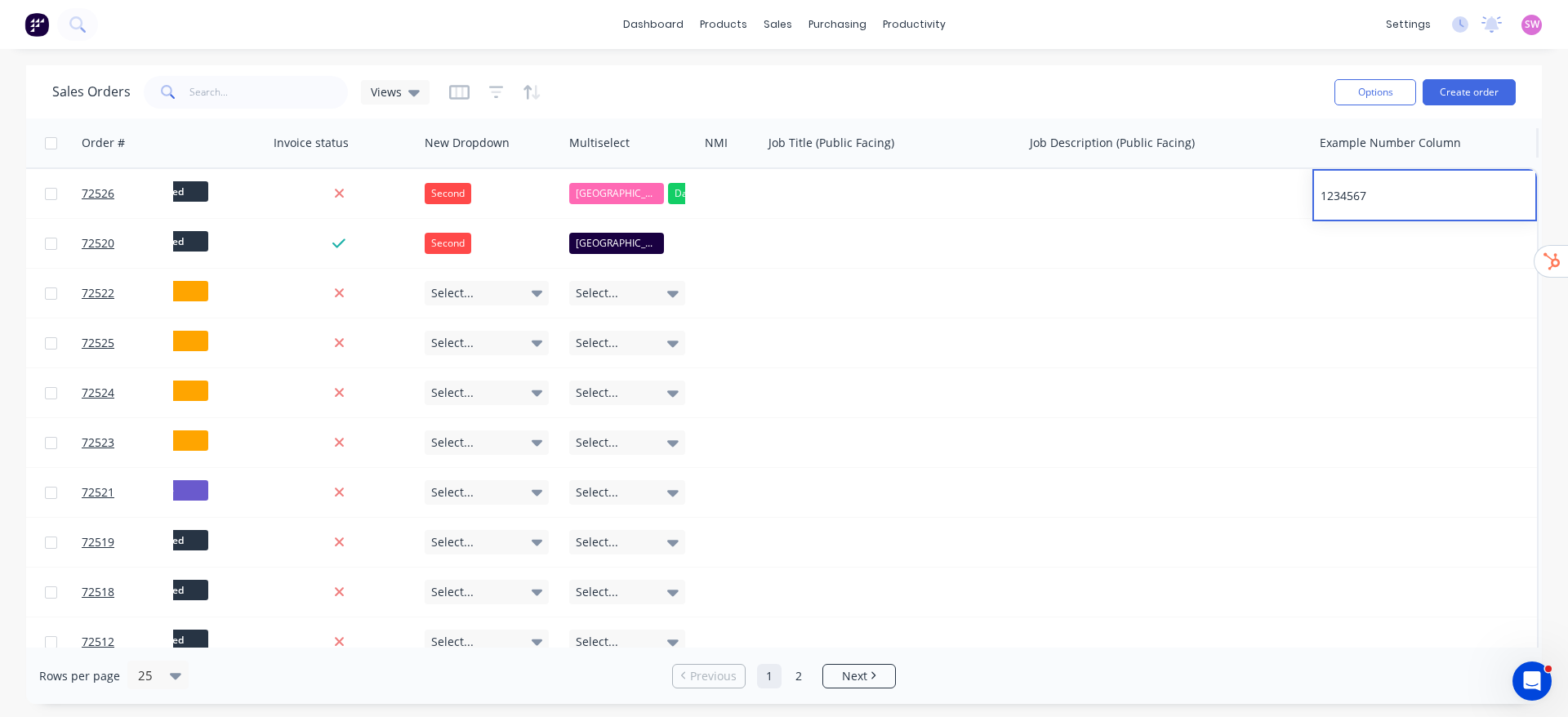
type input "12345678"
click at [1162, 94] on div "Sales Orders Views" at bounding box center [687, 91] width 1269 height 40
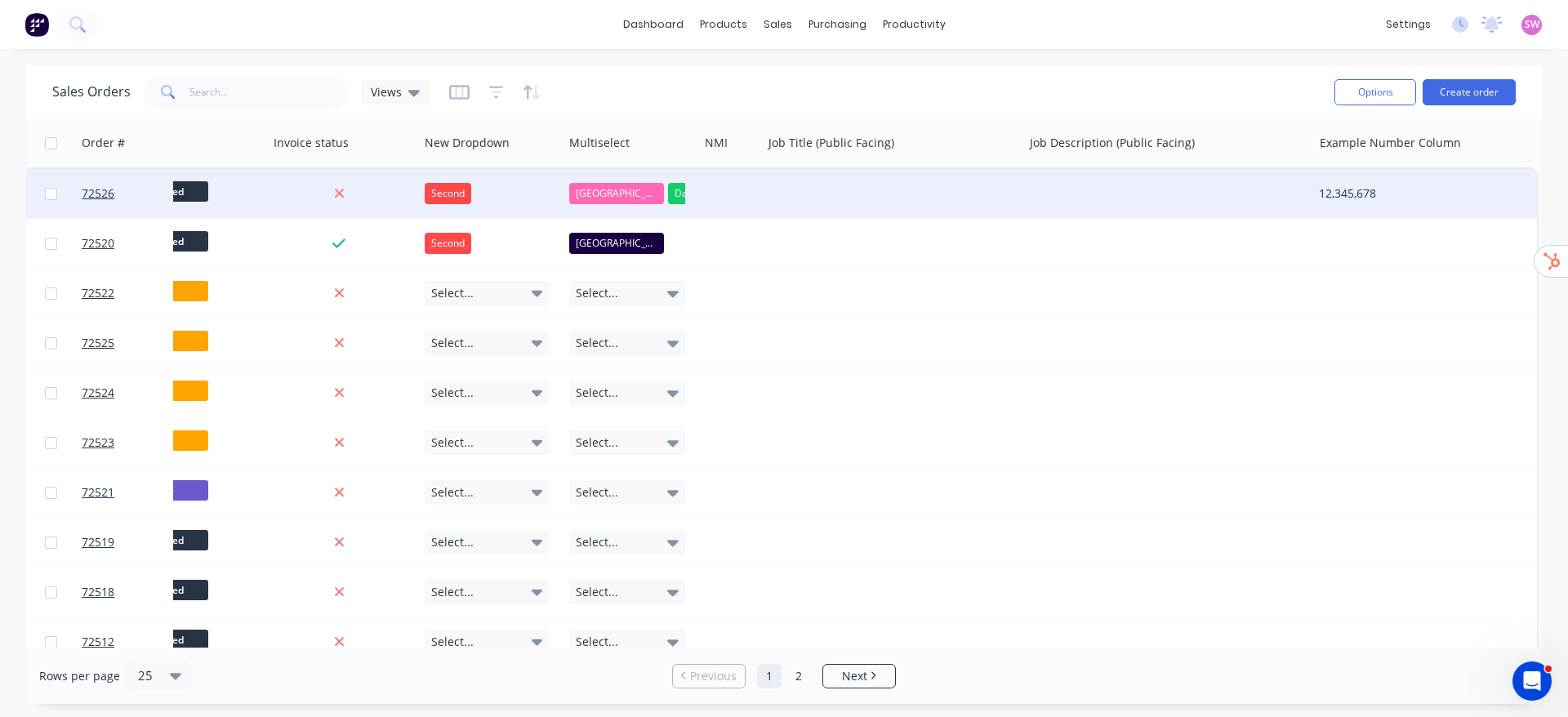
click at [975, 194] on div at bounding box center [891, 193] width 261 height 49
click at [242, 191] on div "Submitted" at bounding box center [181, 194] width 142 height 25
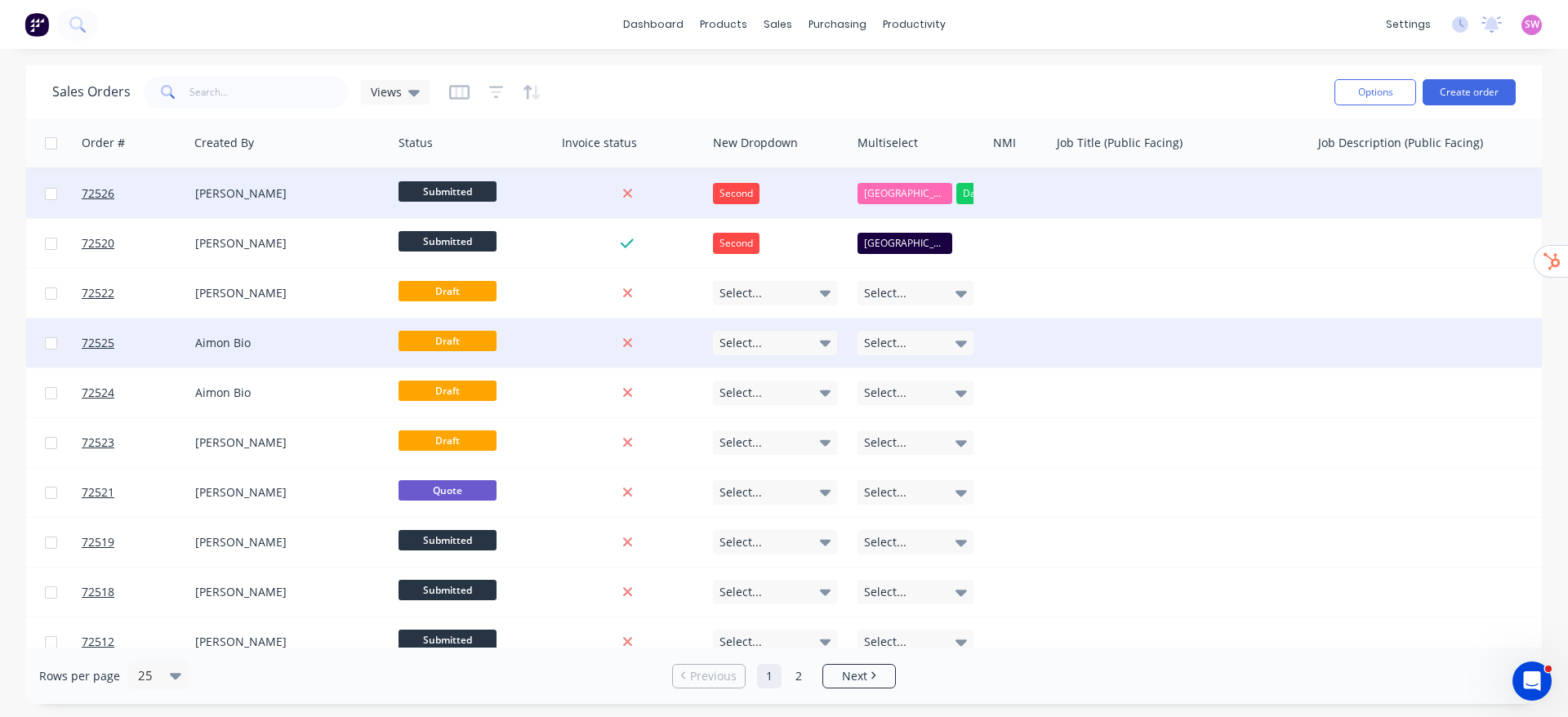
scroll to position [0, 628]
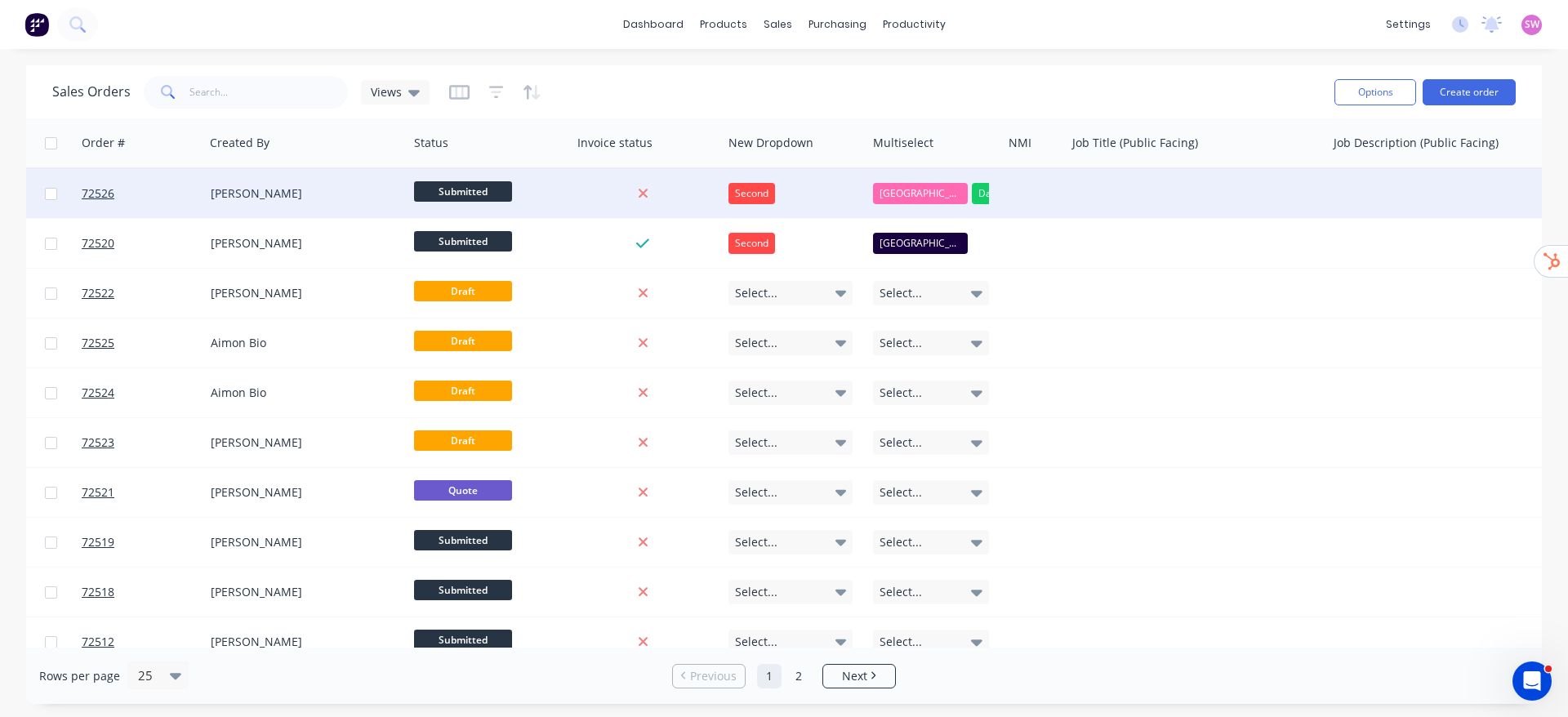
click at [281, 182] on div "[PERSON_NAME]" at bounding box center [306, 193] width 204 height 49
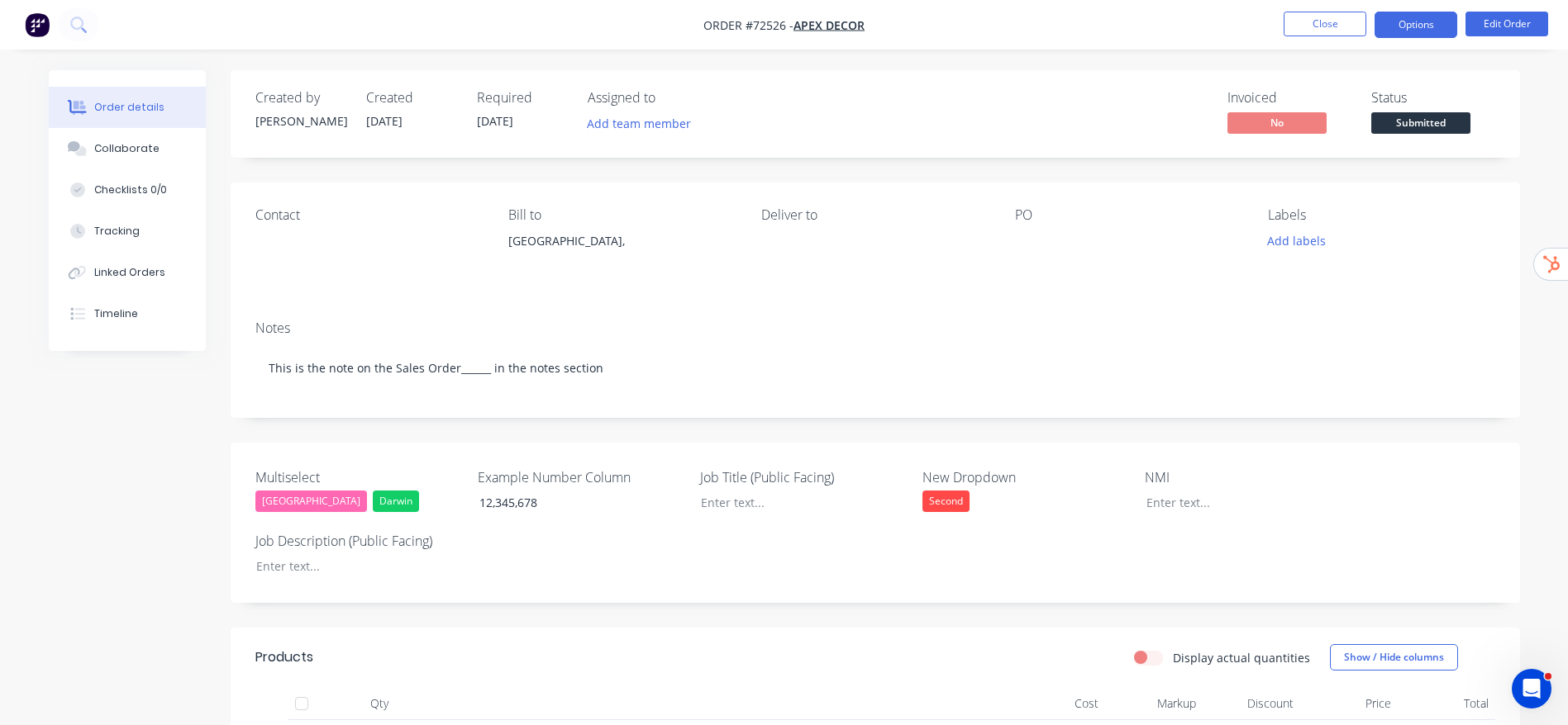
click at [1395, 27] on button "Options" at bounding box center [1415, 25] width 82 height 27
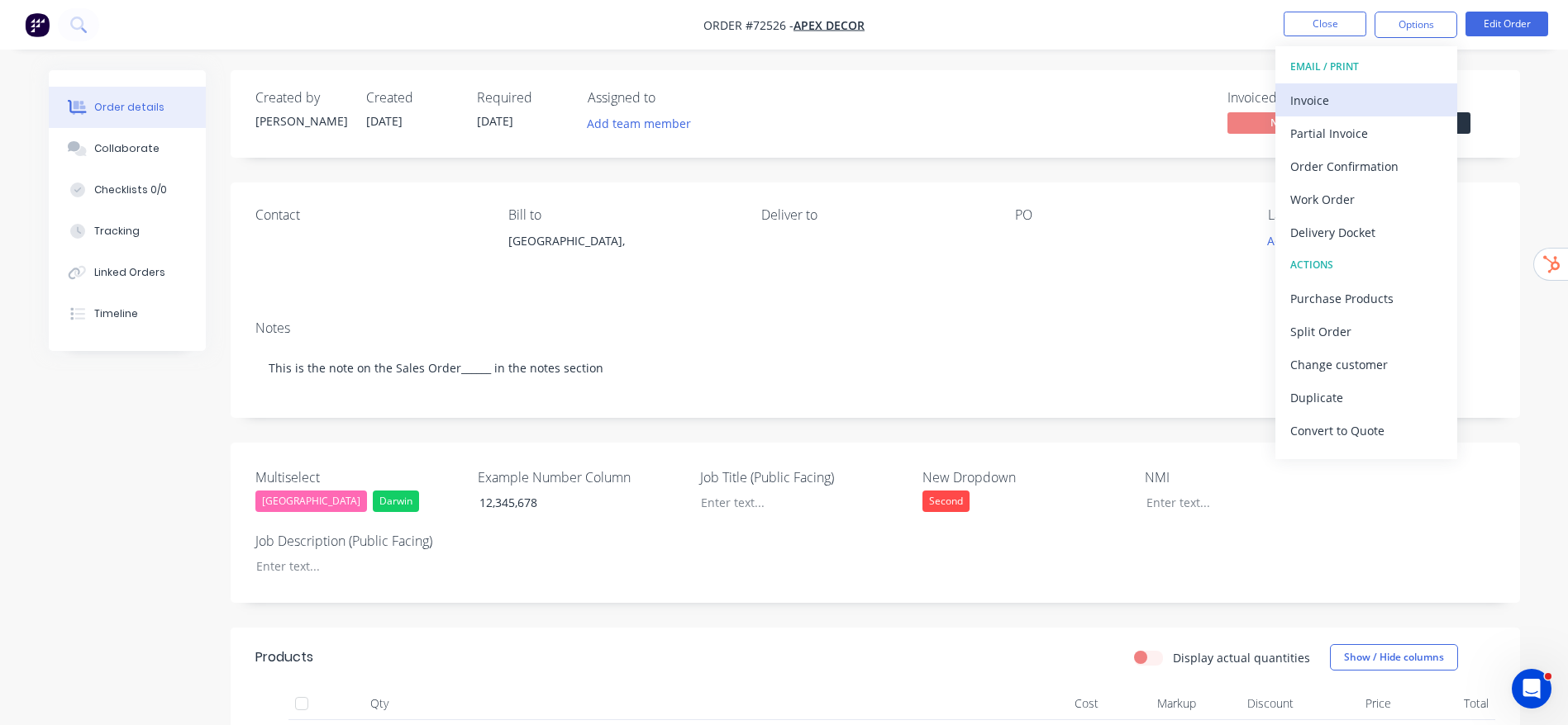
click at [1334, 106] on div "Invoice" at bounding box center [1366, 100] width 152 height 24
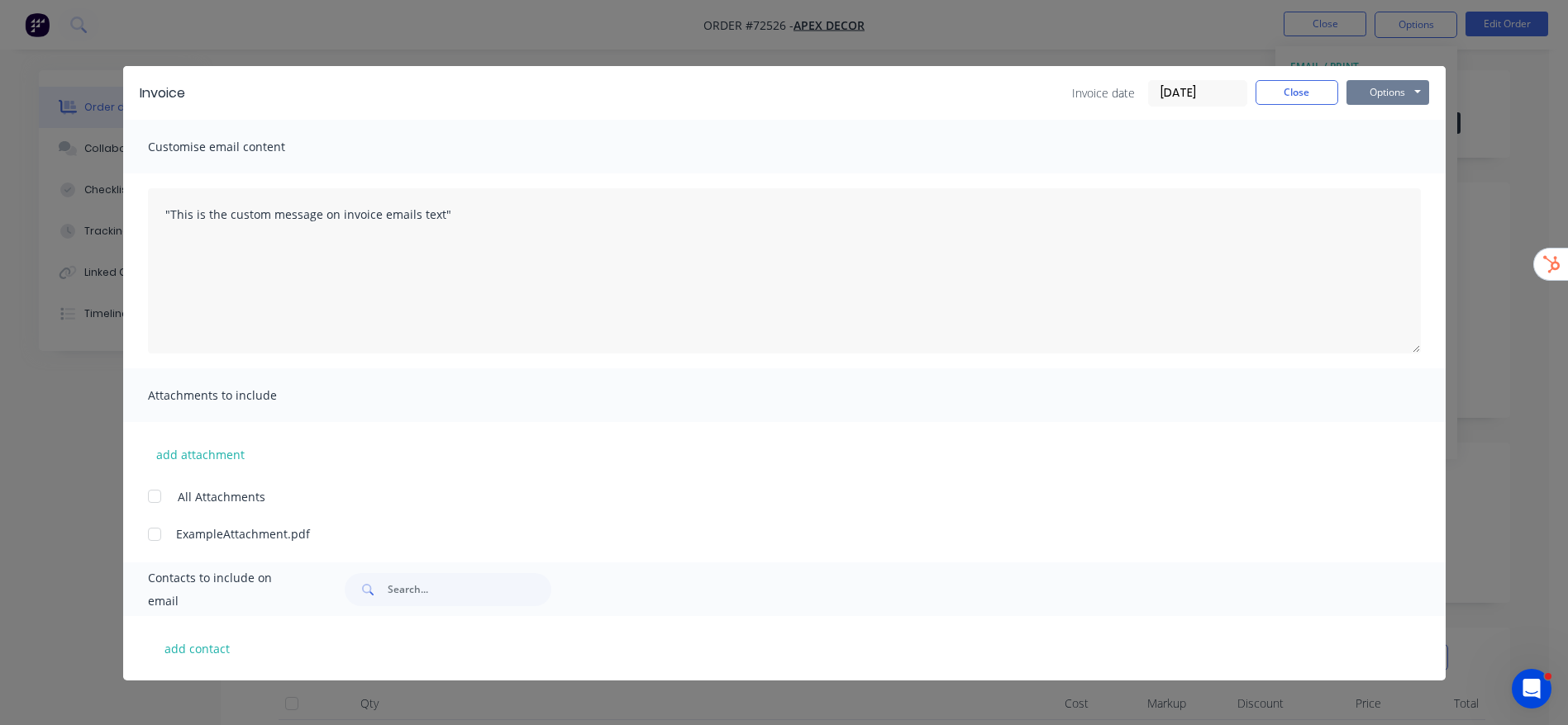
click at [1369, 80] on button "Options" at bounding box center [1387, 93] width 82 height 25
click at [1373, 122] on button "Preview" at bounding box center [1399, 122] width 106 height 27
click at [1292, 106] on div "Invoice Invoice date 14/08/25 Close Options Preview Print Email" at bounding box center [784, 93] width 1322 height 54
click at [1297, 87] on button "Close" at bounding box center [1296, 93] width 82 height 25
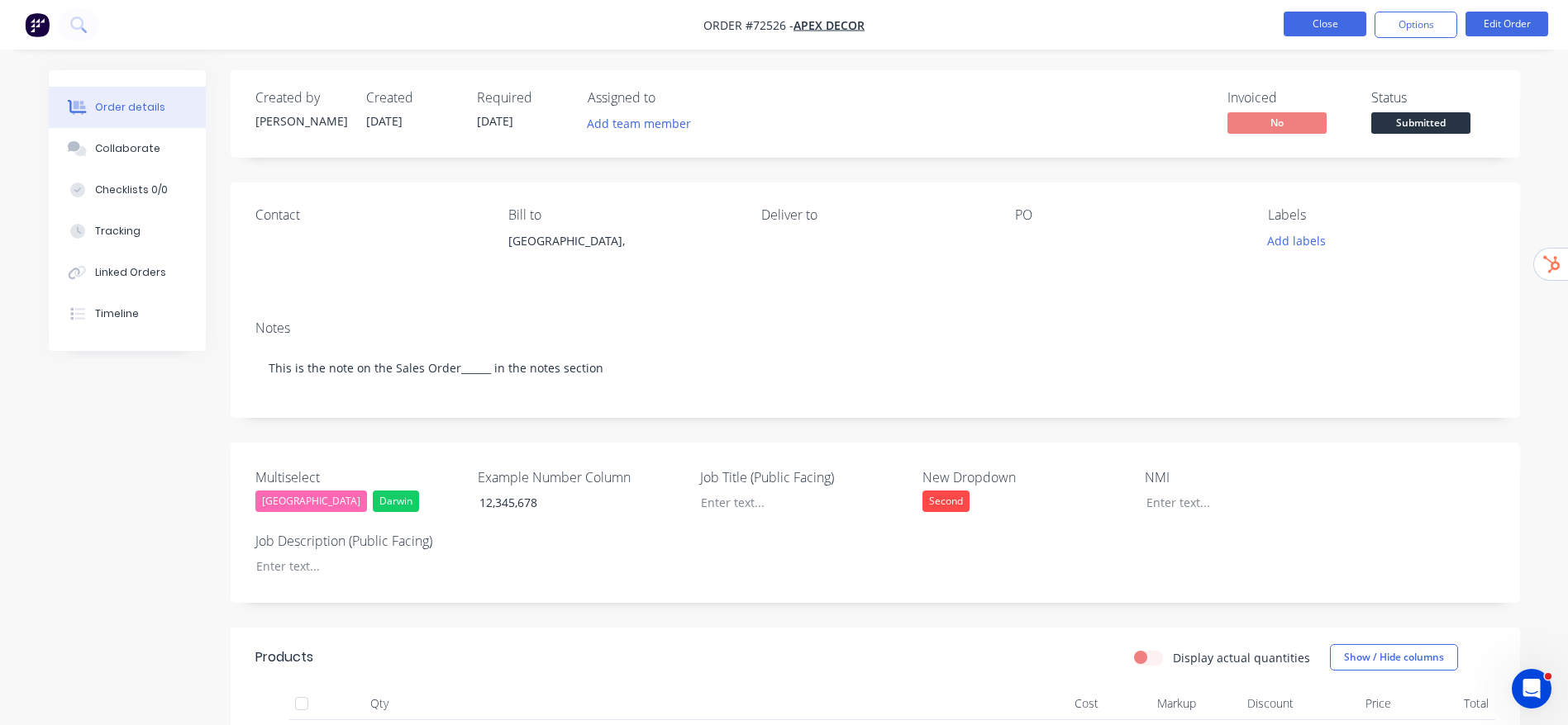
click at [1322, 33] on button "Close" at bounding box center [1325, 24] width 82 height 25
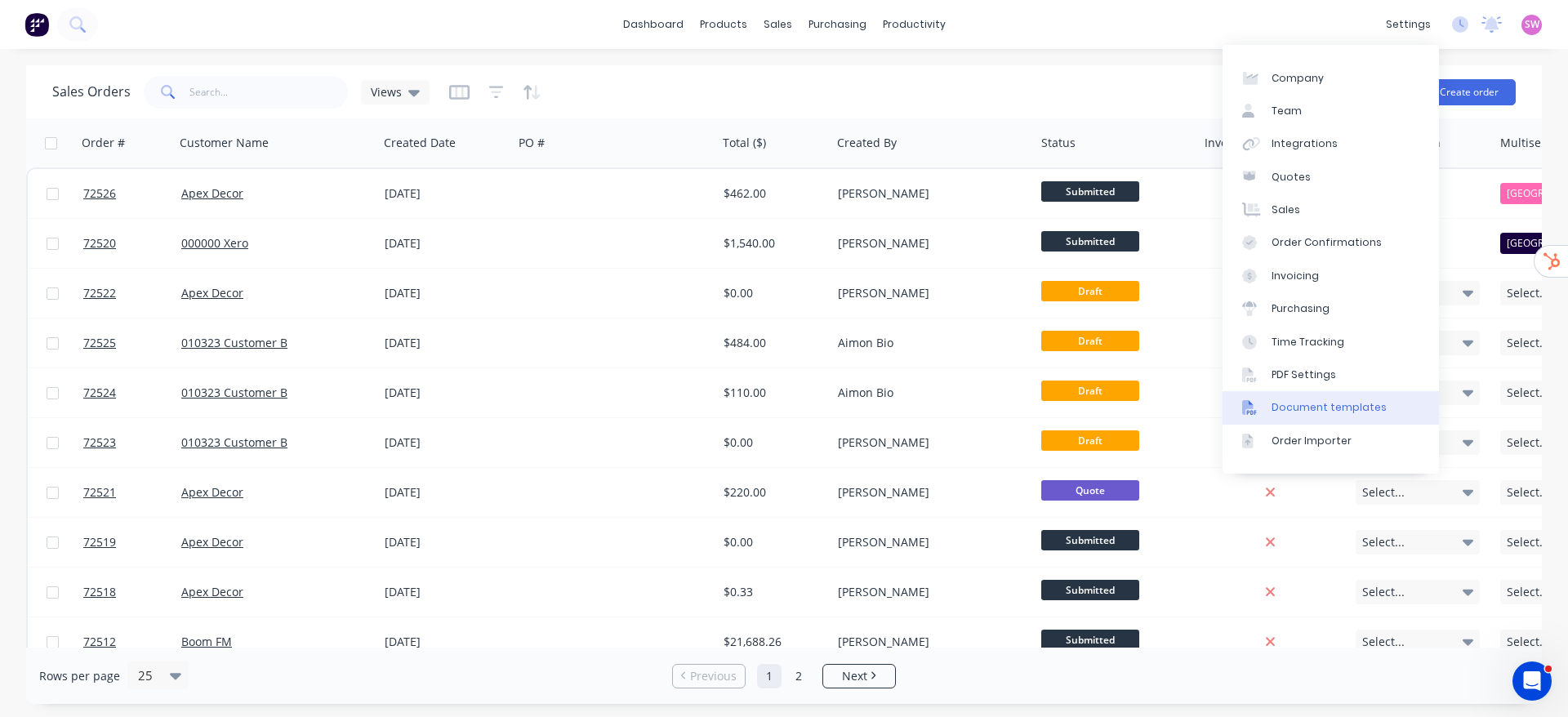
click at [1336, 407] on div "Document templates" at bounding box center [1328, 408] width 115 height 15
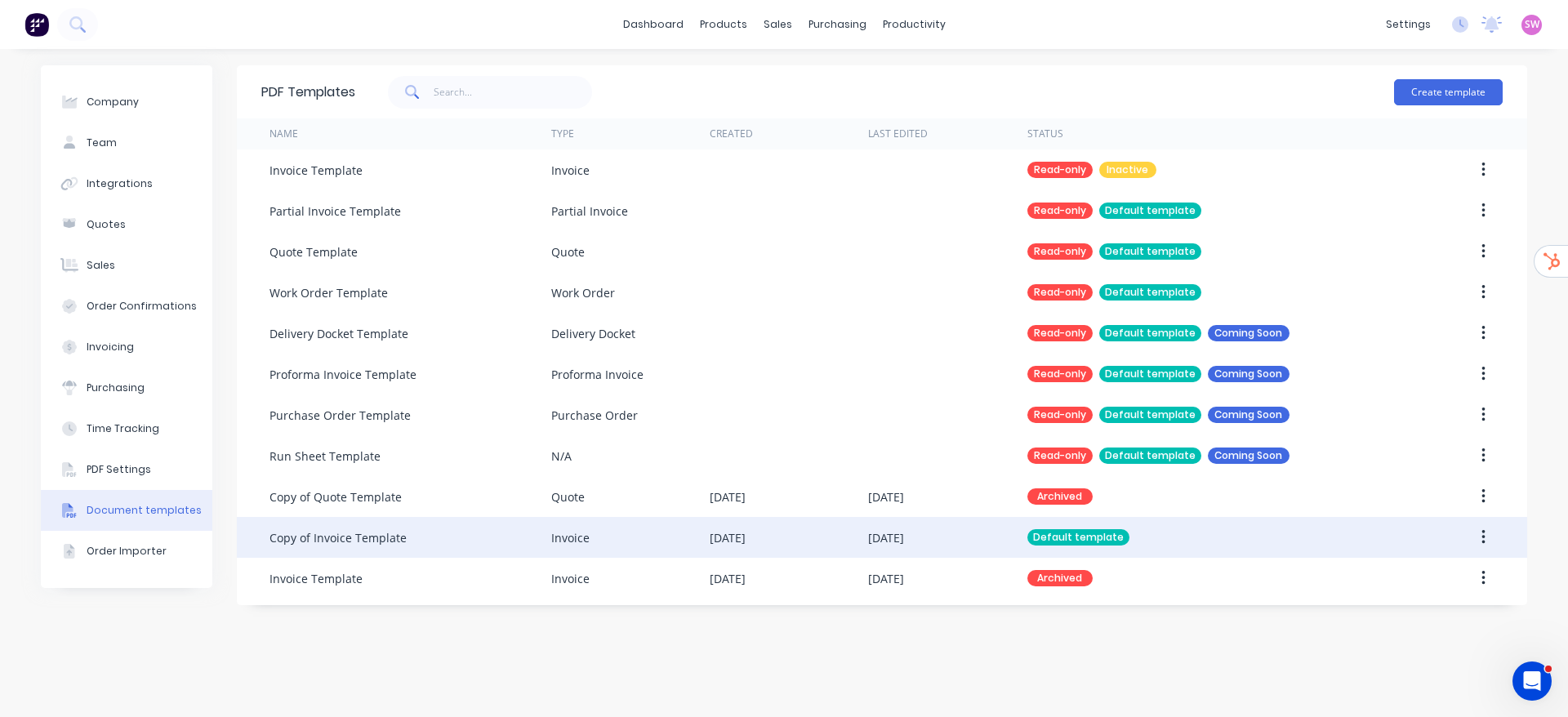
click at [864, 531] on div "[DATE]" at bounding box center [788, 538] width 158 height 41
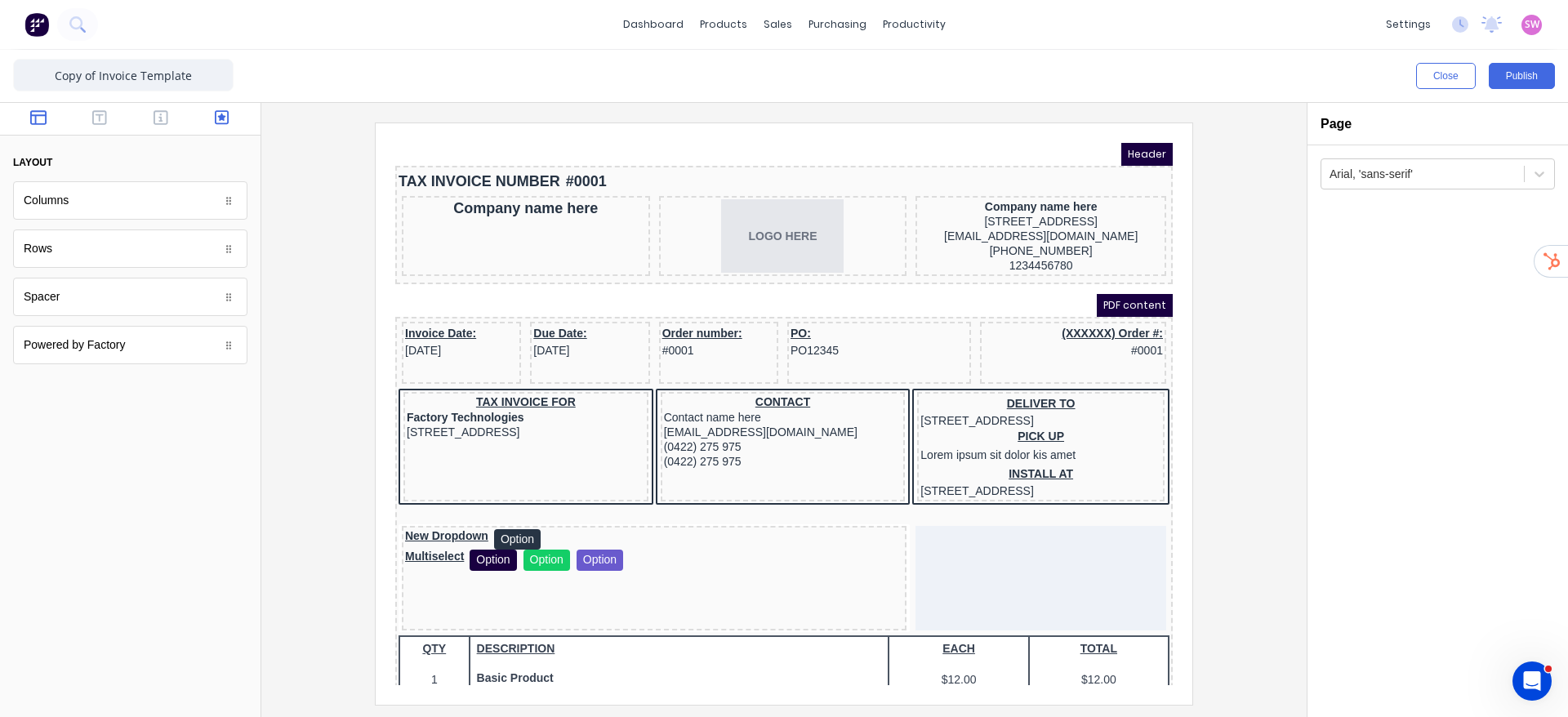
click at [212, 112] on button "button" at bounding box center [222, 119] width 51 height 19
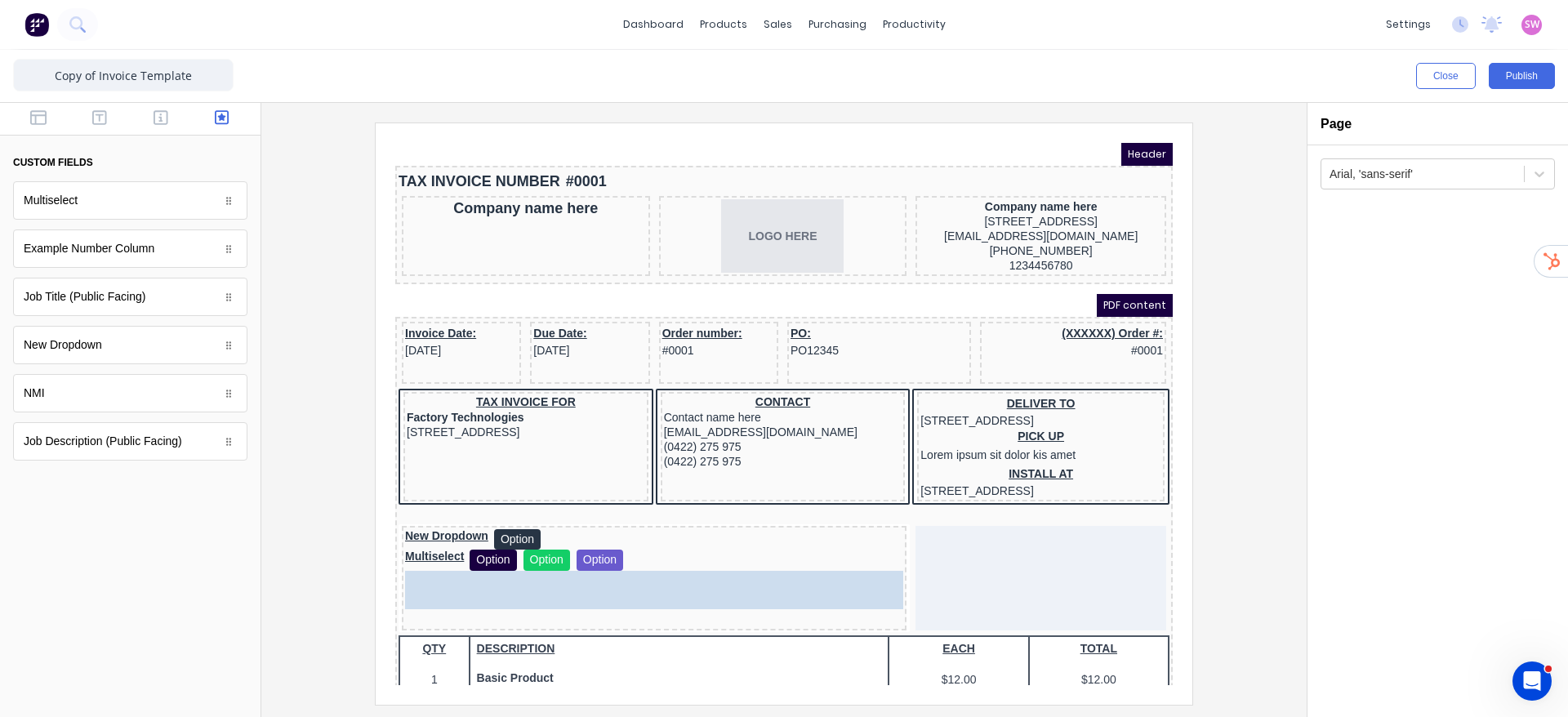
drag, startPoint x: 187, startPoint y: 275, endPoint x: 476, endPoint y: 622, distance: 451.6
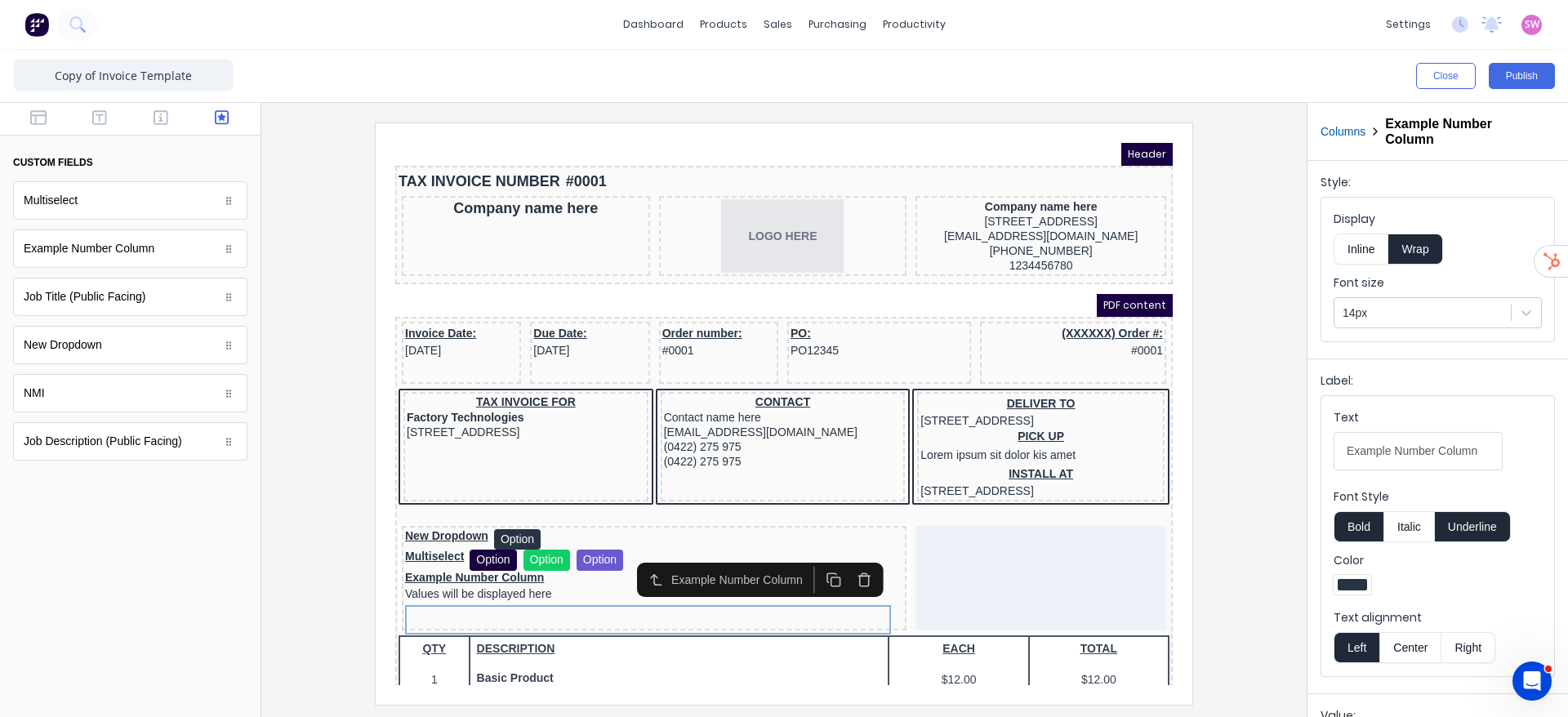
click at [1366, 239] on button "Inline" at bounding box center [1361, 248] width 55 height 31
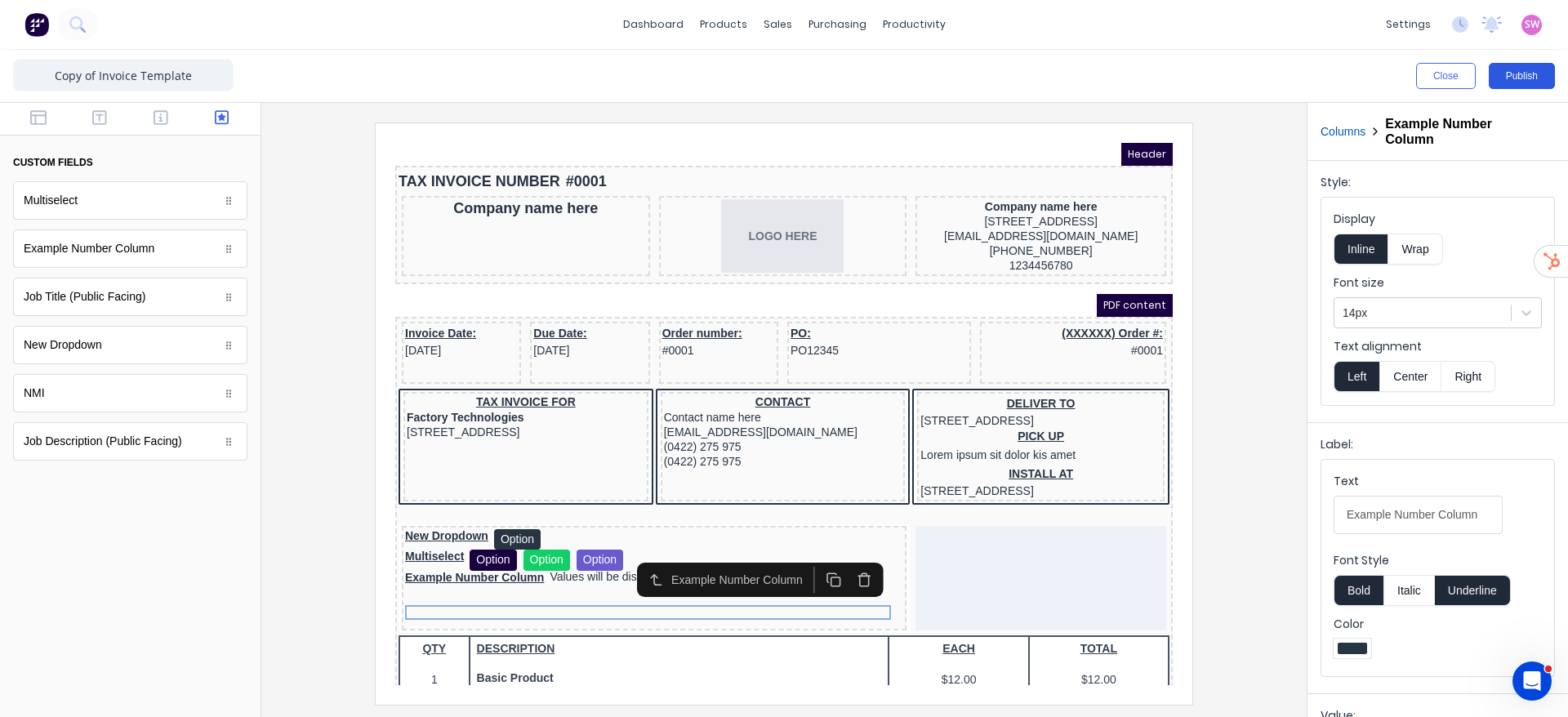
click at [1541, 88] on button "Publish" at bounding box center [1521, 76] width 66 height 27
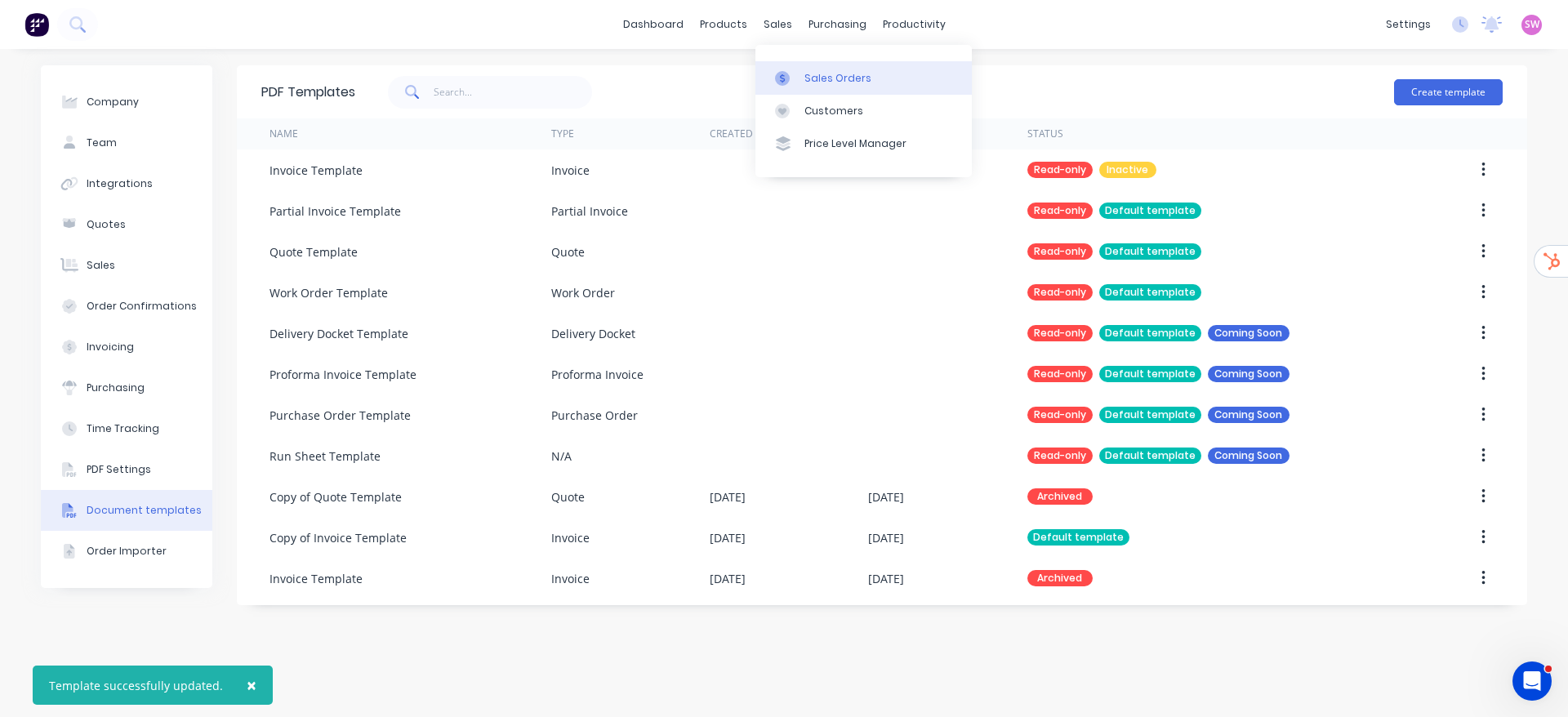
click at [827, 73] on div "Sales Orders" at bounding box center [838, 78] width 67 height 15
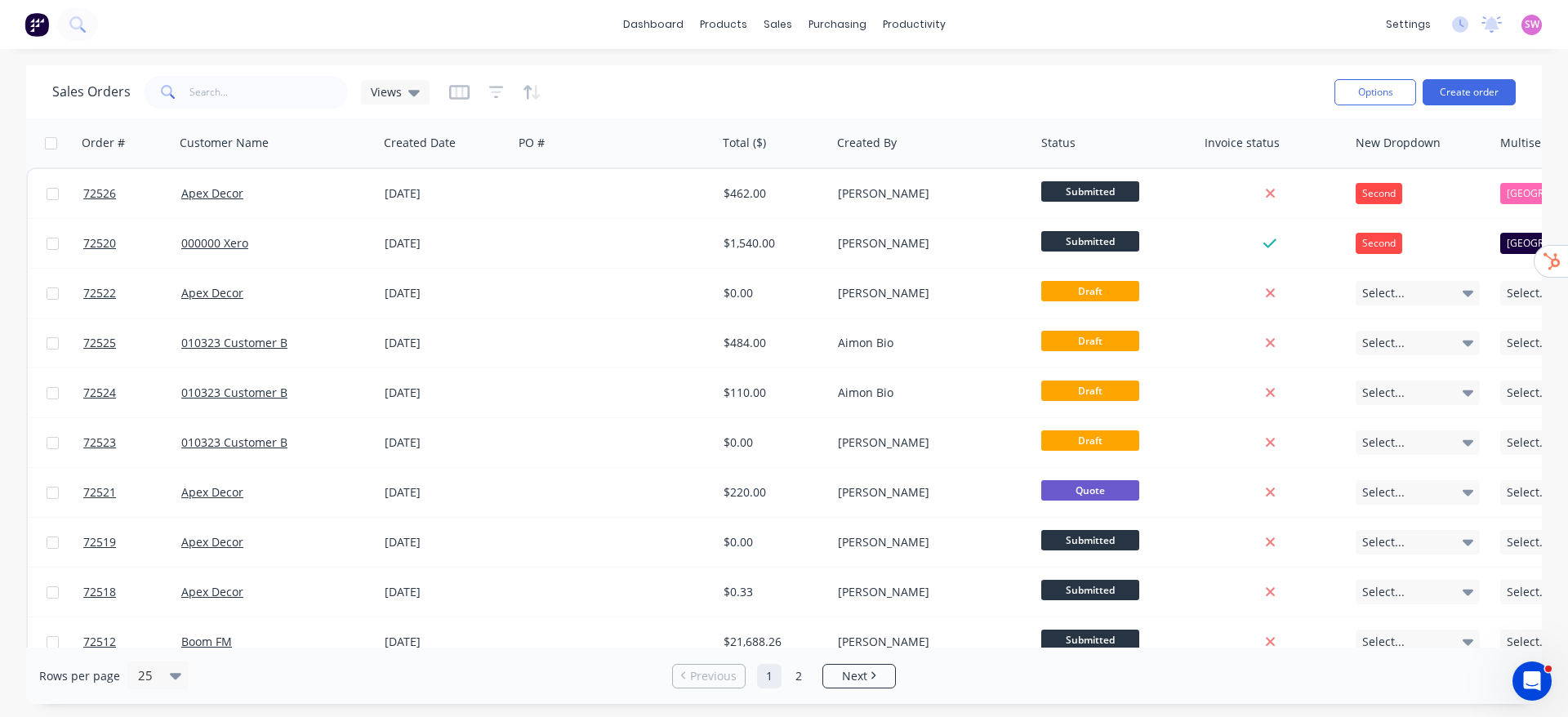
click at [864, 648] on div "Rows per page 25 Previous 1 2 Next" at bounding box center [784, 676] width 1516 height 57
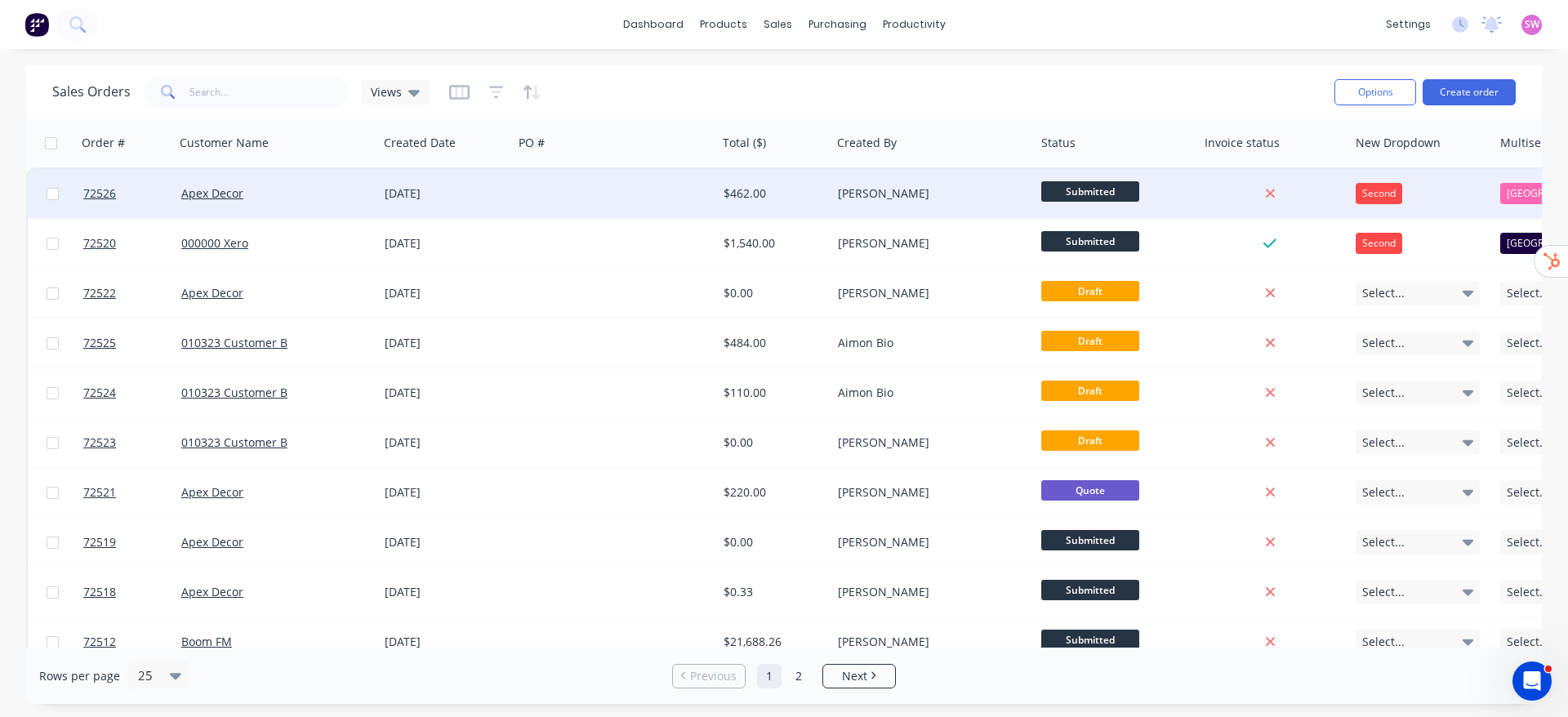
click at [604, 193] on div at bounding box center [614, 193] width 204 height 49
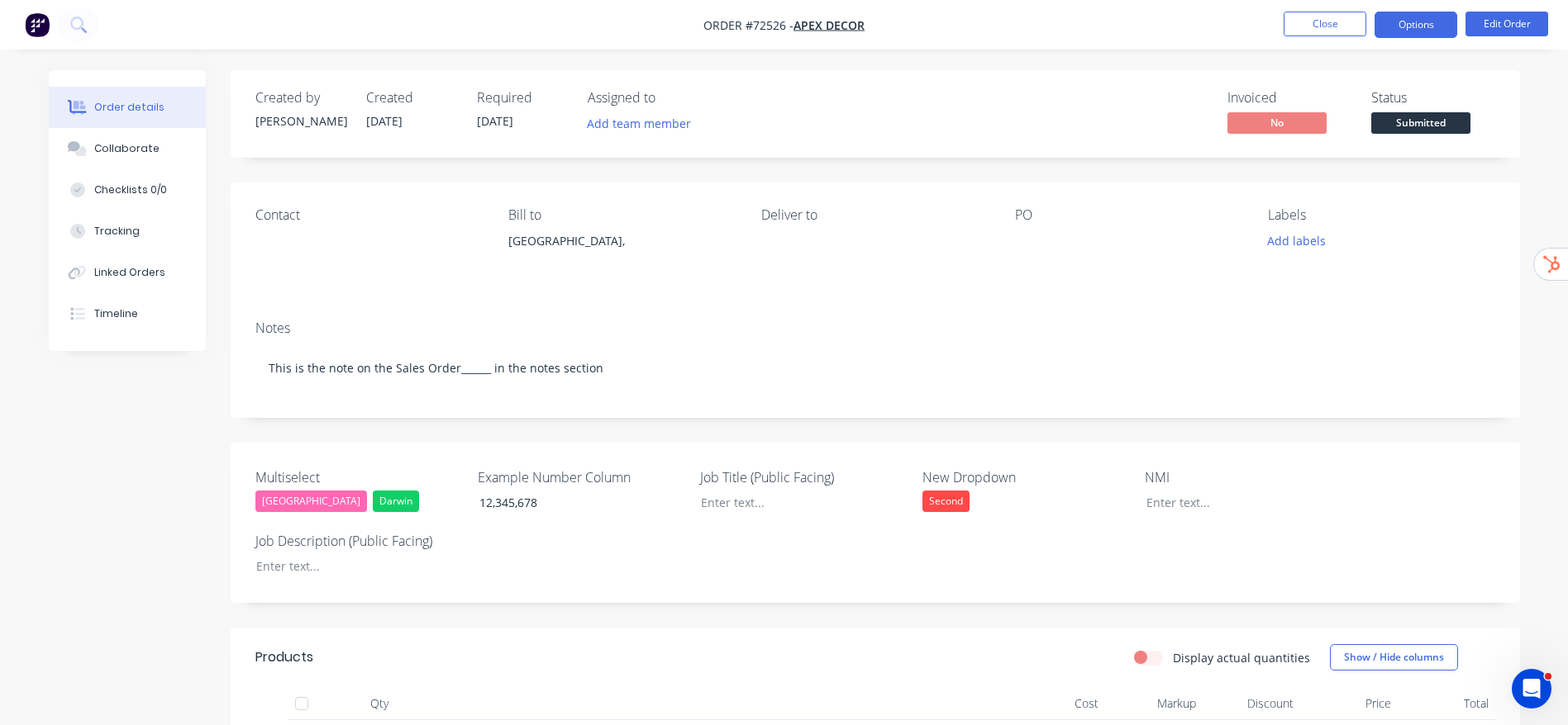
click at [1405, 28] on button "Options" at bounding box center [1415, 25] width 82 height 27
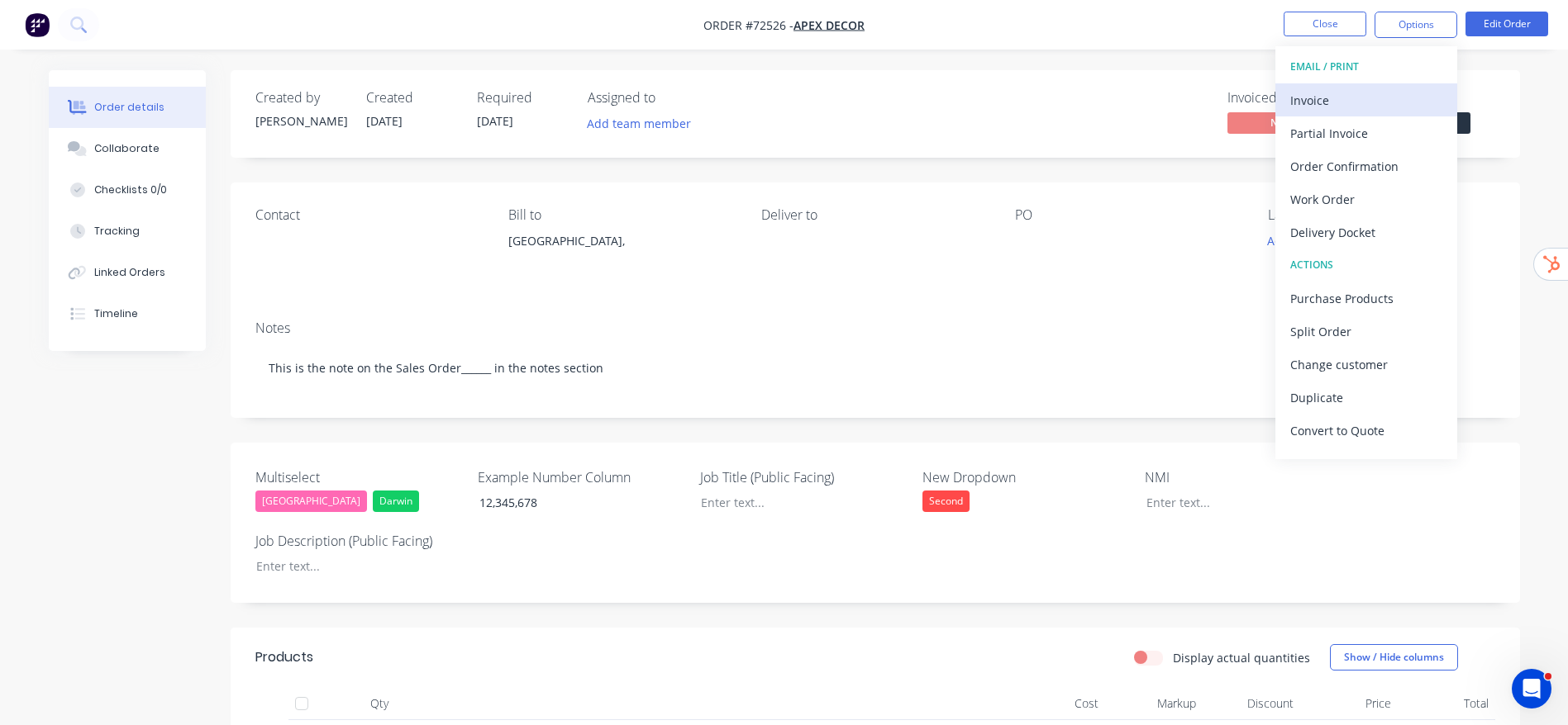
click at [1341, 102] on div "Invoice" at bounding box center [1366, 100] width 152 height 24
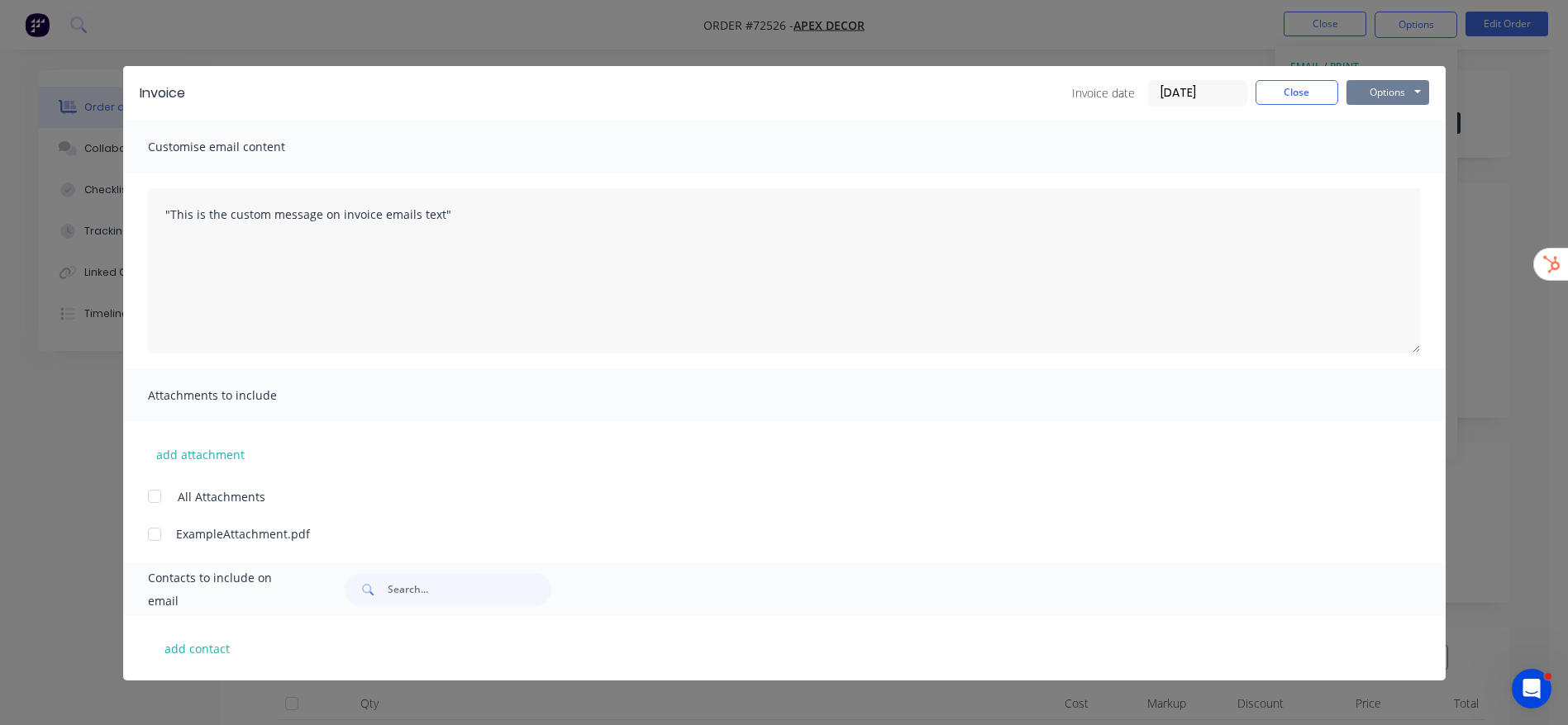
click at [1387, 84] on button "Options" at bounding box center [1387, 93] width 82 height 25
click at [1384, 114] on button "Preview" at bounding box center [1399, 122] width 106 height 27
click at [1279, 88] on button "Close" at bounding box center [1296, 93] width 82 height 25
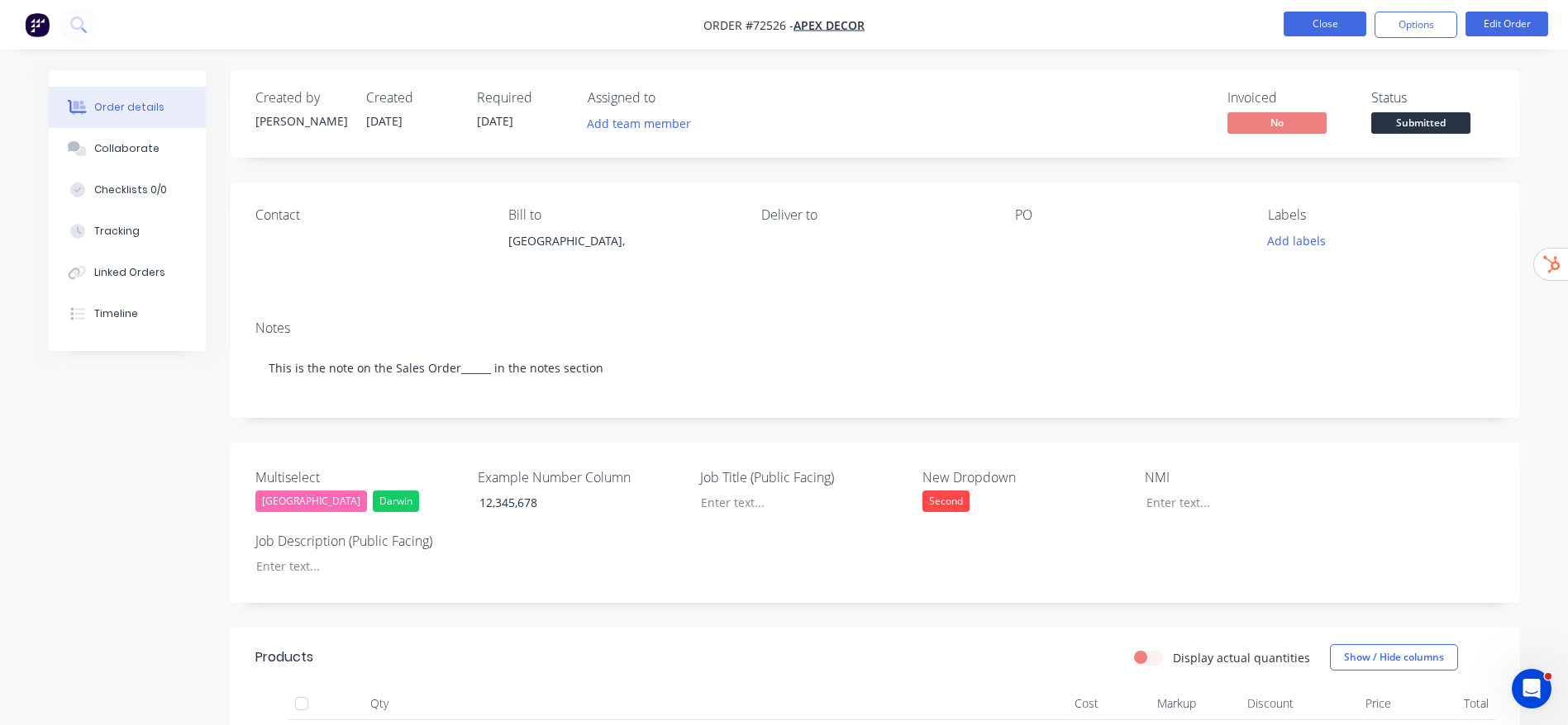
click at [1336, 27] on button "Close" at bounding box center [1325, 24] width 82 height 25
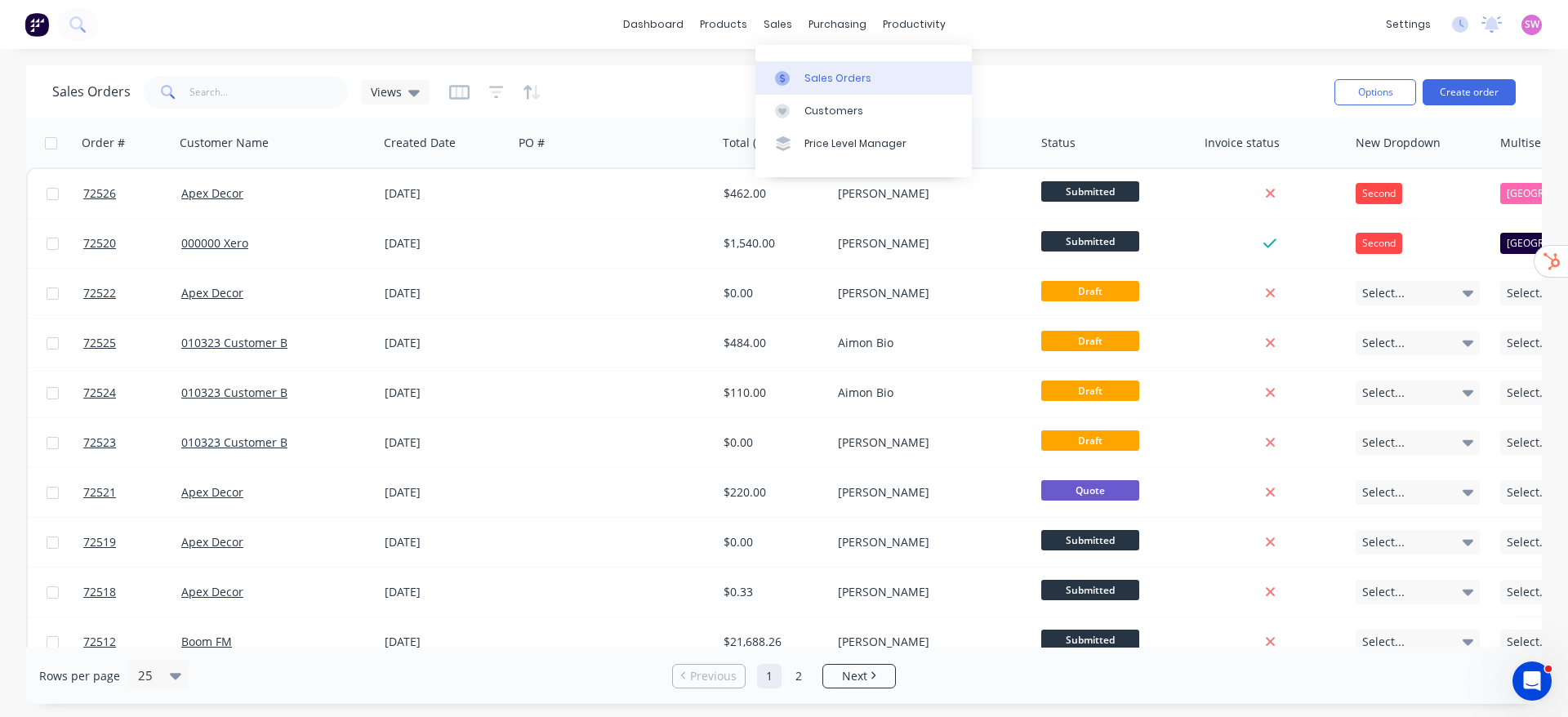
click at [828, 63] on link "Sales Orders" at bounding box center [864, 77] width 217 height 33
click at [449, 92] on icon "button" at bounding box center [459, 92] width 20 height 16
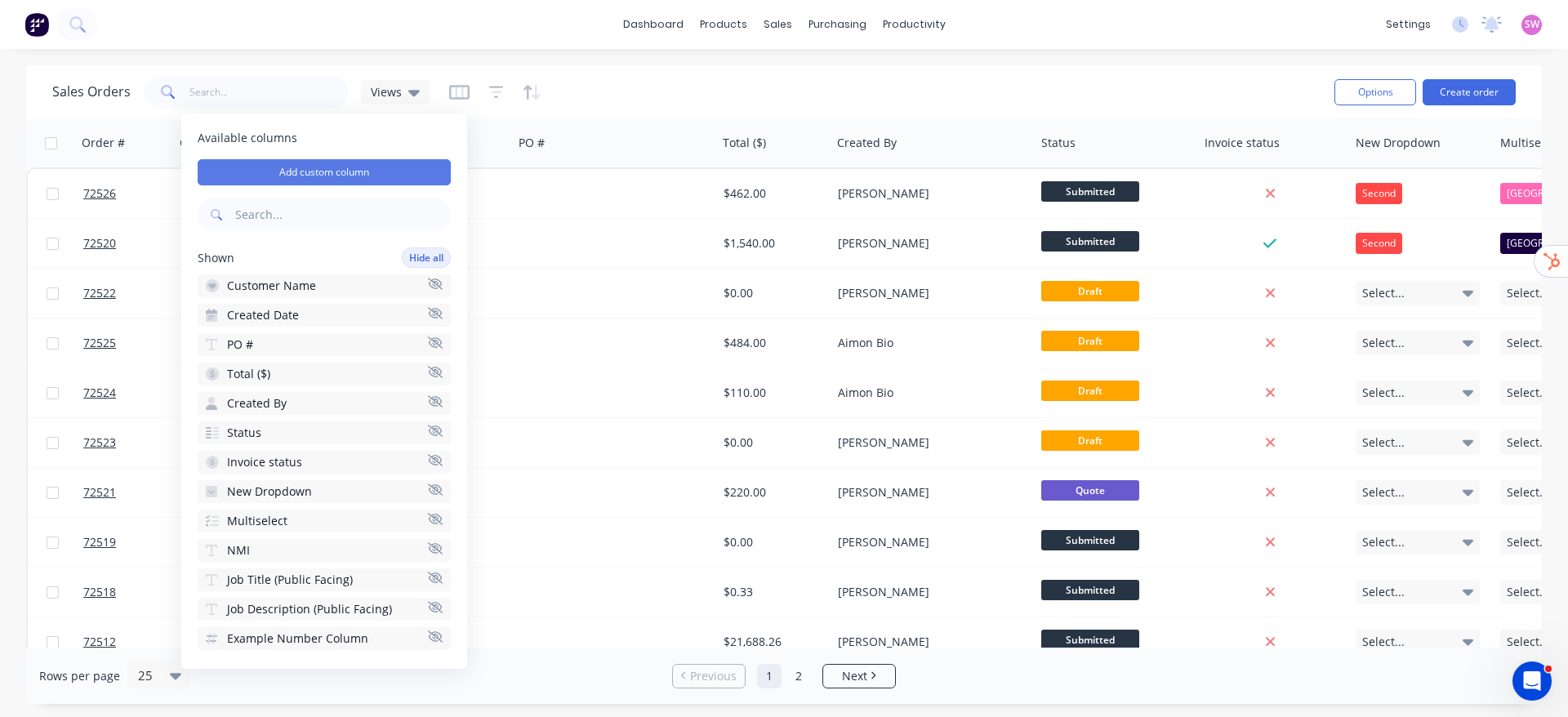
click at [379, 166] on button "Add custom column" at bounding box center [324, 172] width 253 height 27
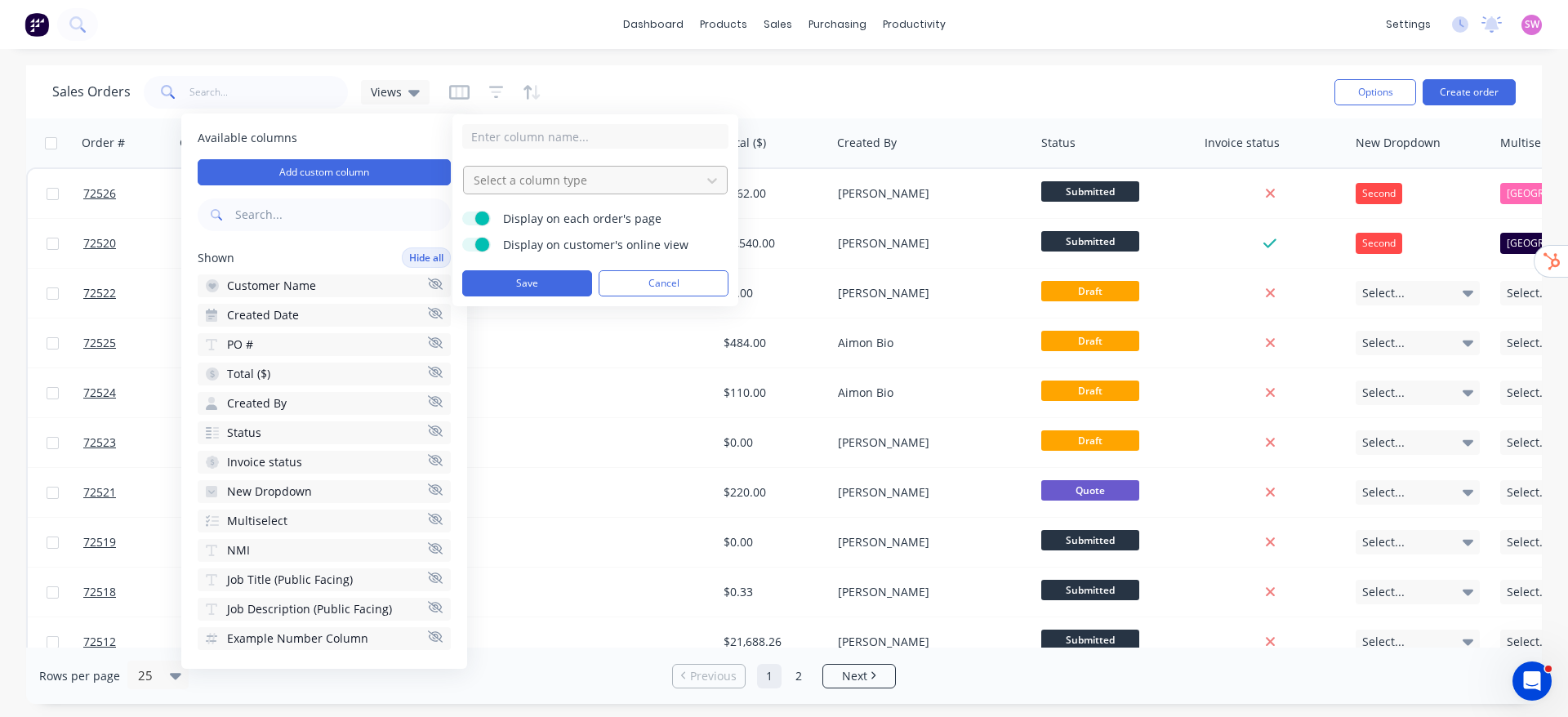
click at [584, 185] on div at bounding box center [582, 179] width 220 height 20
click at [1534, 684] on icon "Open Intercom Messenger" at bounding box center [1532, 682] width 27 height 27
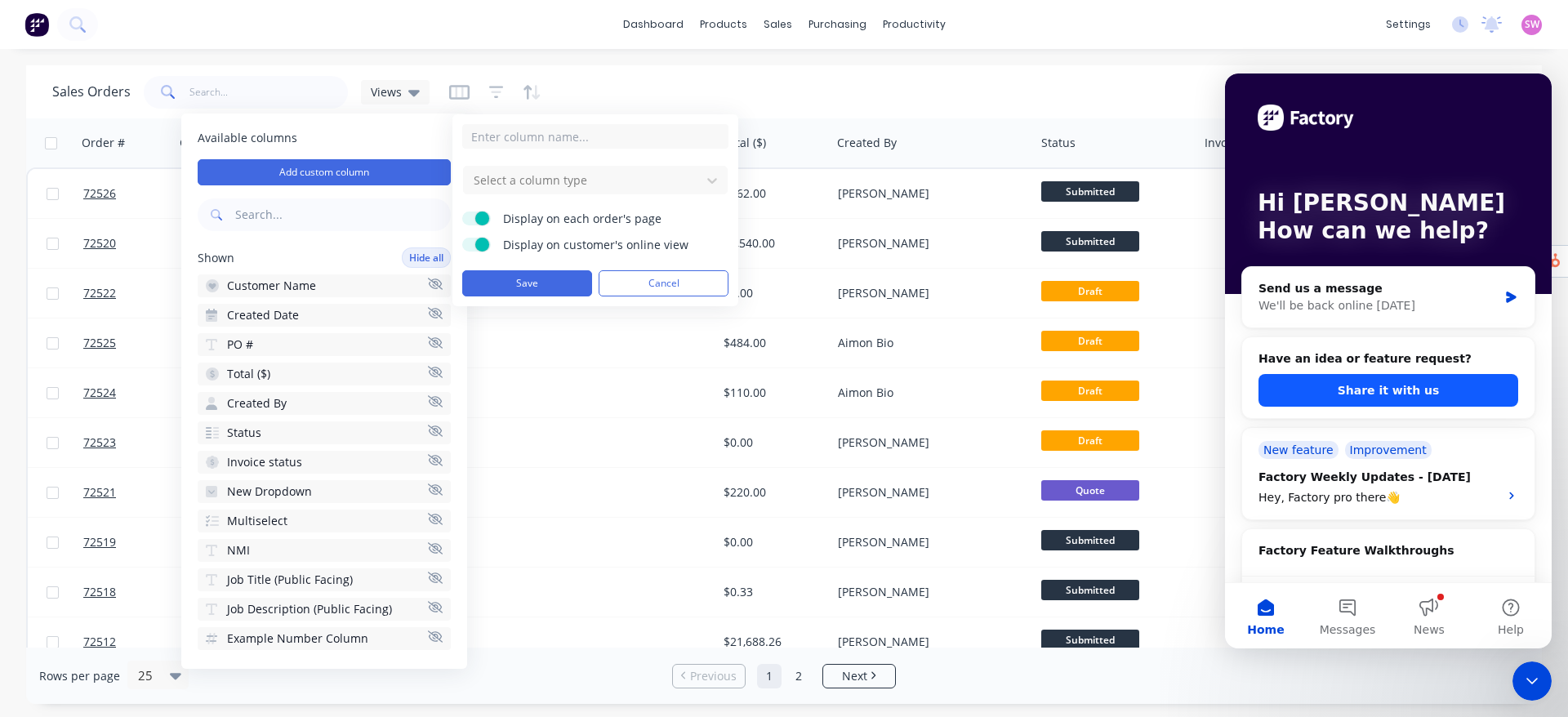
click at [1417, 390] on button "Share it with us" at bounding box center [1389, 390] width 260 height 33
